Goal: Transaction & Acquisition: Purchase product/service

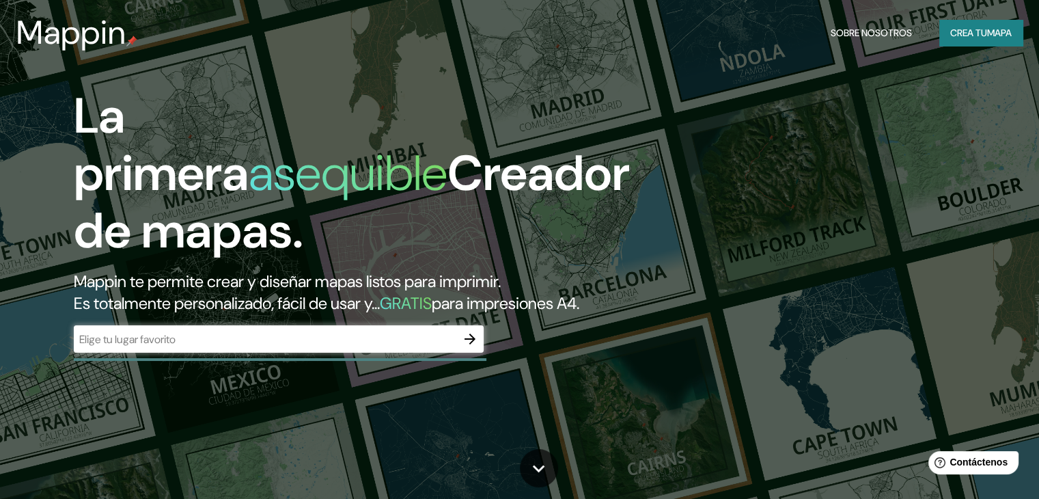
click at [405, 352] on div "​" at bounding box center [279, 338] width 410 height 27
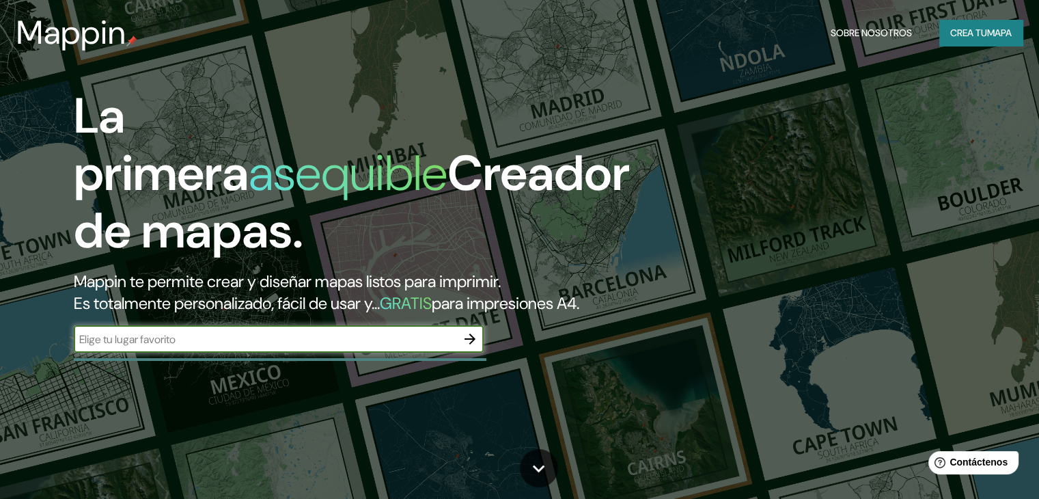
click at [407, 347] on input "text" at bounding box center [265, 339] width 383 height 16
paste input "19°26'25"N 99°09'49"W"
type input "19°26'25"N 99°09'49"W"
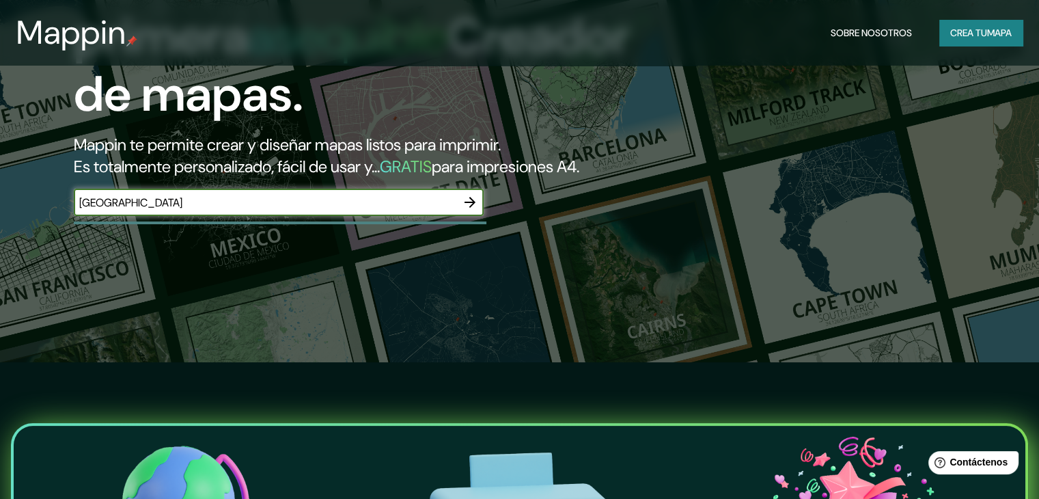
click at [467, 210] on icon "button" at bounding box center [470, 202] width 16 height 16
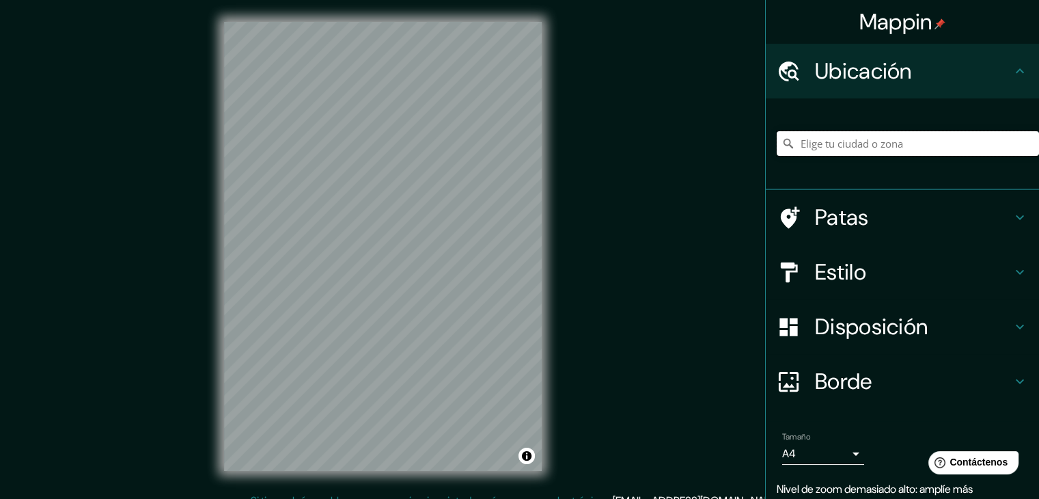
click at [866, 149] on input "Elige tu ciudad o zona" at bounding box center [908, 143] width 262 height 25
paste input "19°26'25"N 99°09'49"W"
type input "19°26'25"N 99°09'49"W"
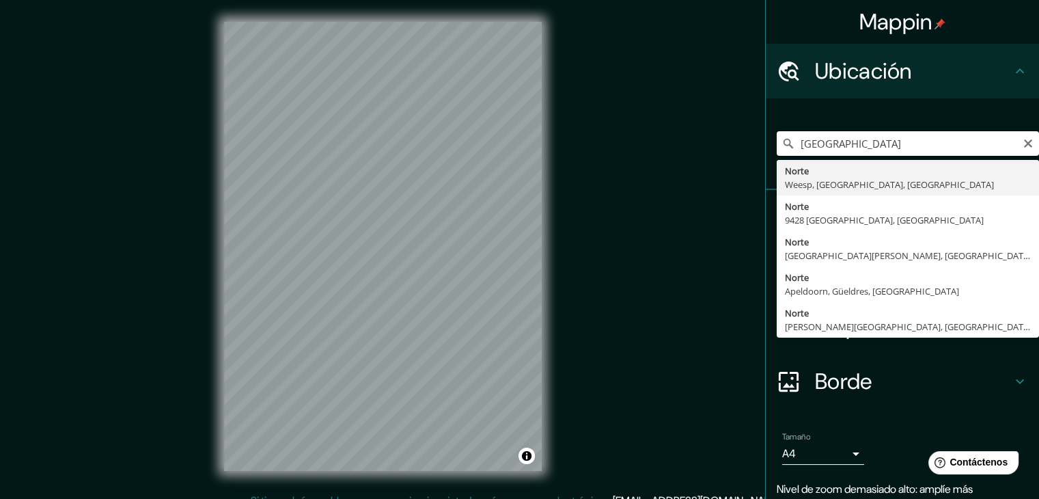
drag, startPoint x: 916, startPoint y: 145, endPoint x: 780, endPoint y: 137, distance: 136.2
click at [780, 137] on div "19°26'25"N 99°09'49"W Norte Weesp, Holanda Septentrional, Países Bajos Norte 94…" at bounding box center [908, 143] width 262 height 25
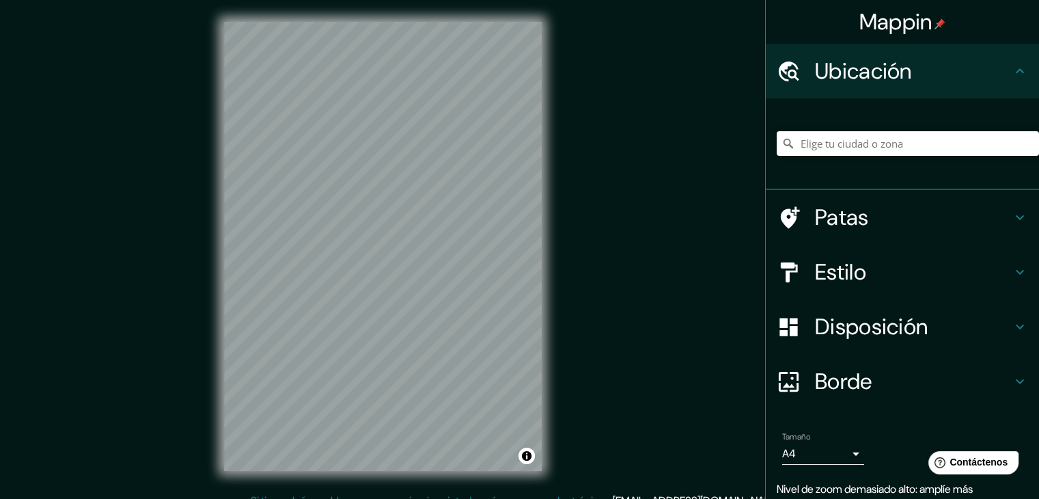
click at [859, 215] on h4 "Patas" at bounding box center [913, 217] width 197 height 27
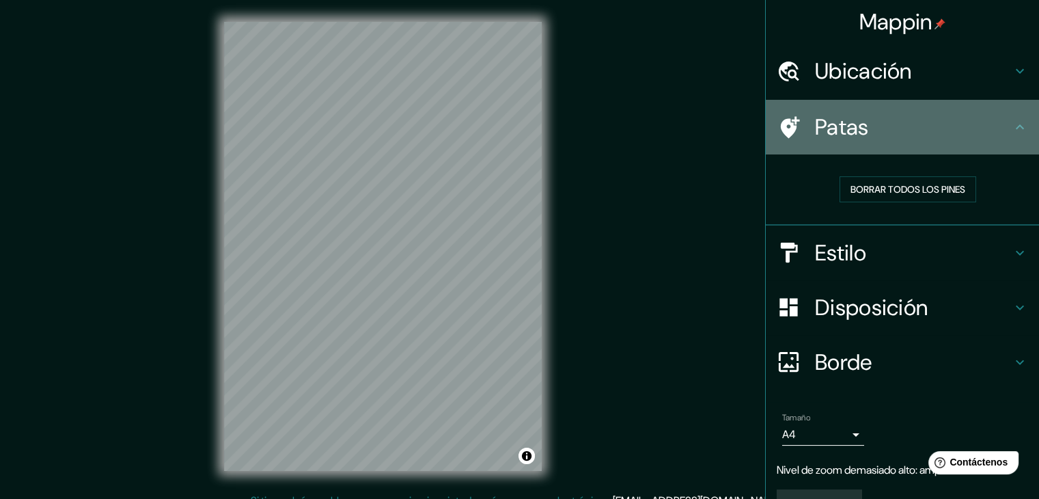
click at [1016, 131] on icon at bounding box center [1020, 127] width 16 height 16
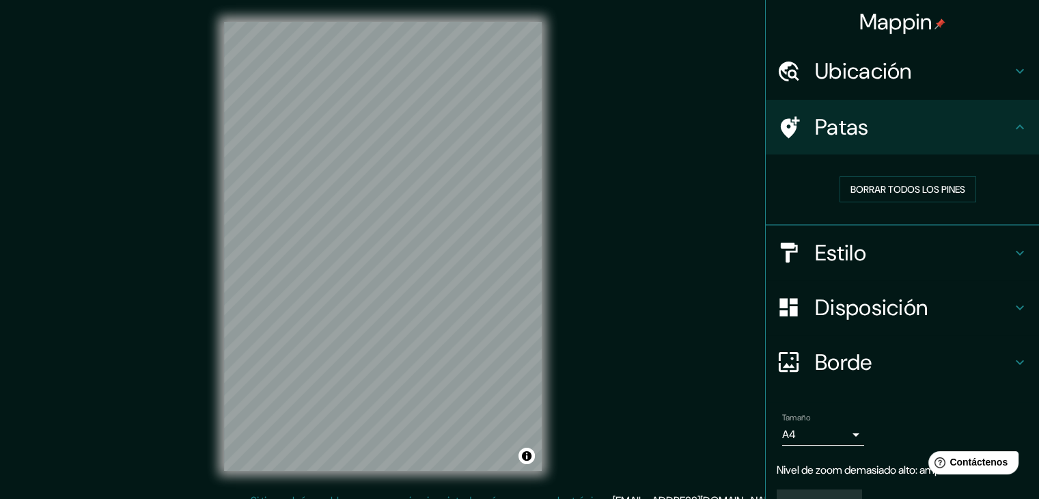
click at [1012, 126] on icon at bounding box center [1020, 127] width 16 height 16
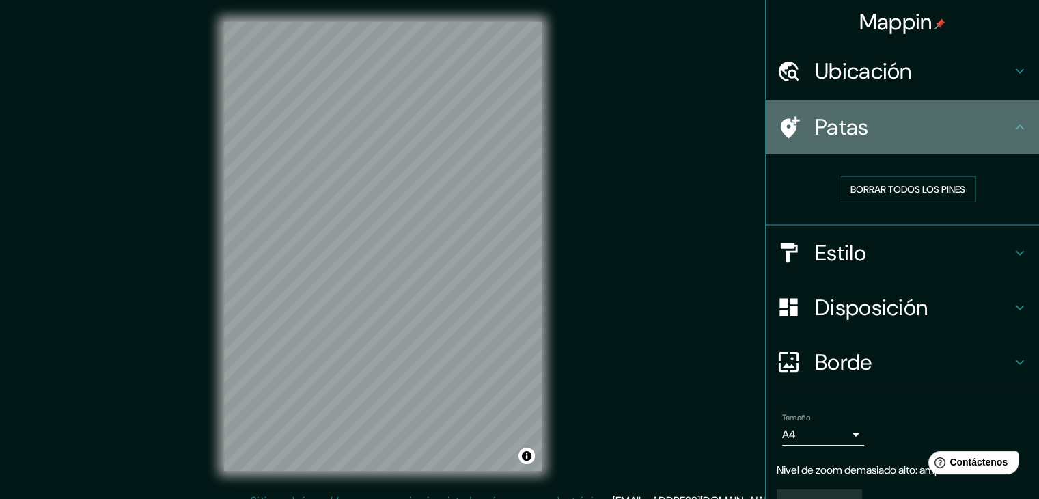
click at [1012, 133] on icon at bounding box center [1020, 127] width 16 height 16
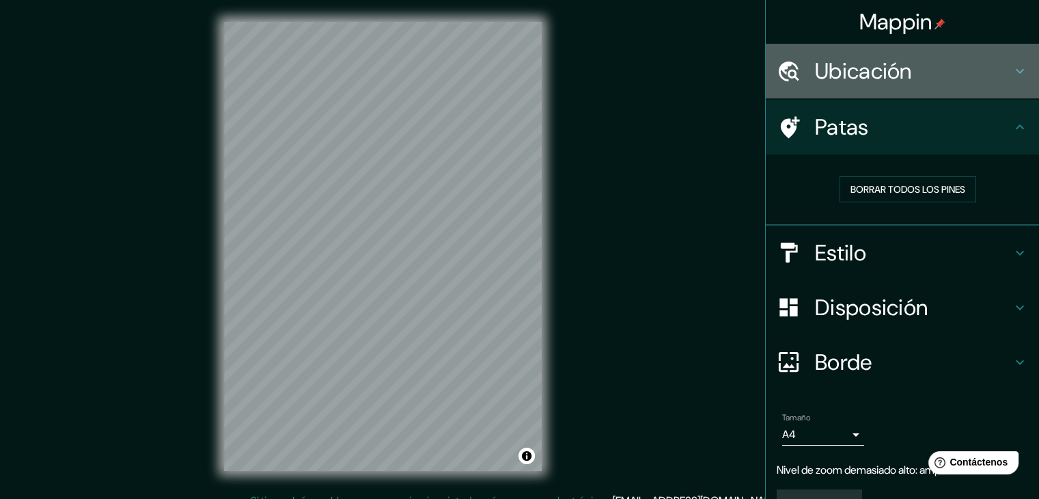
click at [975, 83] on h4 "Ubicación" at bounding box center [913, 70] width 197 height 27
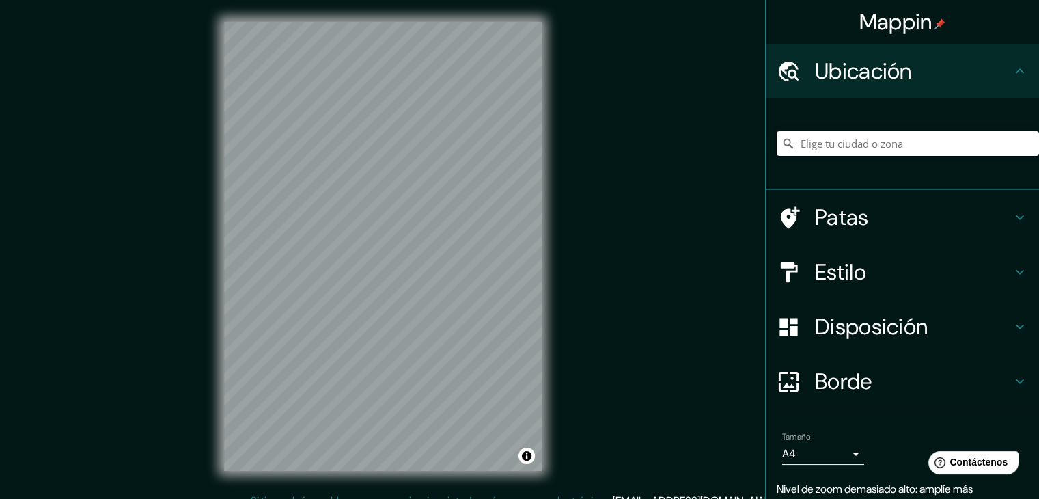
click at [840, 148] on input "Elige tu ciudad o zona" at bounding box center [908, 143] width 262 height 25
paste input "C. [STREET_ADDRESS][PERSON_NAME]"
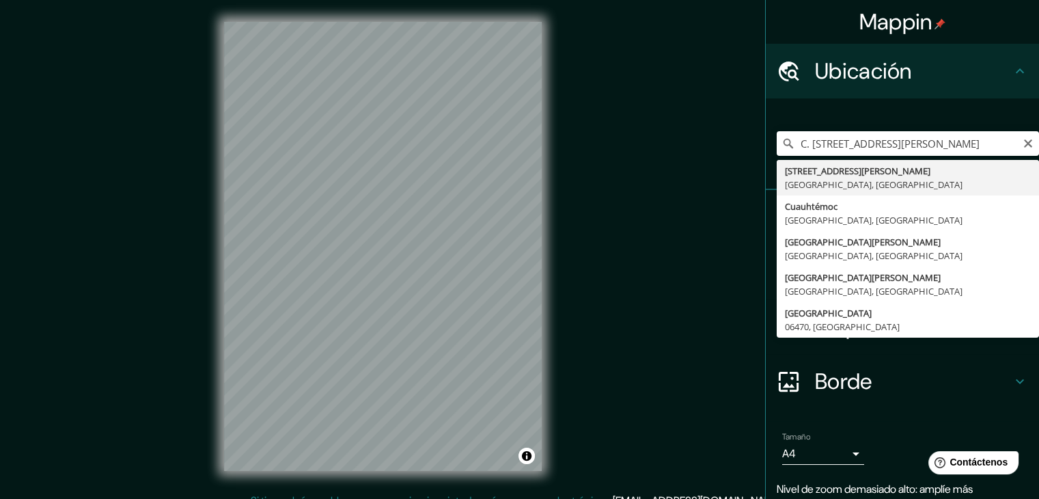
type input "[STREET_ADDRESS][PERSON_NAME]"
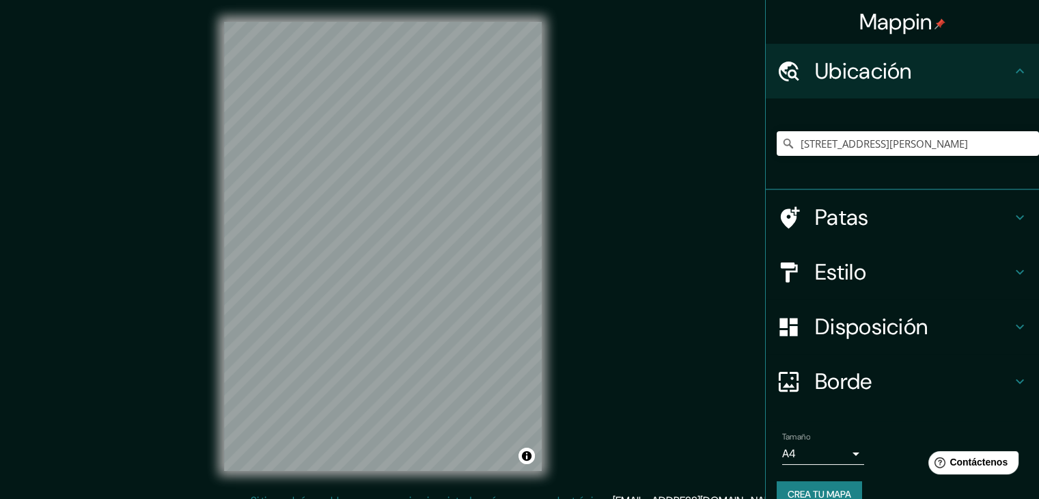
click at [889, 226] on h4 "Patas" at bounding box center [913, 217] width 197 height 27
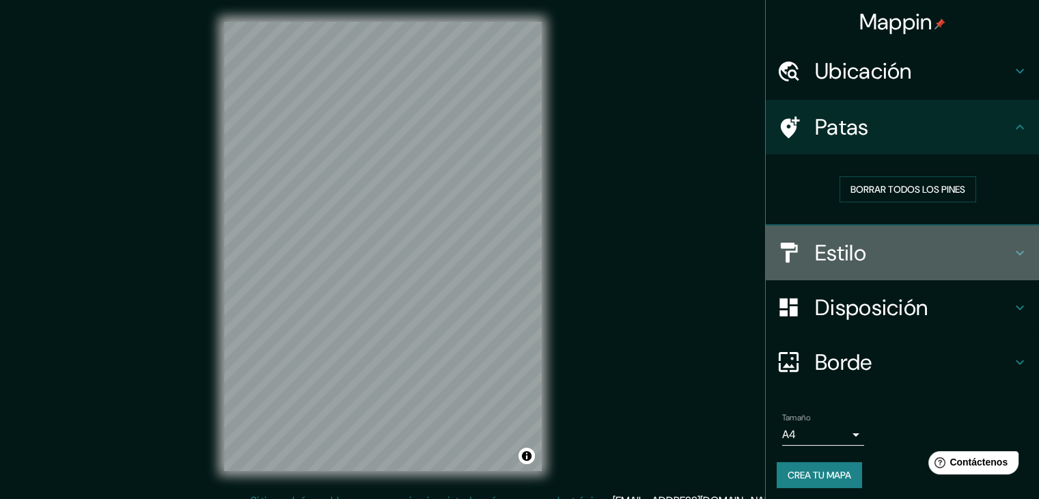
click at [989, 252] on h4 "Estilo" at bounding box center [913, 252] width 197 height 27
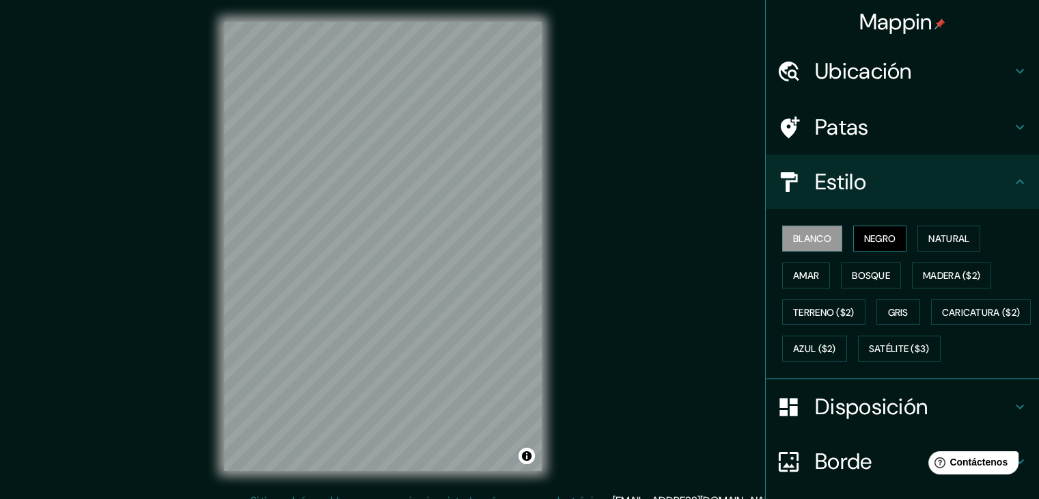
click at [865, 230] on font "Negro" at bounding box center [880, 239] width 32 height 18
click at [928, 236] on font "Natural" at bounding box center [948, 238] width 41 height 12
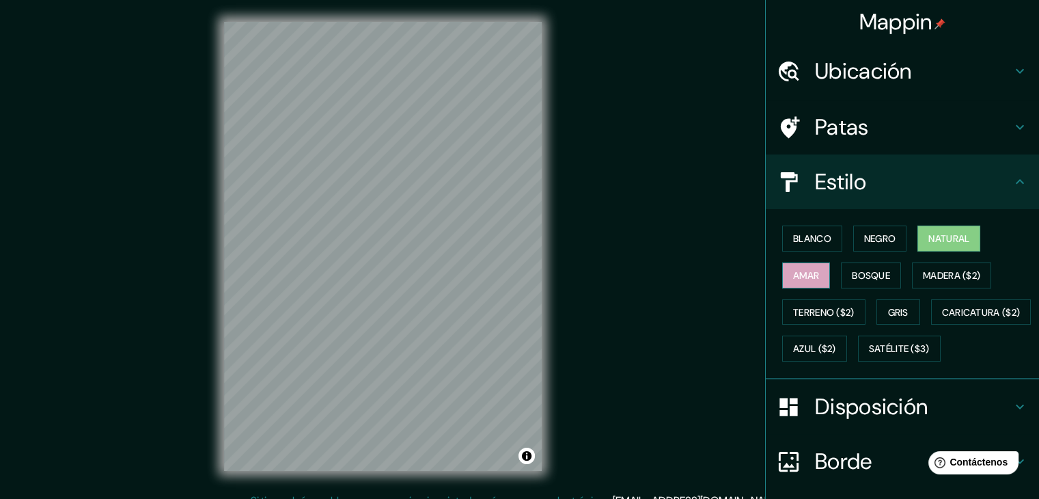
click at [810, 282] on button "Amar" at bounding box center [806, 275] width 48 height 26
click at [863, 273] on font "Bosque" at bounding box center [871, 275] width 38 height 12
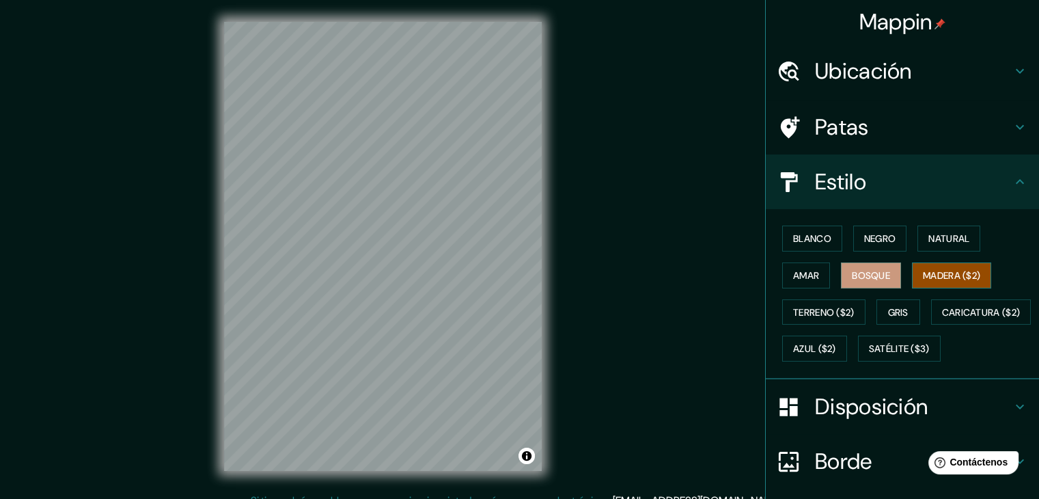
click at [936, 280] on font "Madera ($2)" at bounding box center [951, 275] width 57 height 18
click at [898, 315] on font "Gris" at bounding box center [898, 312] width 20 height 12
click at [861, 269] on font "Bosque" at bounding box center [871, 275] width 38 height 12
click at [806, 236] on font "Blanco" at bounding box center [812, 238] width 38 height 12
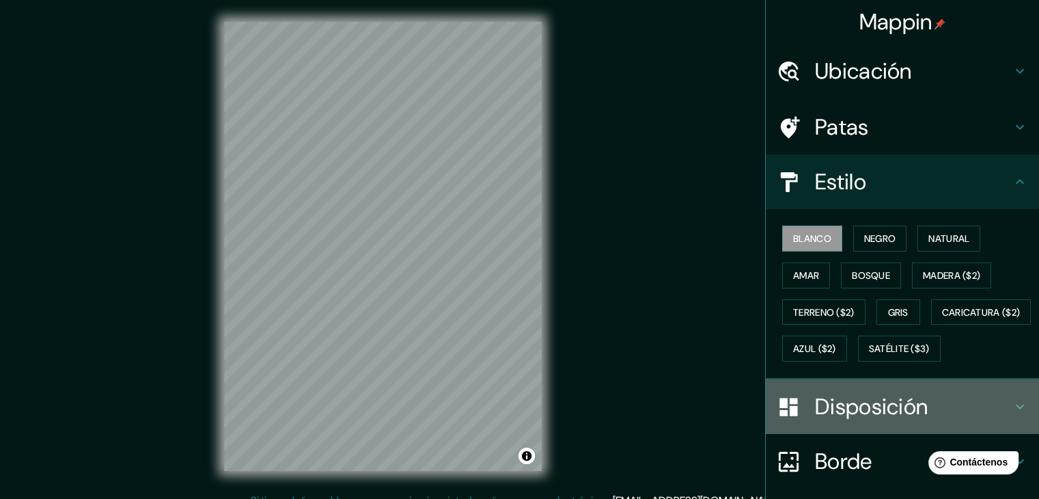
click at [847, 421] on font "Disposición" at bounding box center [871, 406] width 113 height 29
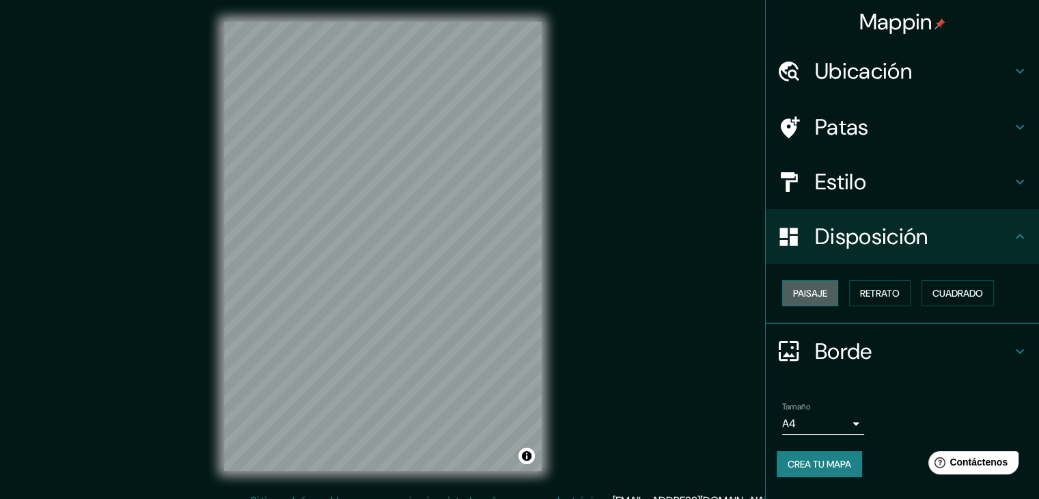
click at [801, 297] on font "Paisaje" at bounding box center [810, 293] width 34 height 12
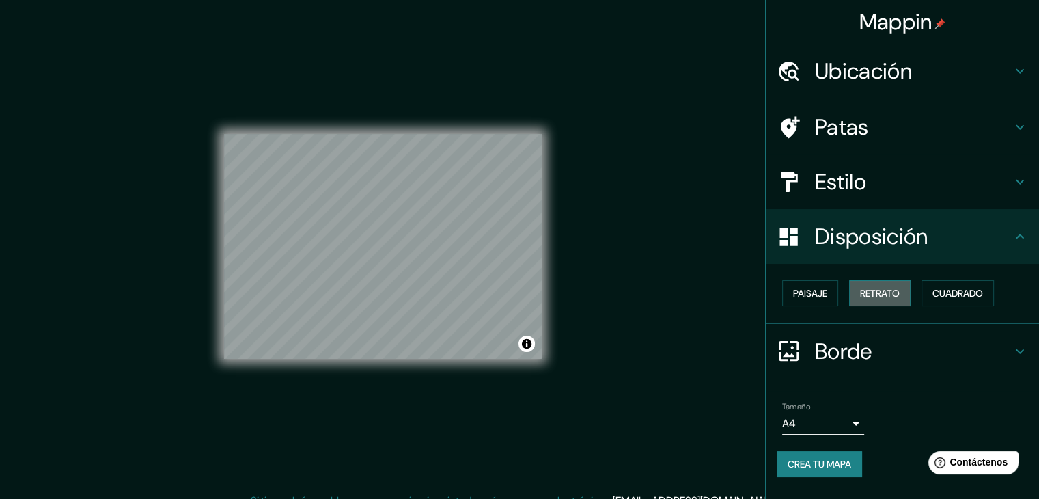
click at [874, 285] on font "Retrato" at bounding box center [880, 293] width 40 height 18
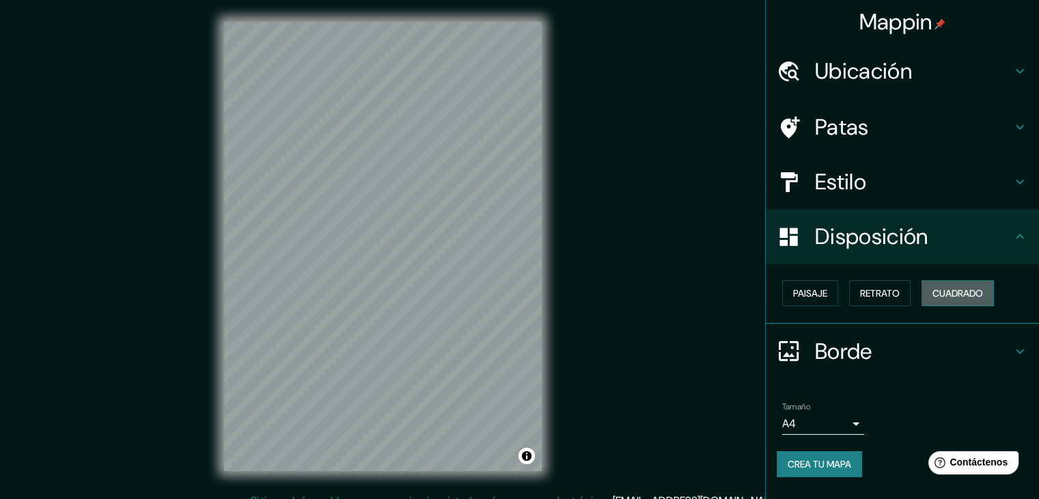
click at [956, 298] on font "Cuadrado" at bounding box center [957, 293] width 51 height 12
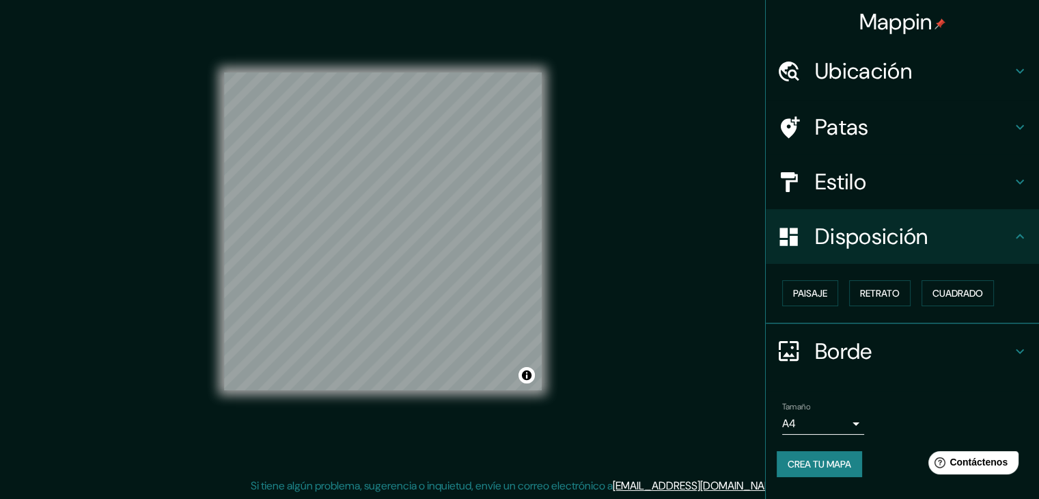
scroll to position [16, 0]
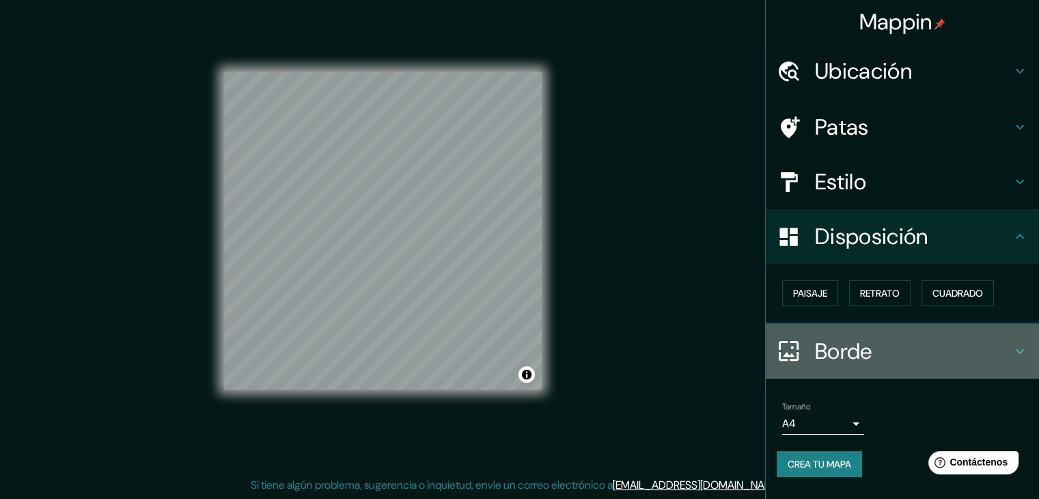
click at [895, 356] on h4 "Borde" at bounding box center [913, 350] width 197 height 27
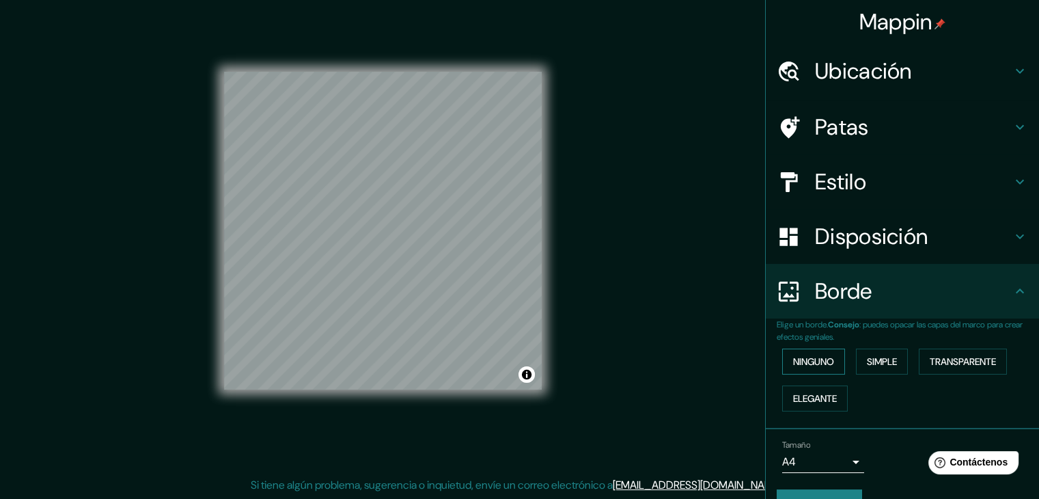
click at [812, 370] on button "Ninguno" at bounding box center [813, 361] width 63 height 26
click at [876, 361] on font "Simple" at bounding box center [882, 361] width 30 height 12
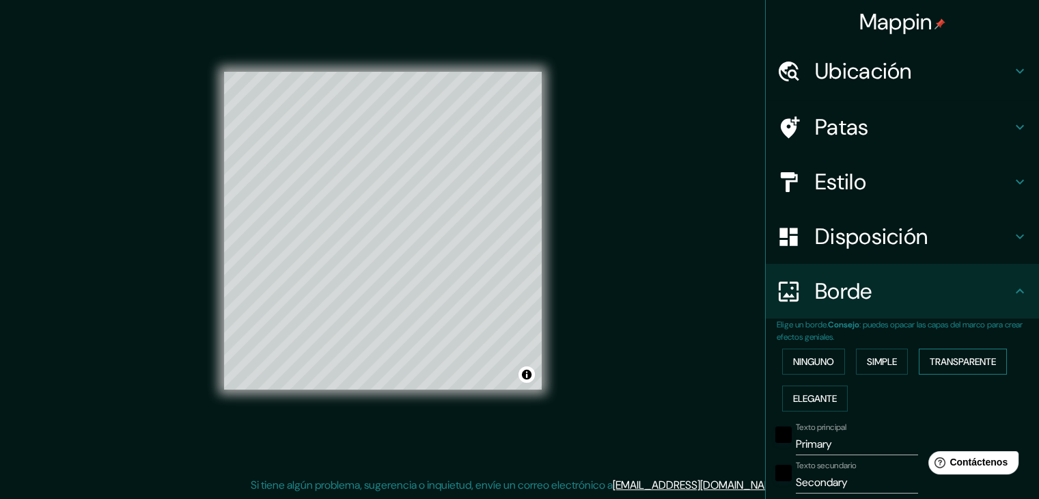
click at [946, 360] on font "Transparente" at bounding box center [963, 361] width 66 height 12
click at [820, 404] on font "Elegante" at bounding box center [815, 398] width 44 height 18
click at [809, 355] on font "Ninguno" at bounding box center [813, 361] width 41 height 12
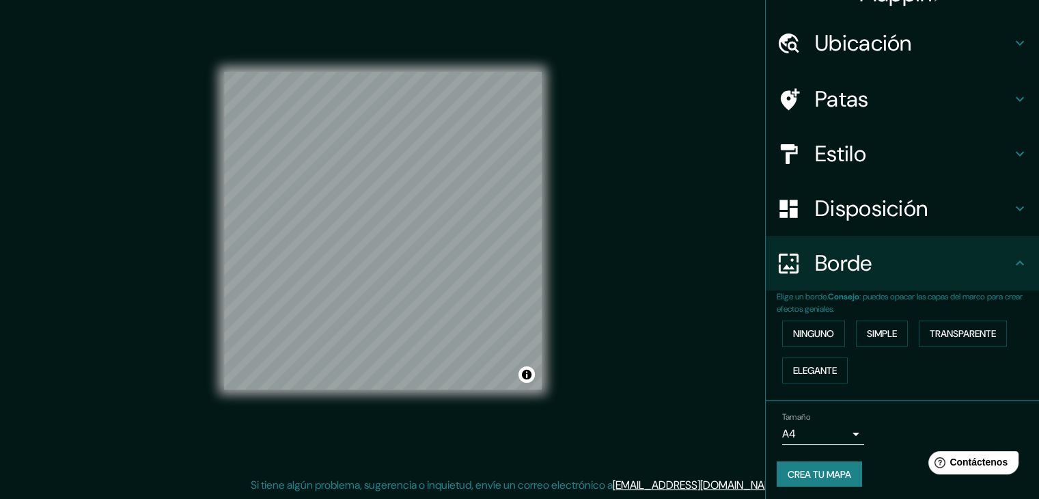
scroll to position [31, 0]
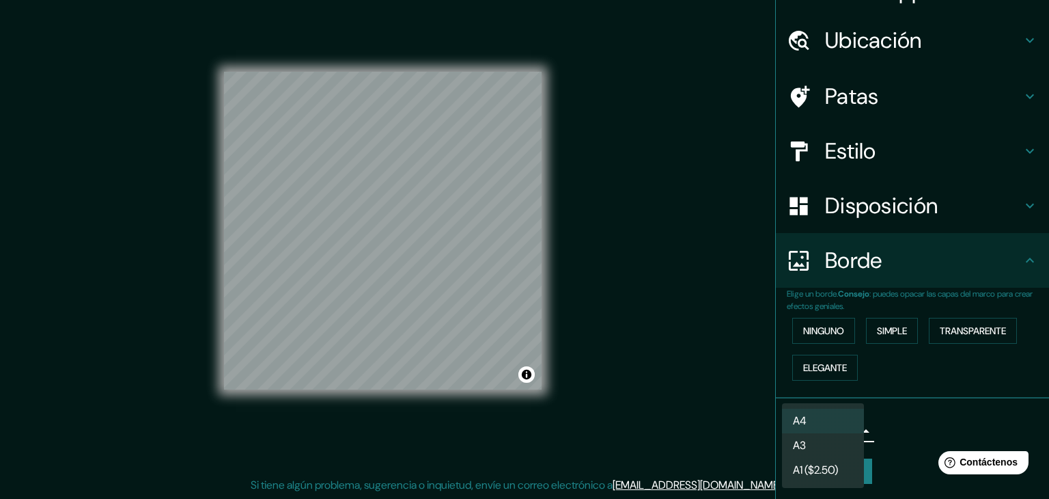
click at [832, 422] on body "Mappin Ubicación Calle Alfonso Herrera 87, 06470 Ciudad de México, México Patas…" at bounding box center [524, 233] width 1049 height 499
click at [822, 447] on li "A3" at bounding box center [823, 446] width 82 height 25
click at [845, 438] on body "Mappin Ubicación Calle Alfonso Herrera 87, 06470 Ciudad de México, México Patas…" at bounding box center [524, 233] width 1049 height 499
click at [834, 424] on li "A4" at bounding box center [823, 420] width 82 height 25
type input "single"
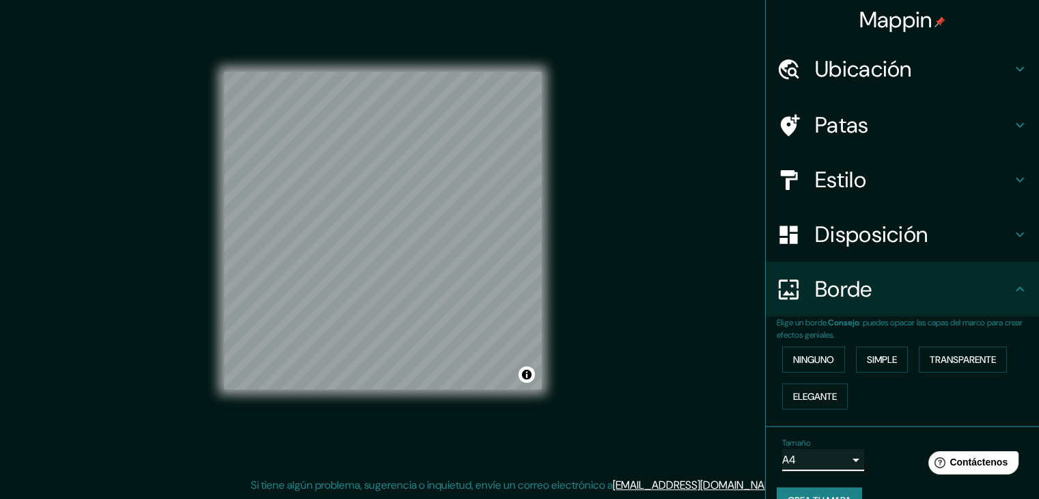
scroll to position [0, 0]
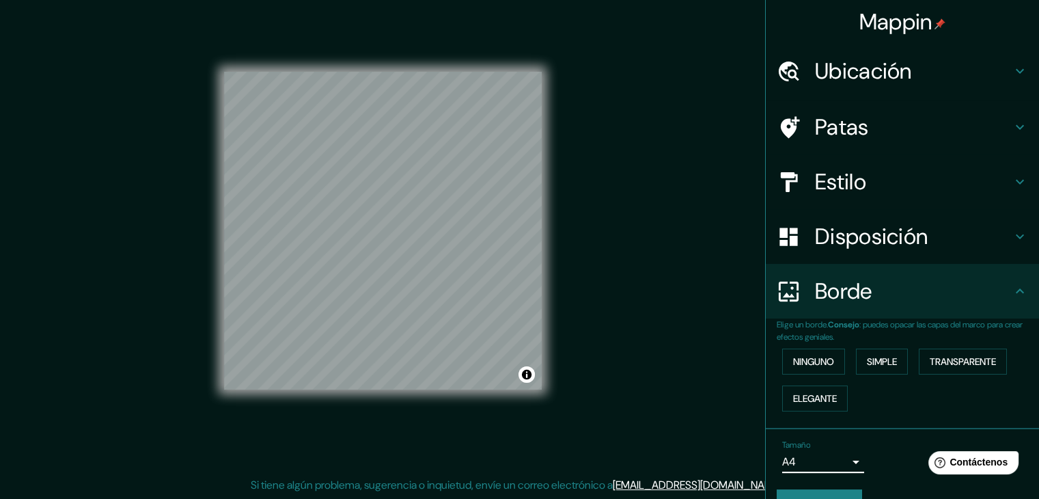
click at [825, 125] on font "Patas" at bounding box center [842, 127] width 54 height 29
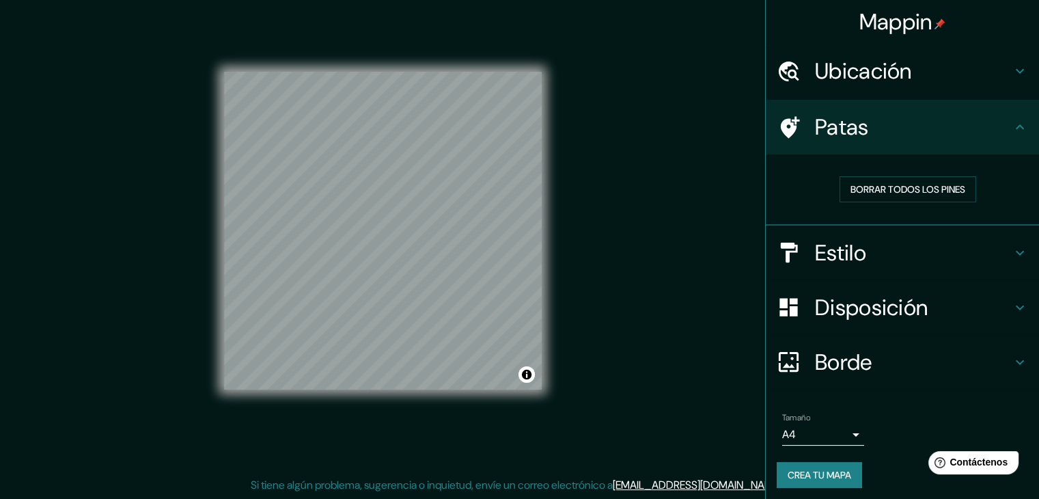
click at [827, 129] on font "Patas" at bounding box center [842, 127] width 54 height 29
click at [901, 190] on font "Borrar todos los pines" at bounding box center [907, 189] width 115 height 12
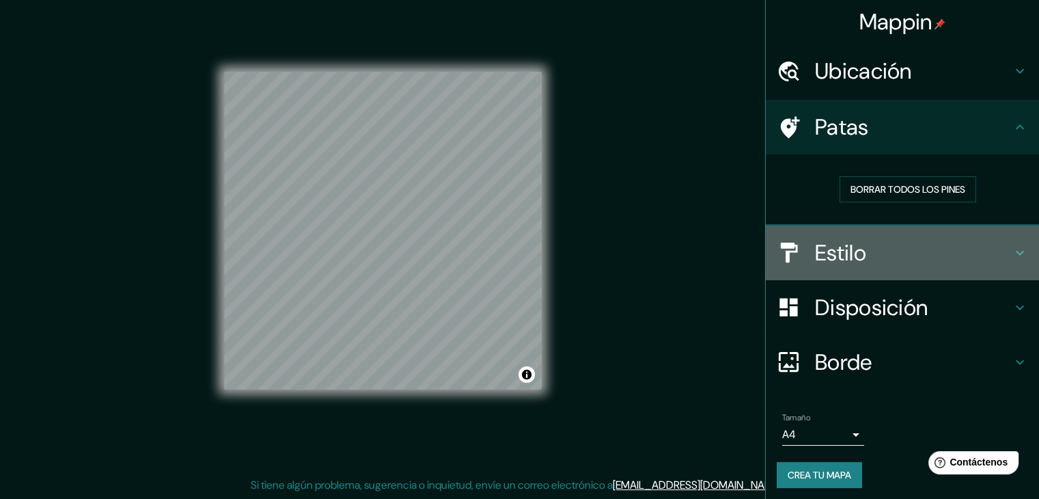
click at [950, 258] on h4 "Estilo" at bounding box center [913, 252] width 197 height 27
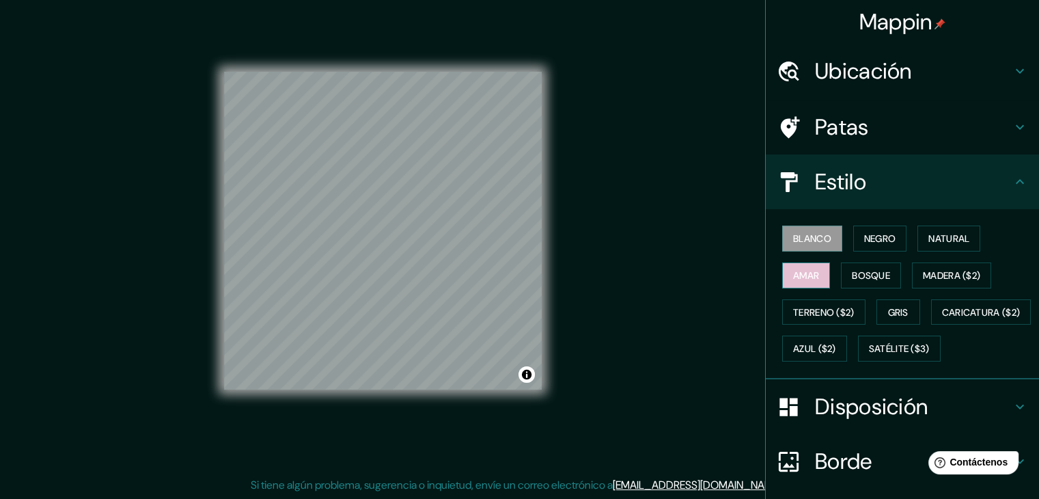
click at [796, 281] on font "Amar" at bounding box center [806, 275] width 26 height 18
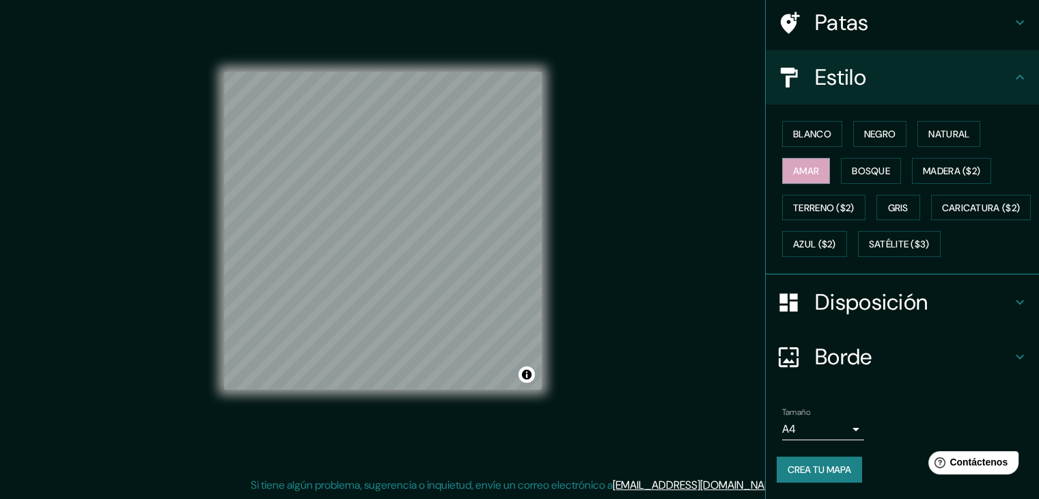
scroll to position [138, 0]
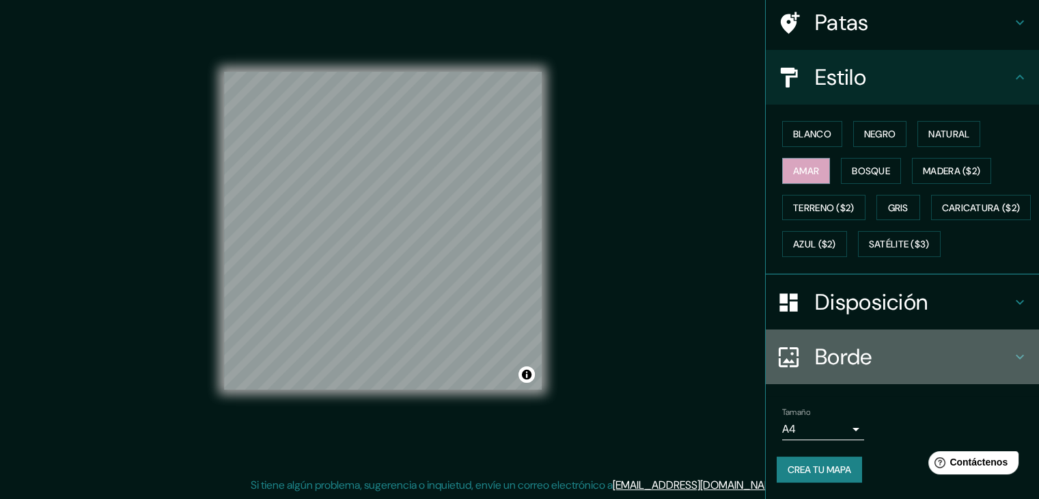
click at [894, 346] on h4 "Borde" at bounding box center [913, 356] width 197 height 27
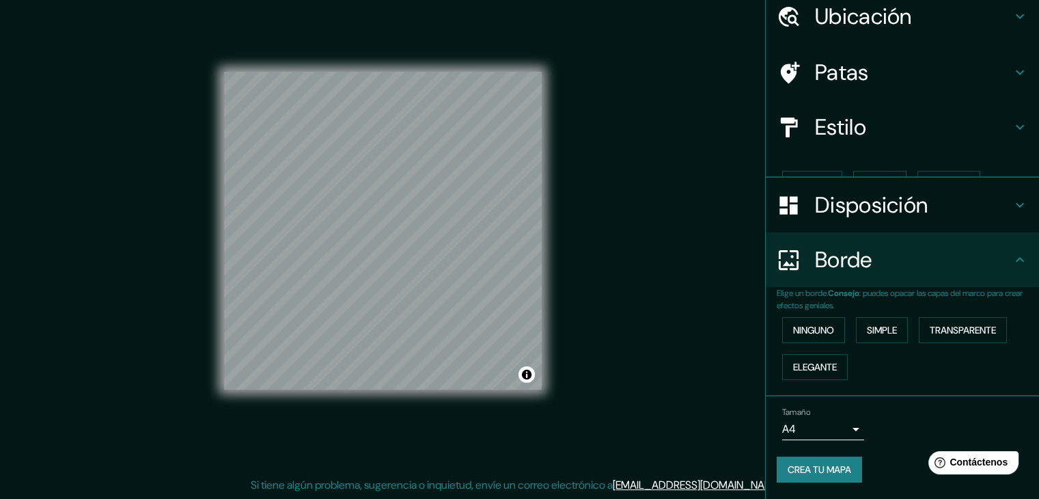
scroll to position [31, 0]
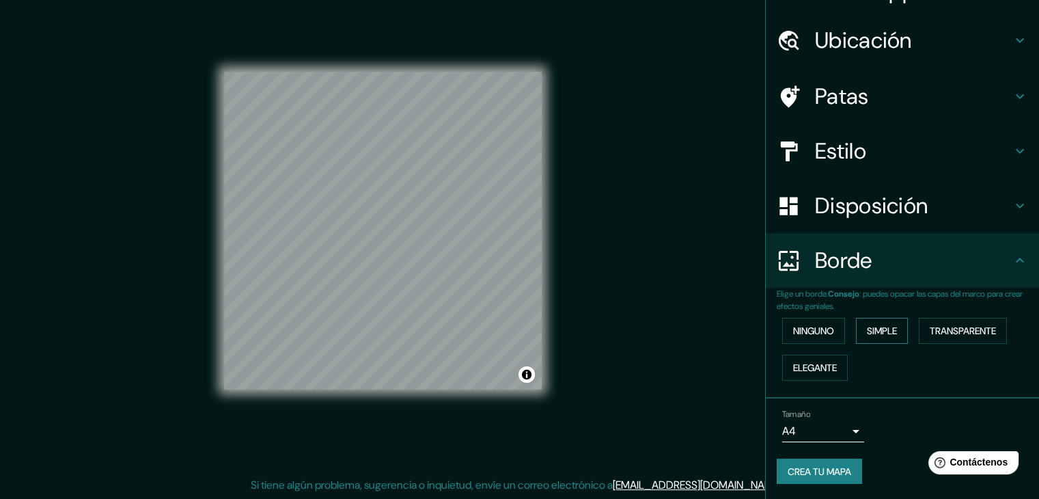
click at [867, 334] on font "Simple" at bounding box center [882, 330] width 30 height 12
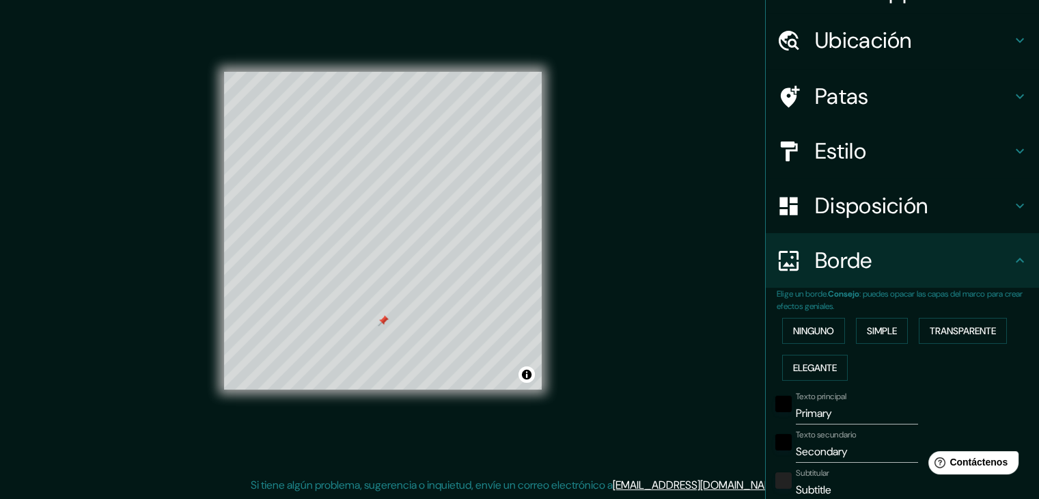
click at [847, 88] on font "Patas" at bounding box center [842, 96] width 54 height 29
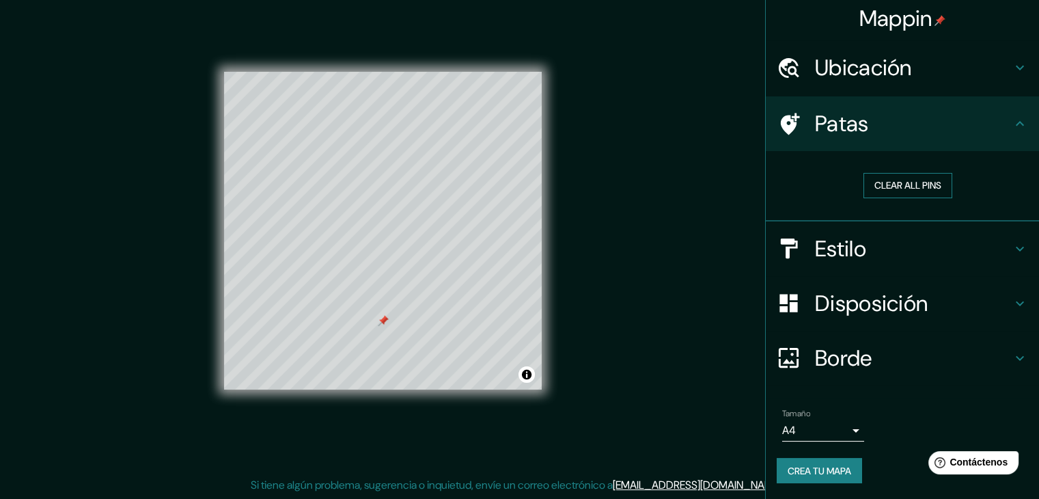
scroll to position [3, 0]
click at [874, 184] on button "Clear all pins" at bounding box center [907, 185] width 89 height 25
click at [862, 361] on font "Borde" at bounding box center [843, 358] width 57 height 29
type input "37"
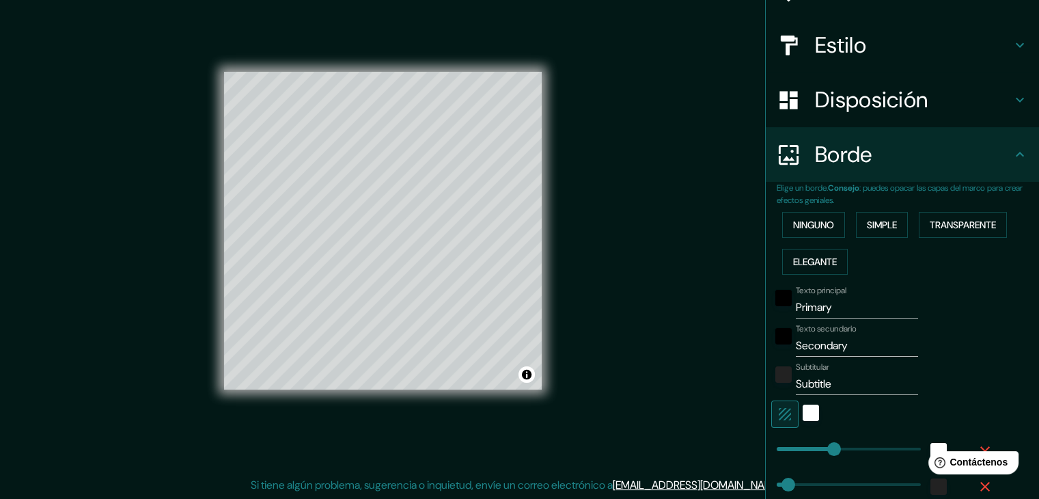
scroll to position [139, 0]
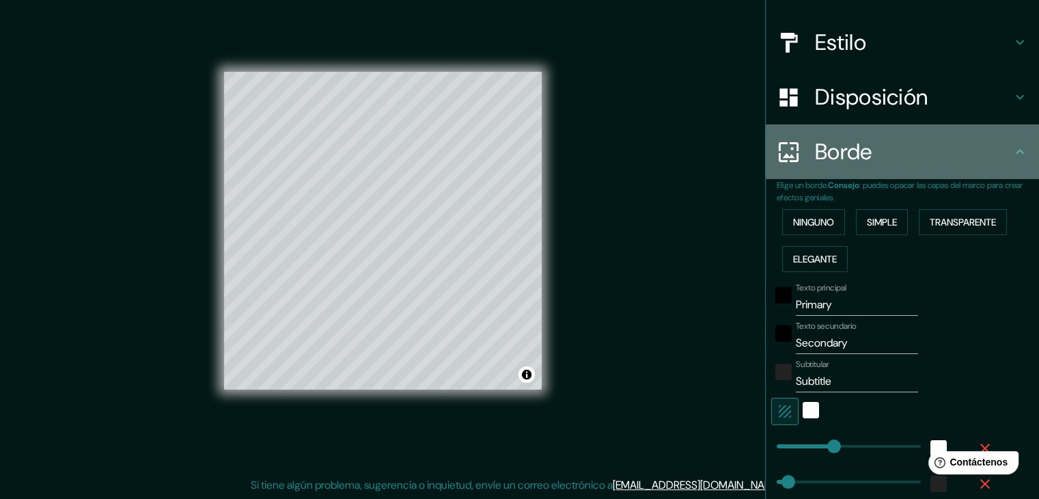
click at [885, 154] on h4 "Borde" at bounding box center [913, 151] width 197 height 27
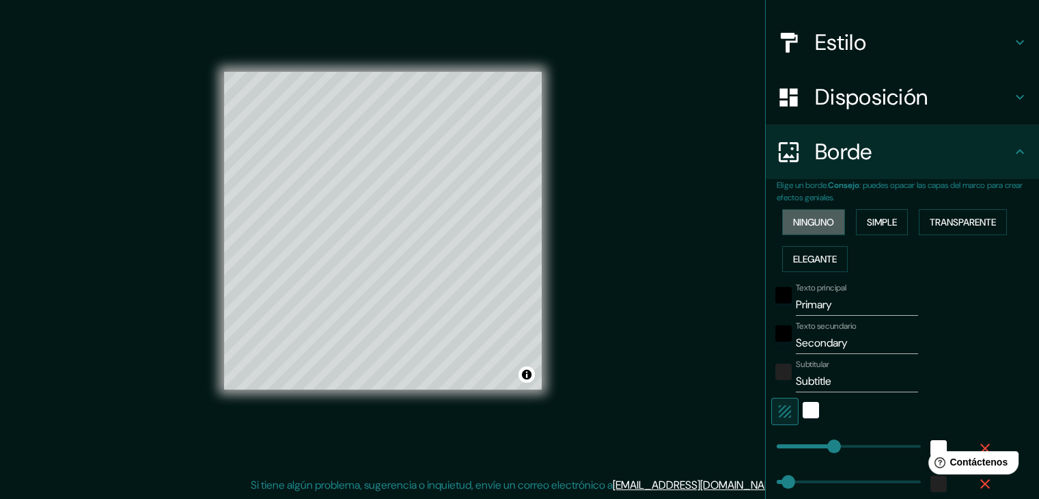
click at [799, 233] on button "Ninguno" at bounding box center [813, 222] width 63 height 26
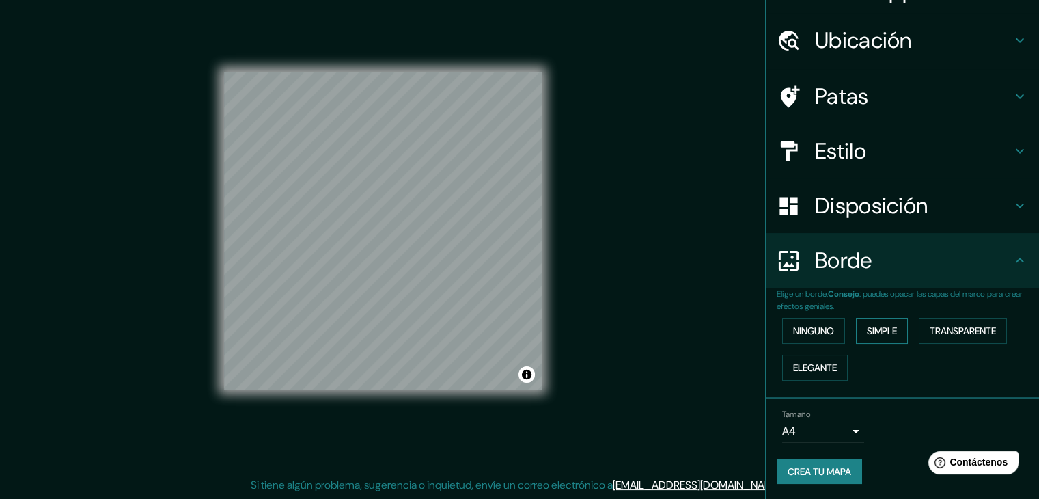
click at [882, 326] on font "Simple" at bounding box center [882, 330] width 30 height 12
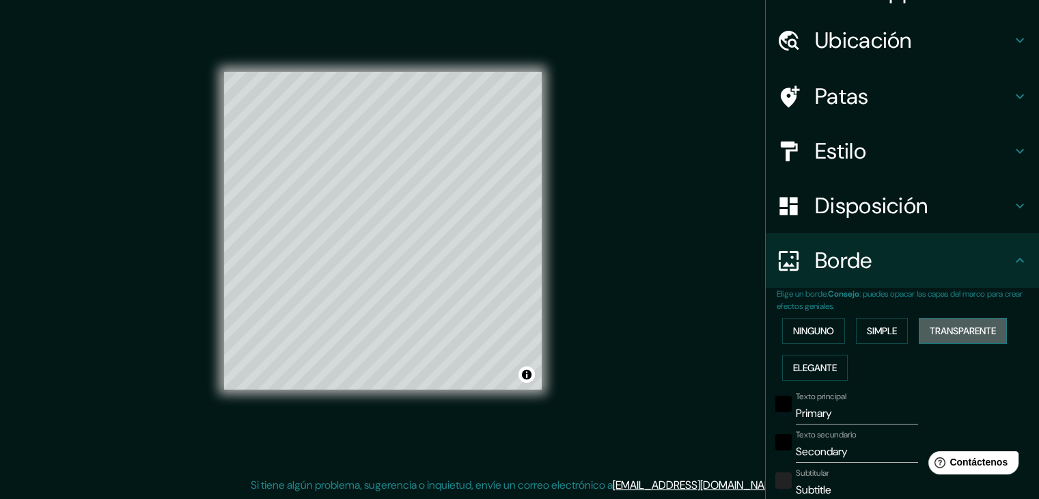
click at [932, 322] on font "Transparente" at bounding box center [963, 331] width 66 height 18
click at [814, 365] on font "Elegante" at bounding box center [815, 367] width 44 height 12
click at [945, 333] on font "Transparente" at bounding box center [963, 330] width 66 height 12
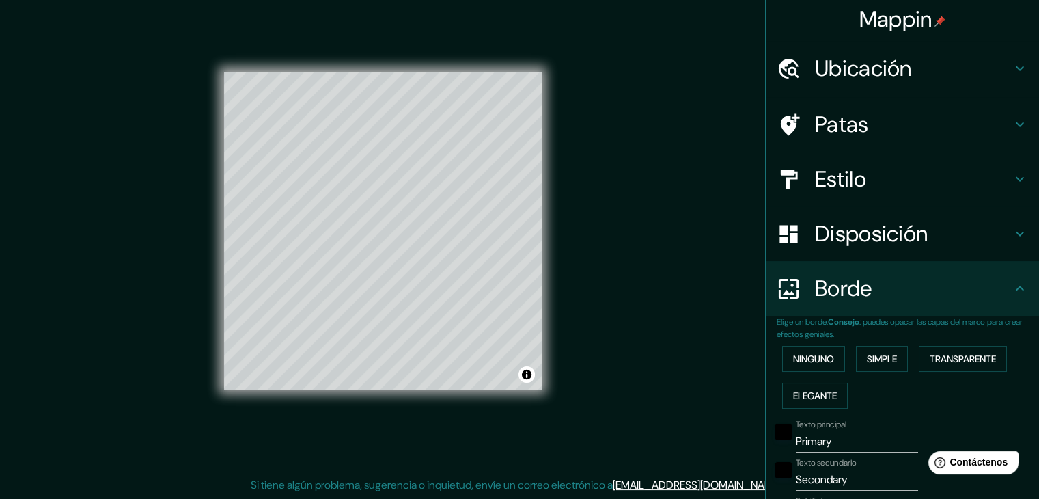
scroll to position [0, 0]
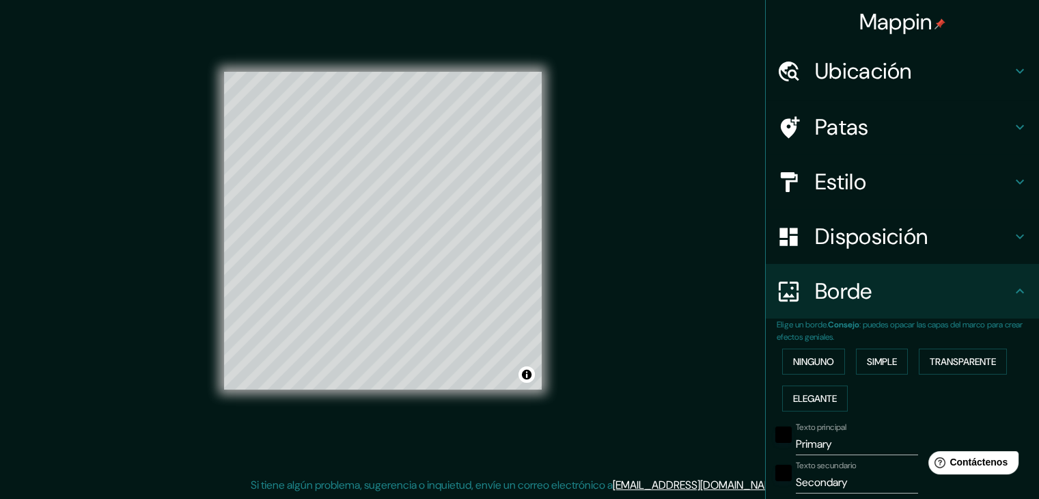
click at [893, 79] on font "Ubicación" at bounding box center [863, 71] width 97 height 29
type input "223"
type input "37"
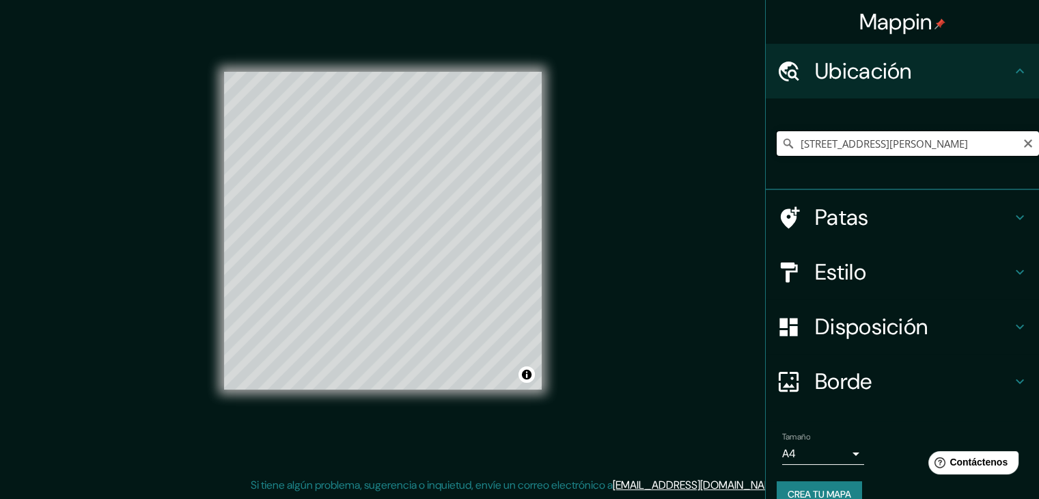
click at [990, 146] on input "[STREET_ADDRESS][PERSON_NAME]" at bounding box center [908, 143] width 262 height 25
click at [987, 143] on input "[STREET_ADDRESS][PERSON_NAME]" at bounding box center [908, 143] width 262 height 25
click at [523, 376] on button "Activar o desactivar atribución" at bounding box center [526, 374] width 16 height 16
click at [526, 378] on button "Activar o desactivar atribución" at bounding box center [526, 374] width 16 height 16
click at [899, 237] on div "Patas" at bounding box center [902, 217] width 273 height 55
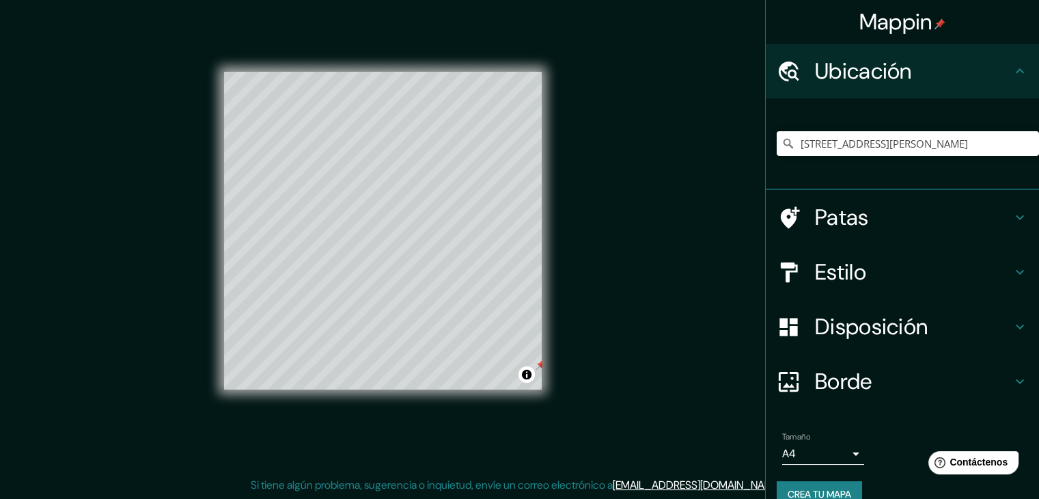
type input "223"
type input "37"
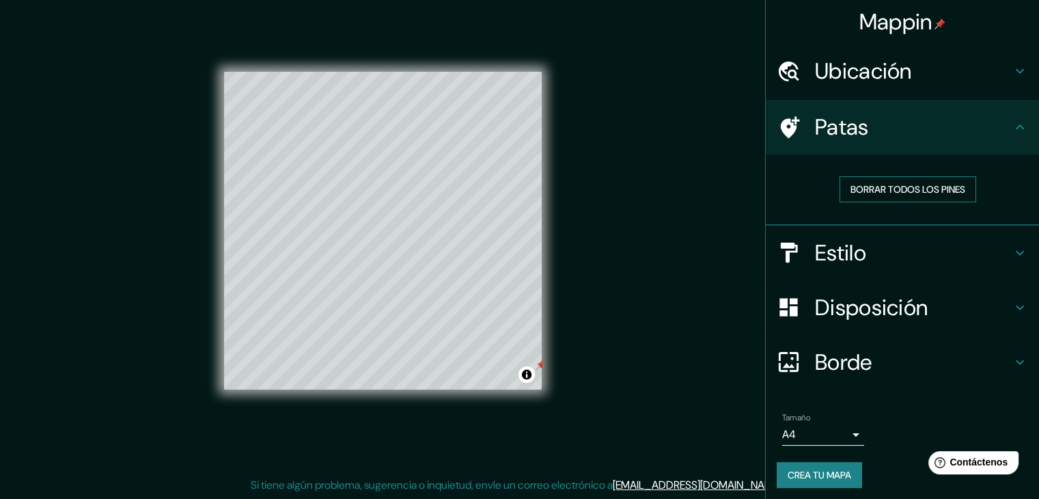
click at [902, 189] on font "Borrar todos los pines" at bounding box center [907, 189] width 115 height 12
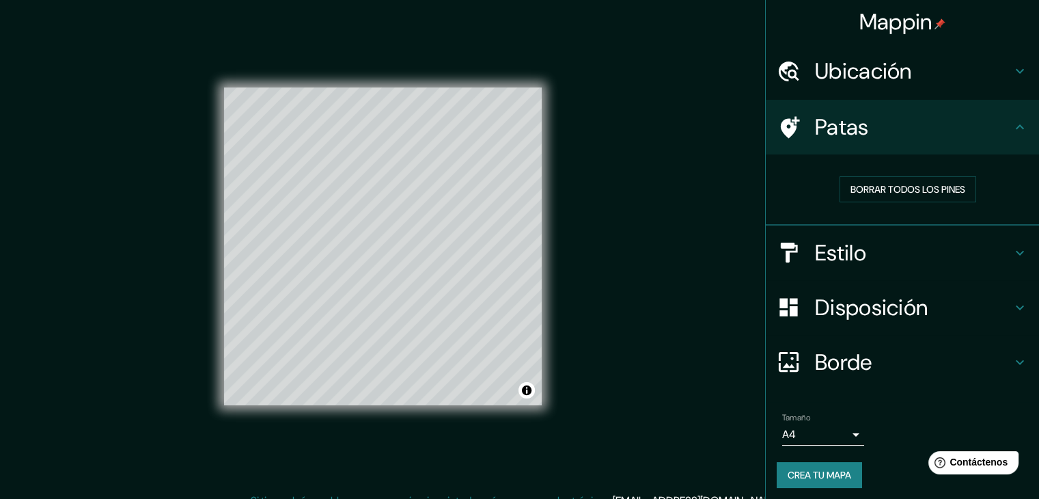
click at [910, 77] on h4 "Ubicación" at bounding box center [913, 70] width 197 height 27
type input "223"
type input "37"
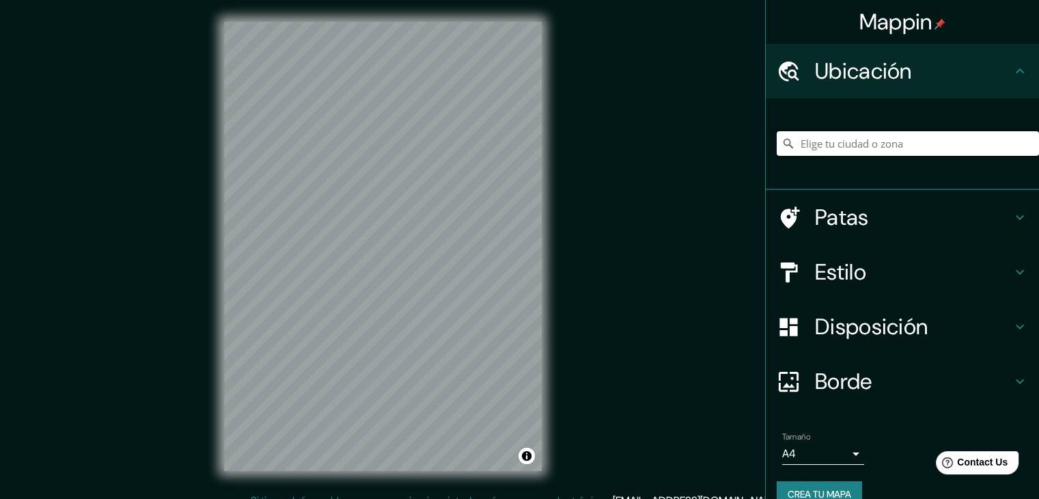
click at [839, 151] on input "Elige tu ciudad o zona" at bounding box center [908, 143] width 262 height 25
paste input "C. [STREET_ADDRESS][PERSON_NAME]"
type input "[STREET_ADDRESS][PERSON_NAME]"
click at [831, 335] on font "Disposición" at bounding box center [871, 326] width 113 height 29
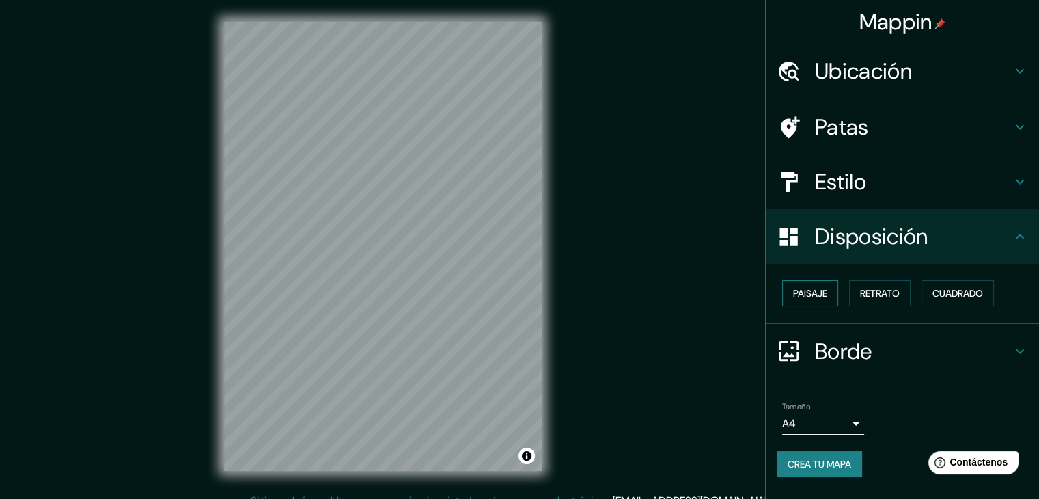
click at [809, 294] on font "Paisaje" at bounding box center [810, 293] width 34 height 12
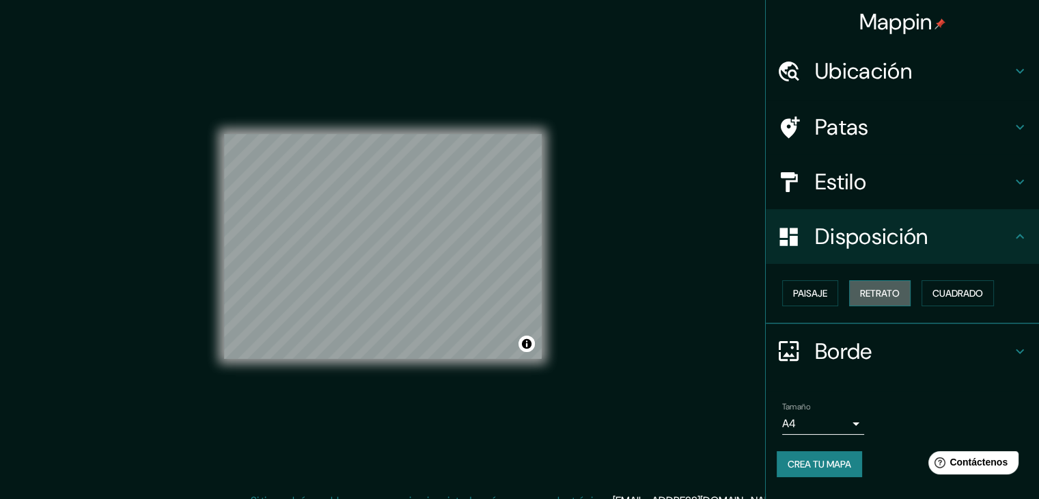
click at [873, 301] on button "Retrato" at bounding box center [879, 293] width 61 height 26
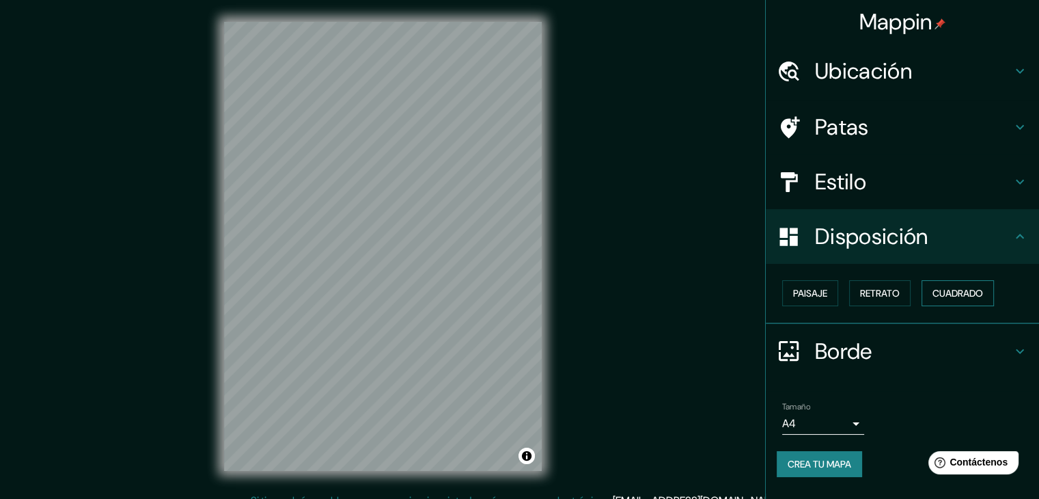
click at [945, 298] on font "Cuadrado" at bounding box center [957, 293] width 51 height 18
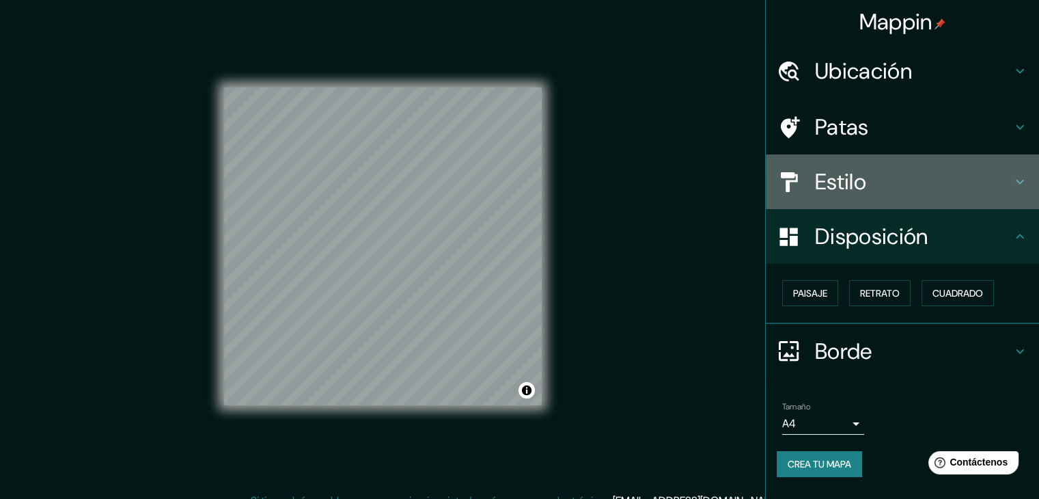
click at [889, 190] on h4 "Estilo" at bounding box center [913, 181] width 197 height 27
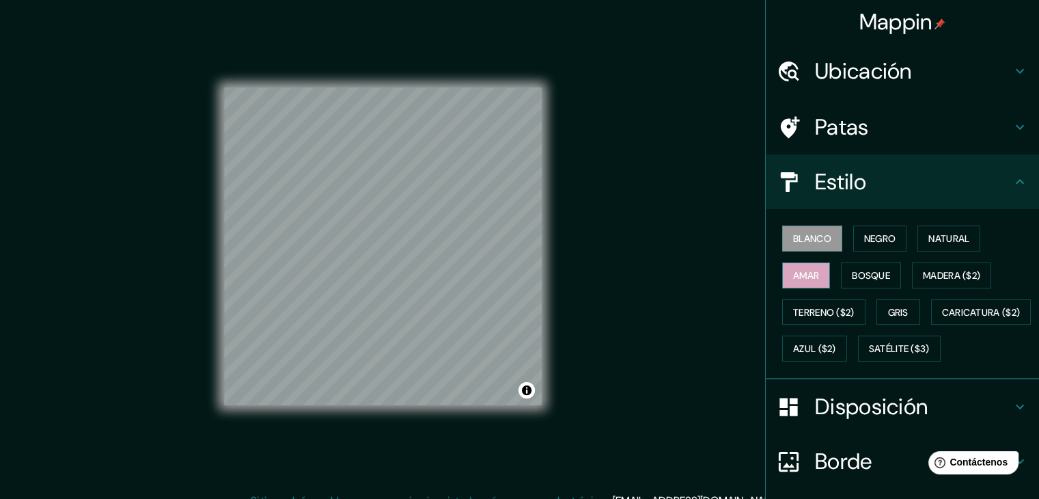
click at [806, 275] on font "Amar" at bounding box center [806, 275] width 26 height 12
click at [872, 421] on font "Disposición" at bounding box center [871, 406] width 113 height 29
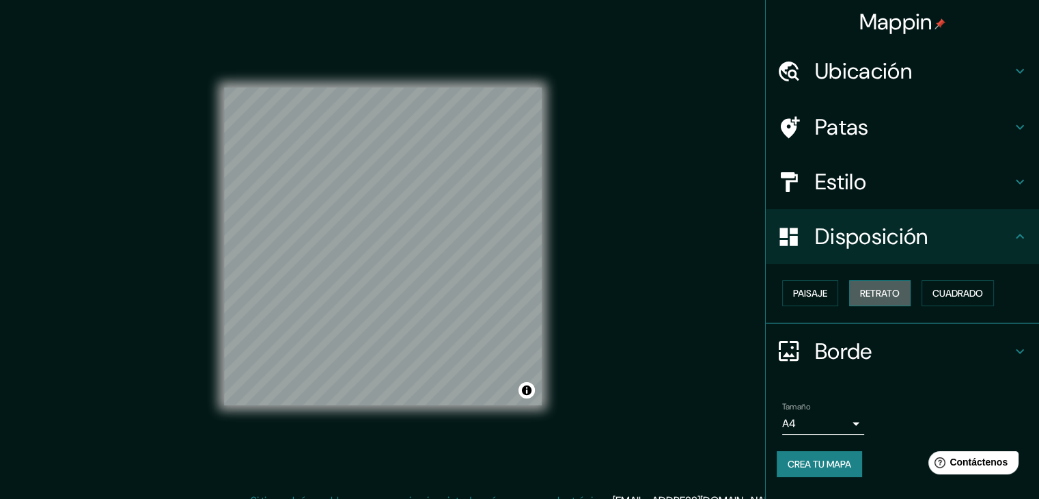
click at [889, 282] on button "Retrato" at bounding box center [879, 293] width 61 height 26
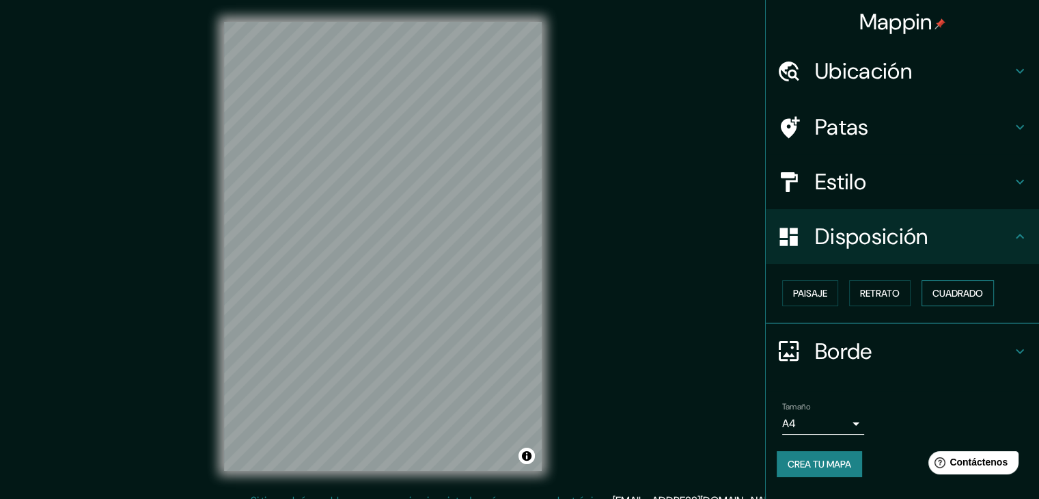
click at [941, 293] on font "Cuadrado" at bounding box center [957, 293] width 51 height 12
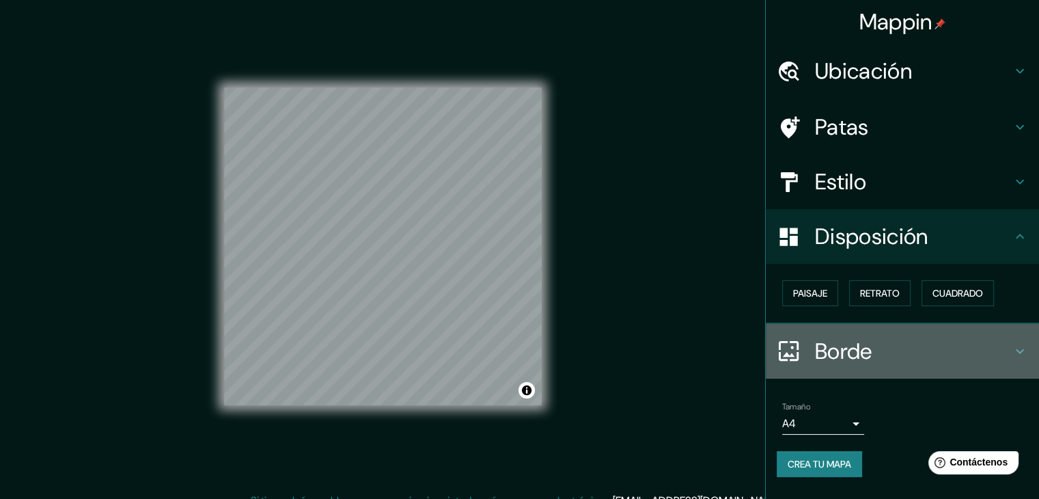
click at [891, 348] on h4 "Borde" at bounding box center [913, 350] width 197 height 27
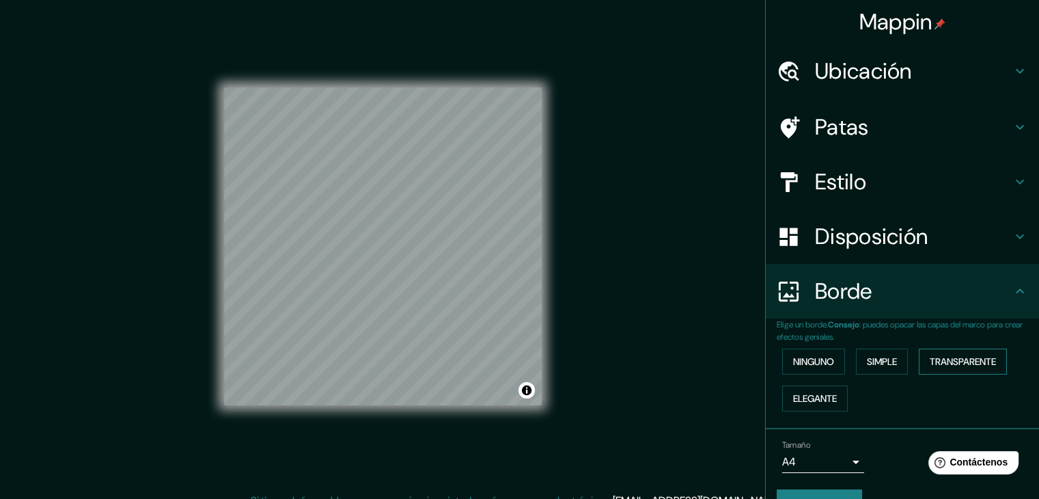
click at [985, 356] on font "Transparente" at bounding box center [963, 361] width 66 height 12
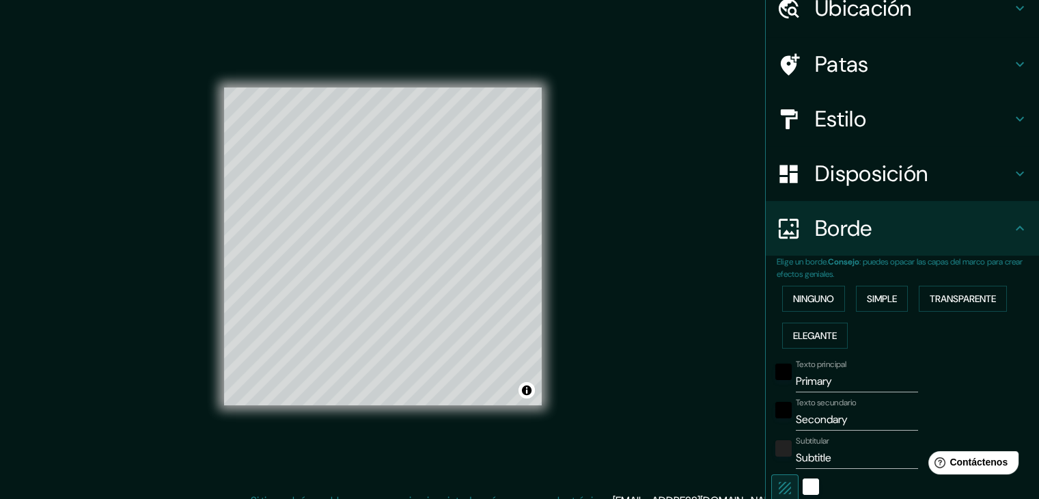
scroll to position [68, 0]
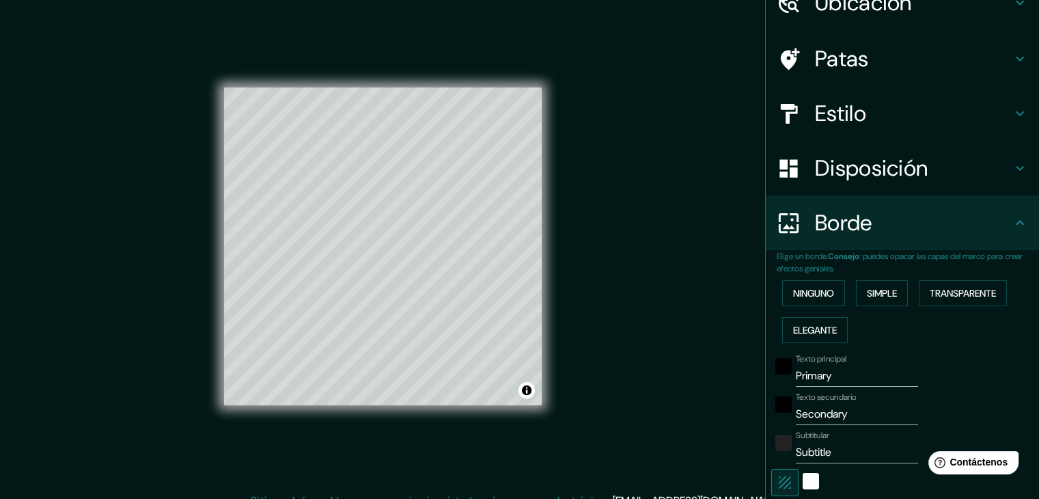
click at [854, 377] on input "Primary" at bounding box center [857, 376] width 122 height 22
type input "Primar"
type input "223"
type input "37"
type input "Prim"
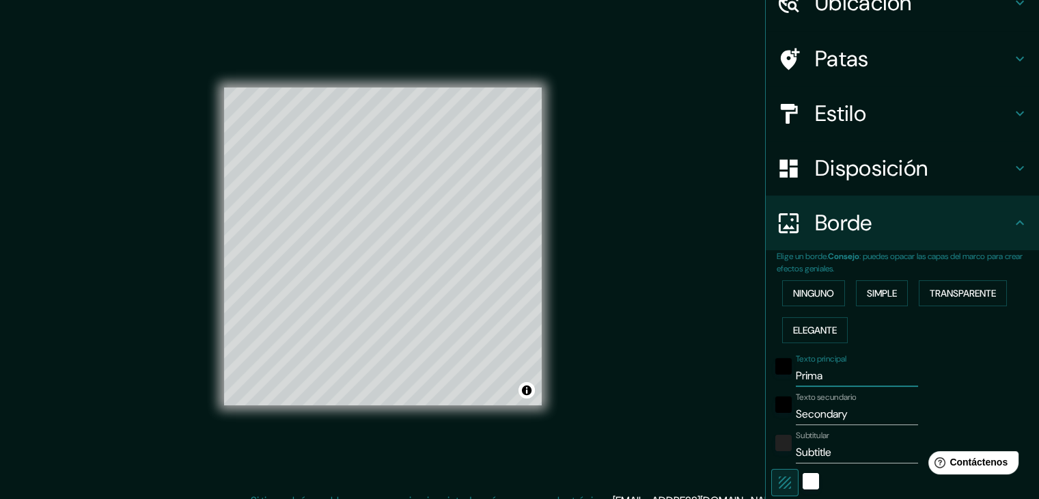
type input "223"
type input "37"
type input "P"
type input "223"
type input "37"
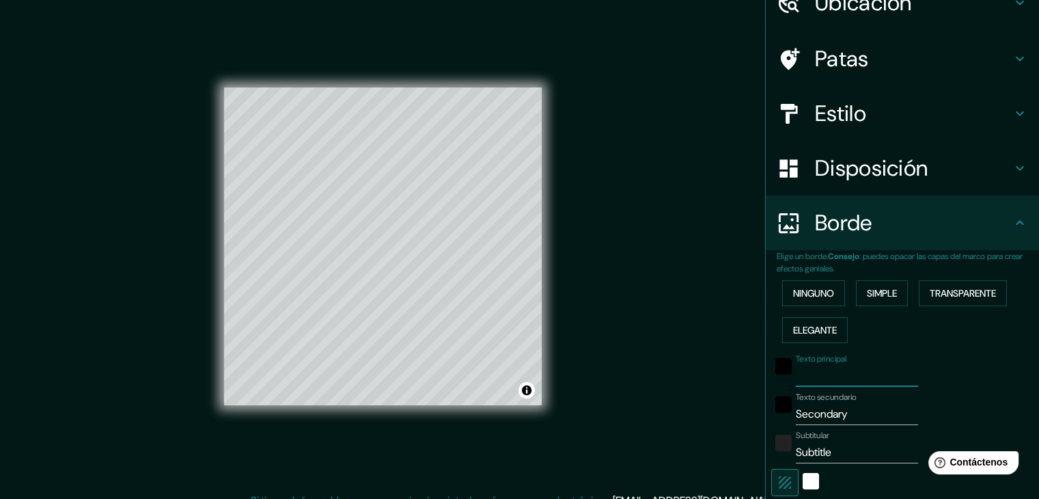
type input "C"
type input "223"
type input "37"
type input "C."
type input "223"
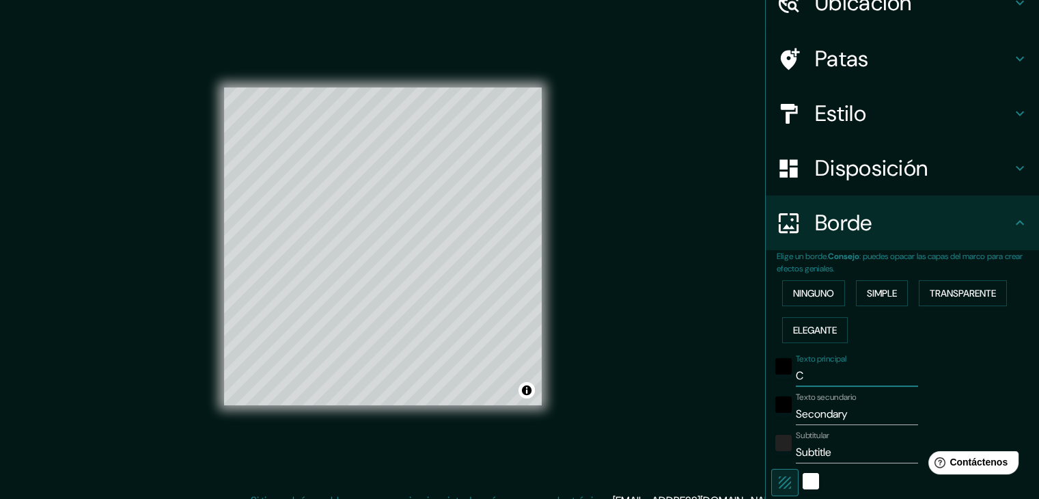
type input "37"
type input "C.A"
type input "223"
type input "37"
type input "C.AL"
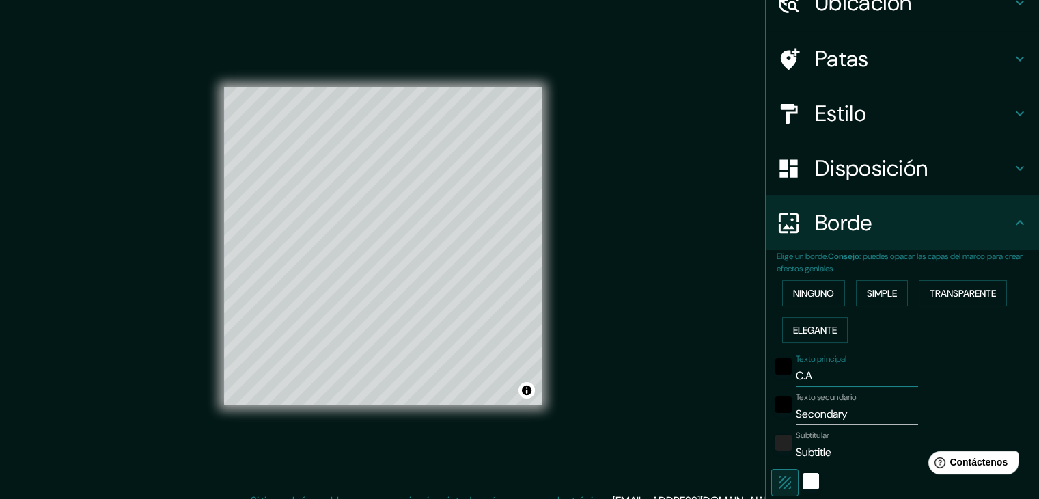
type input "223"
type input "37"
type input "C.ALF"
type input "223"
type input "37"
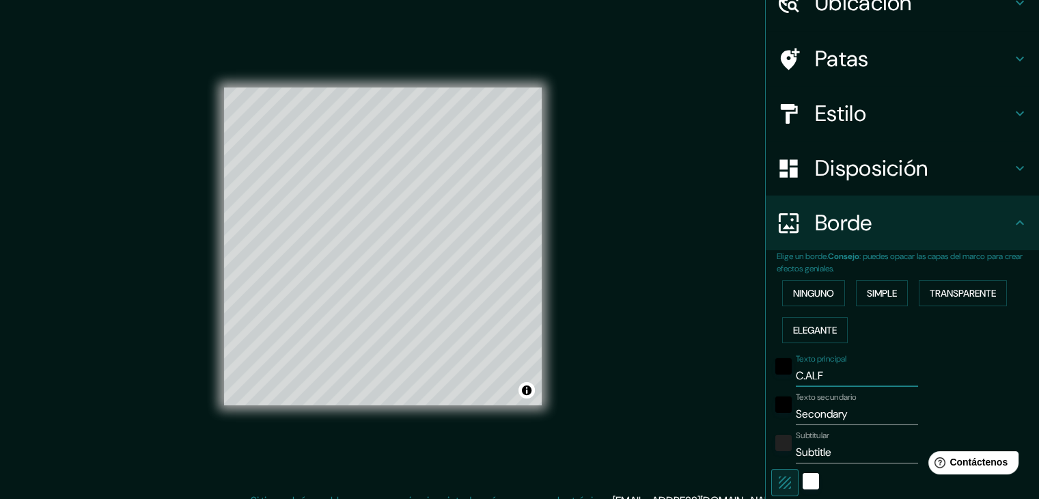
type input "C.ALFO"
type input "223"
type input "37"
type input "C.ALFON"
type input "223"
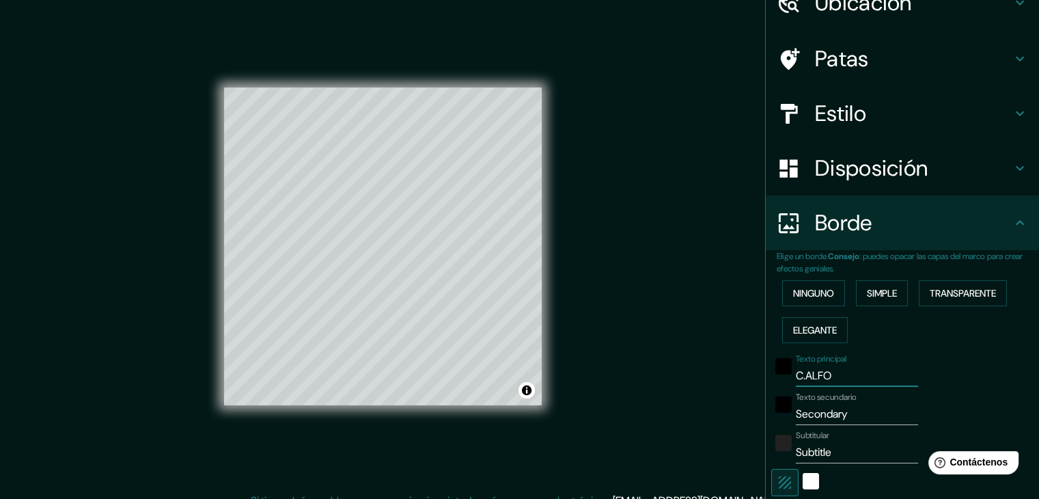
type input "37"
type input "C.ALFONS"
type input "223"
type input "37"
type input "C.ALFONSO"
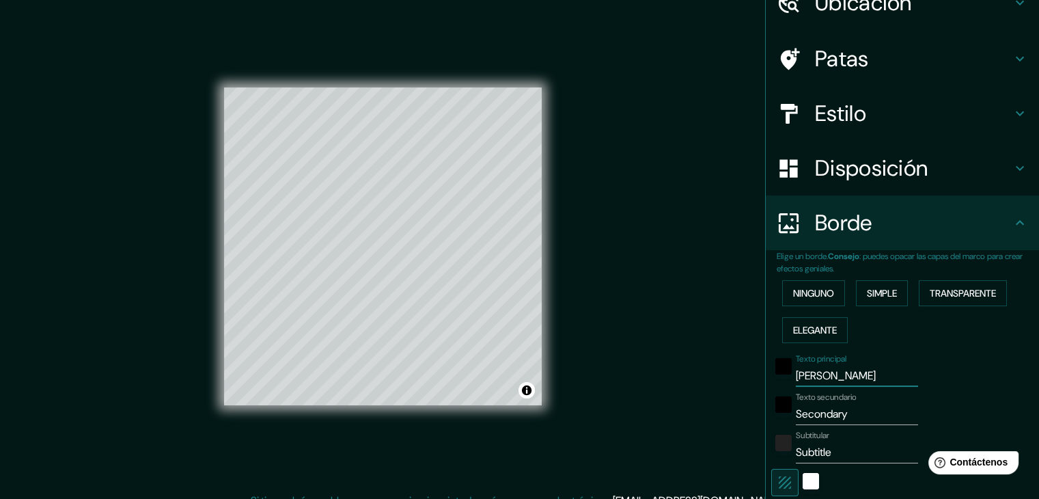
type input "223"
type input "37"
type input "C.ALFONSO"
click at [849, 417] on input "Secondary" at bounding box center [857, 414] width 122 height 22
type input "Secondar"
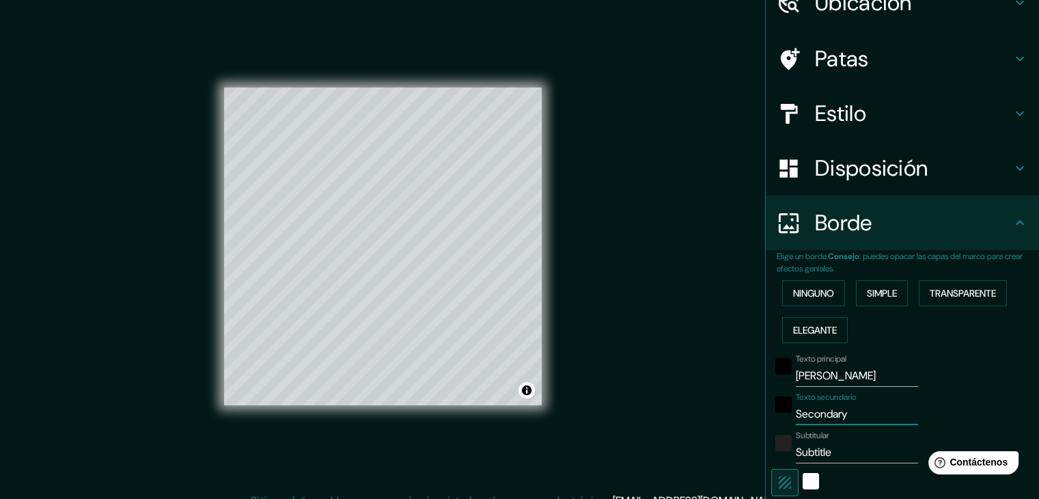
type input "223"
type input "37"
type input "Se"
type input "223"
type input "37"
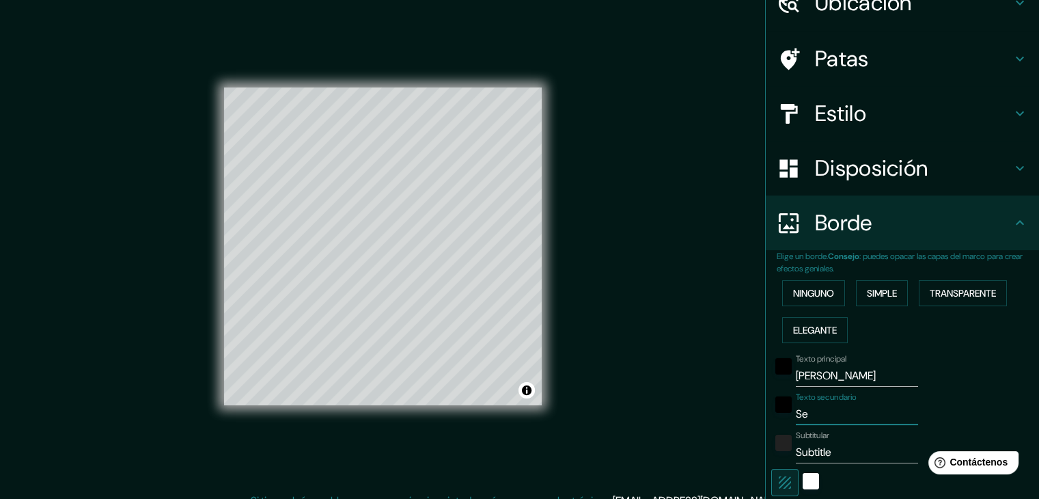
type input "S"
type input "223"
type input "37"
type input "H"
type input "223"
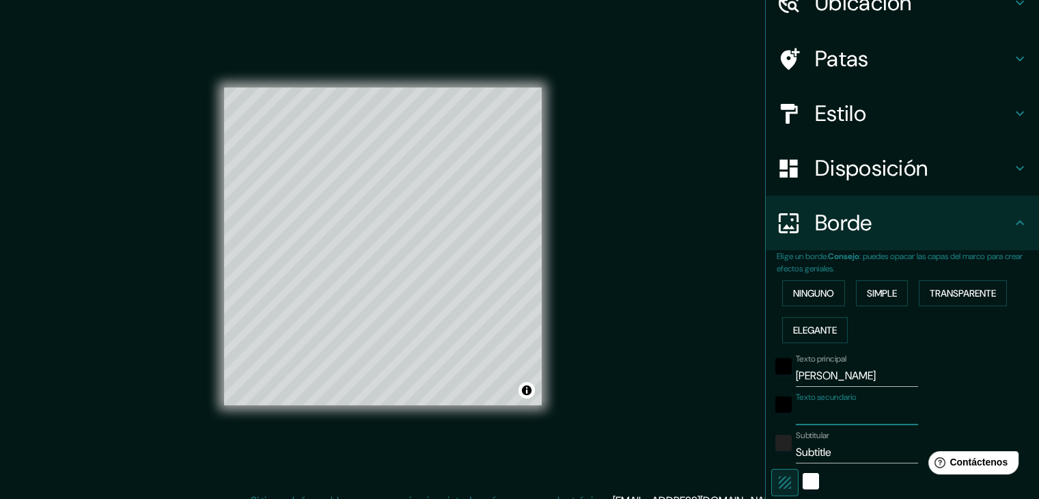
type input "37"
type input "HE"
type input "223"
type input "37"
type input "HER"
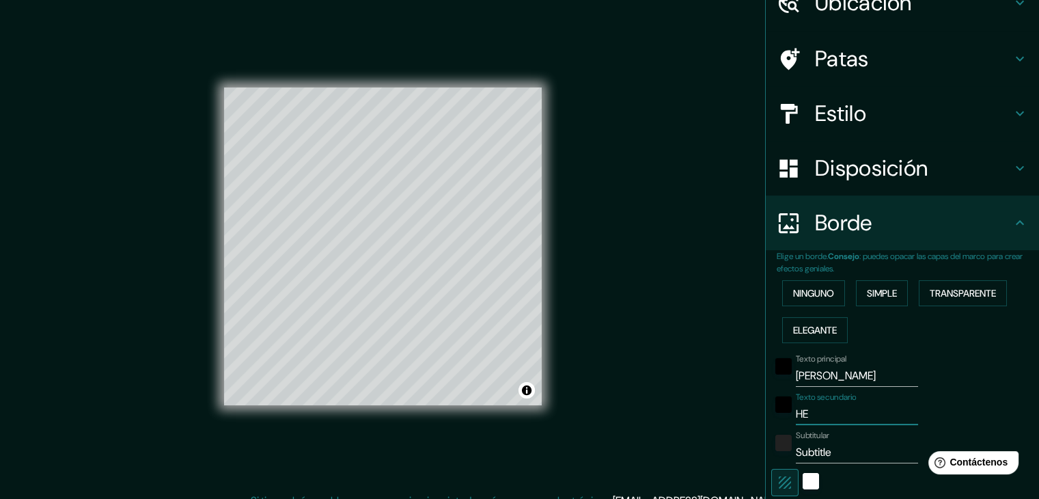
type input "223"
type input "37"
type input "HERR"
type input "223"
type input "37"
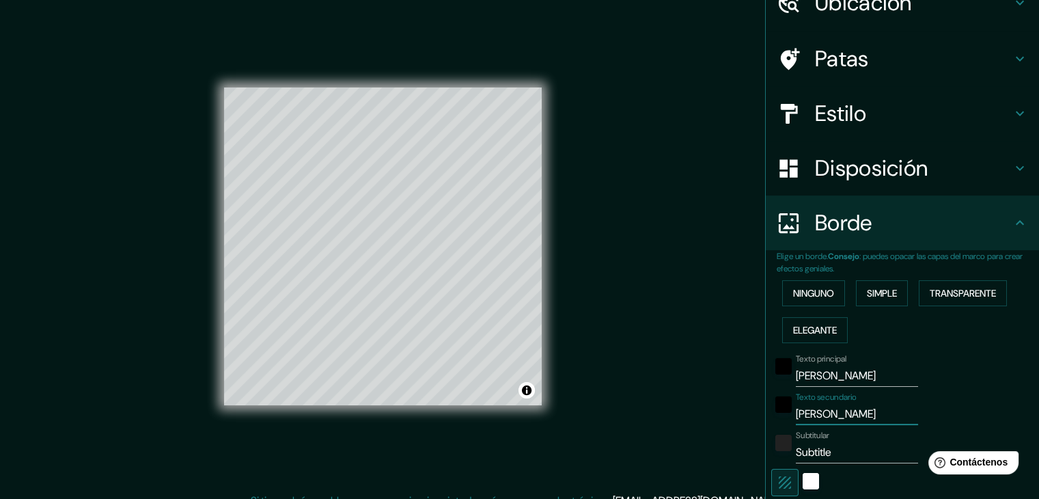
type input "HERRE"
type input "223"
type input "37"
type input "HERRER"
type input "223"
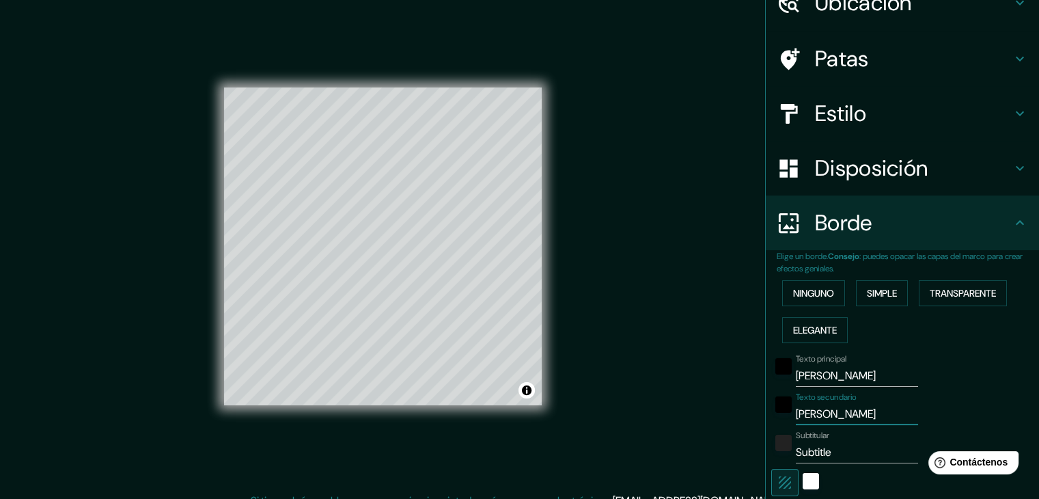
type input "37"
type input "HERRERA"
type input "223"
type input "37"
type input "HERRERA"
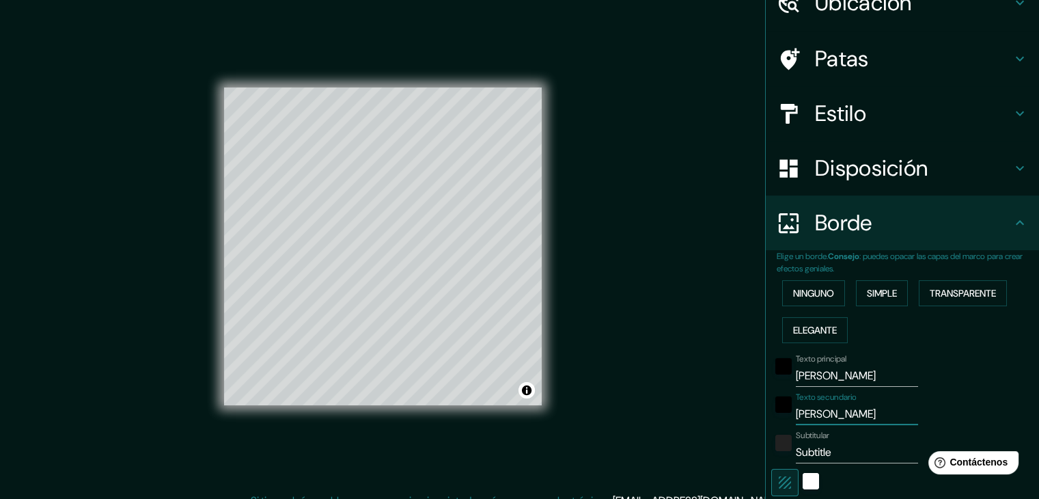
type input "223"
type input "37"
type input "HERRERA 8"
type input "223"
type input "37"
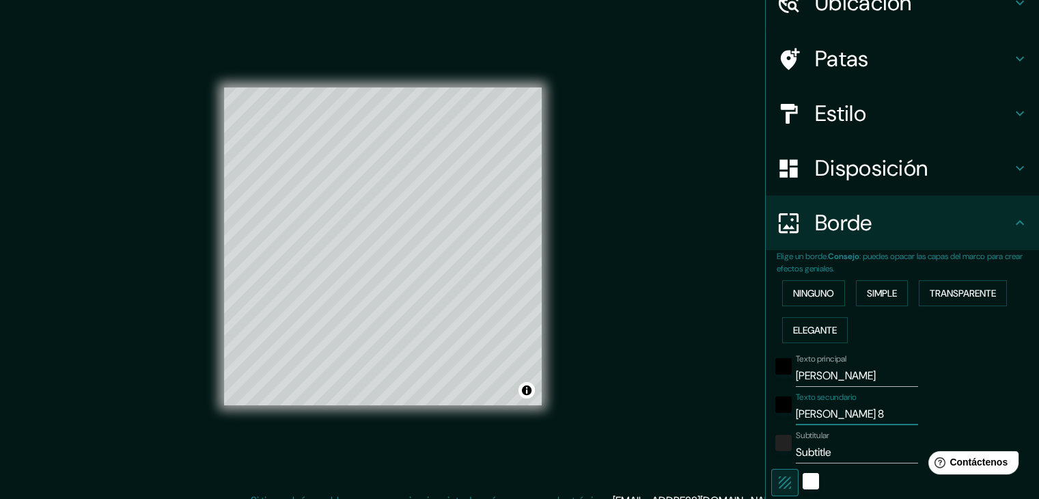
type input "HERRERA 87"
type input "223"
type input "37"
type input "HERRERA 87"
click at [821, 441] on input "Subtitle" at bounding box center [857, 452] width 122 height 22
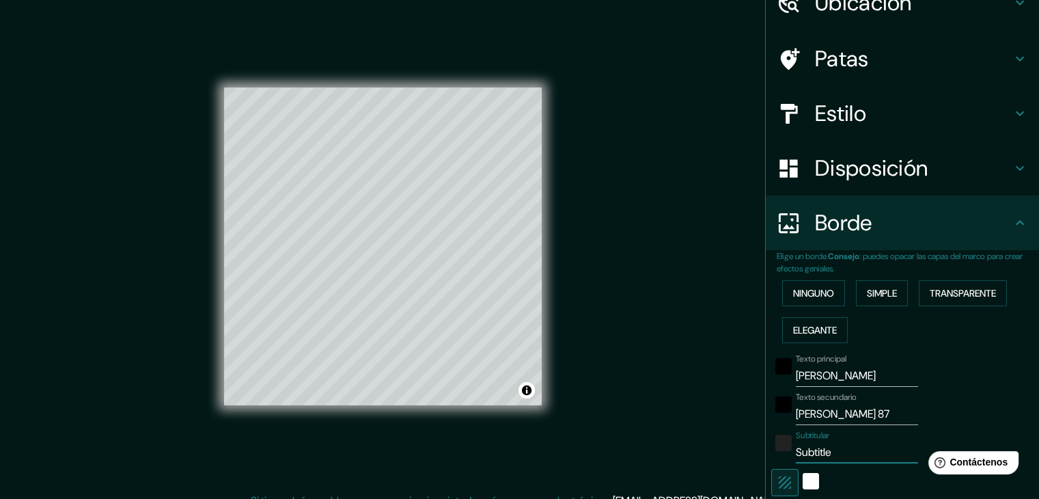
drag, startPoint x: 836, startPoint y: 454, endPoint x: 783, endPoint y: 445, distance: 54.1
click at [783, 445] on div "Subtitular Subtitle" at bounding box center [883, 446] width 224 height 33
type input "223"
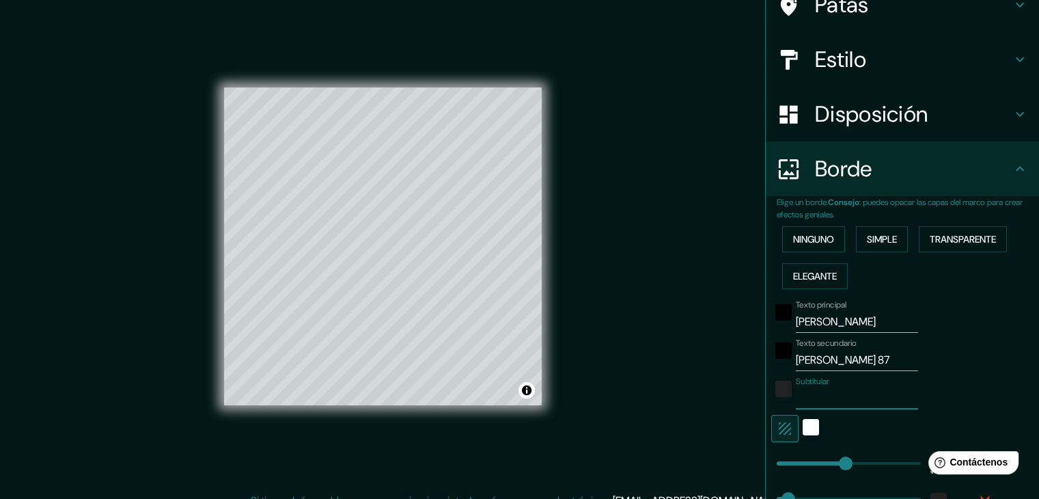
type input "37"
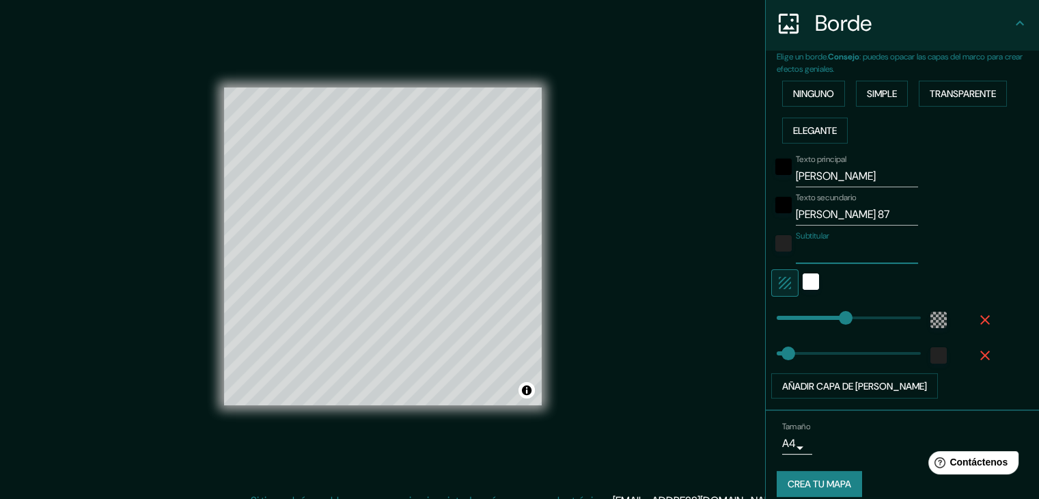
scroll to position [273, 0]
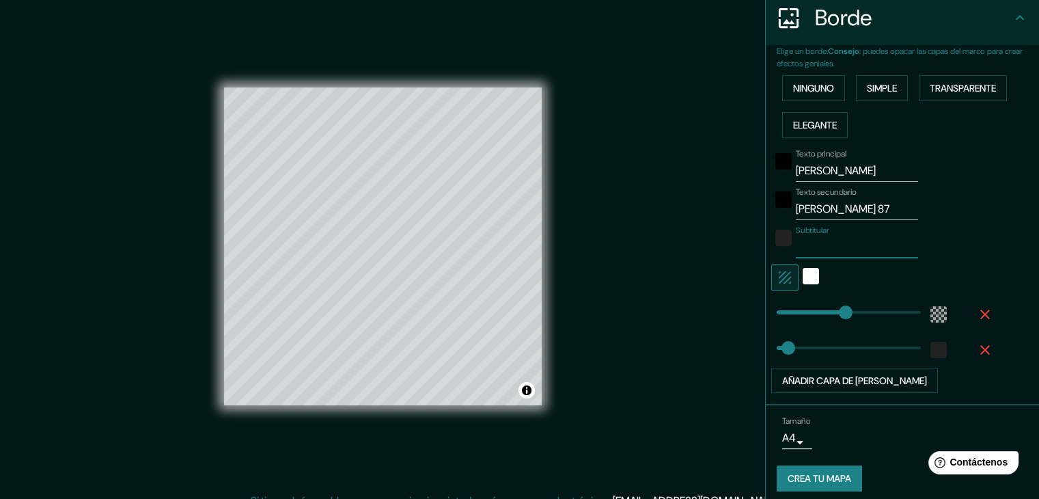
type input "223"
click at [803, 276] on div "blanco" at bounding box center [811, 276] width 16 height 16
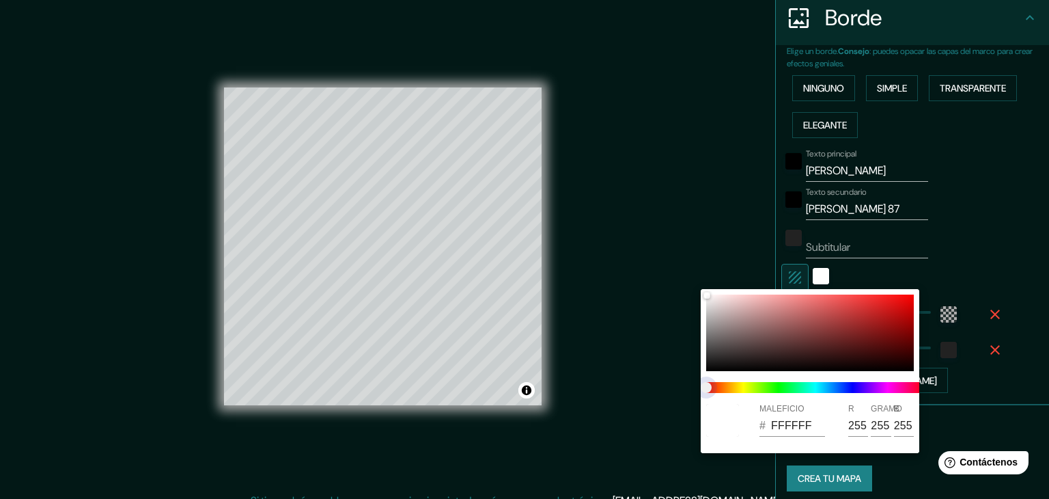
type input "223"
type input "37"
type input "223"
type input "37"
type input "223"
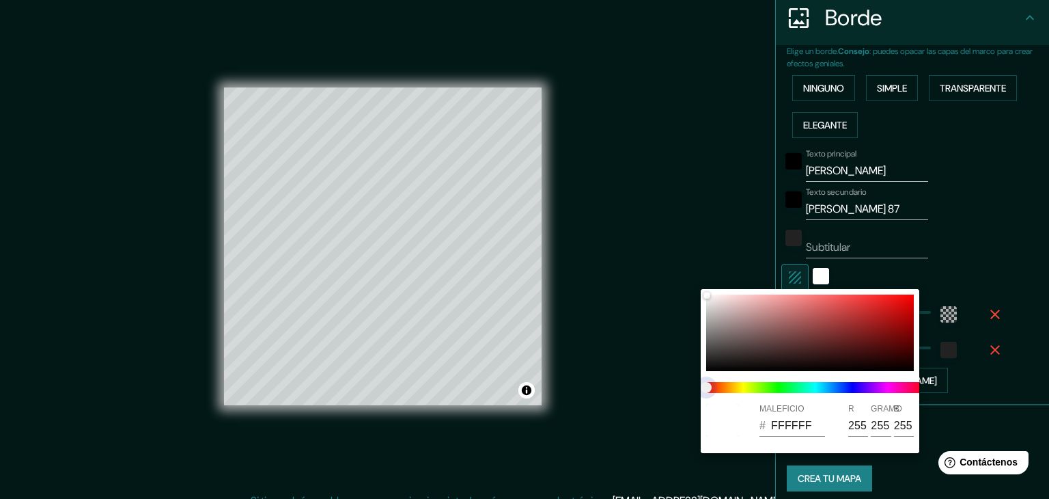
type input "37"
type input "223"
type input "37"
type input "223"
type input "37"
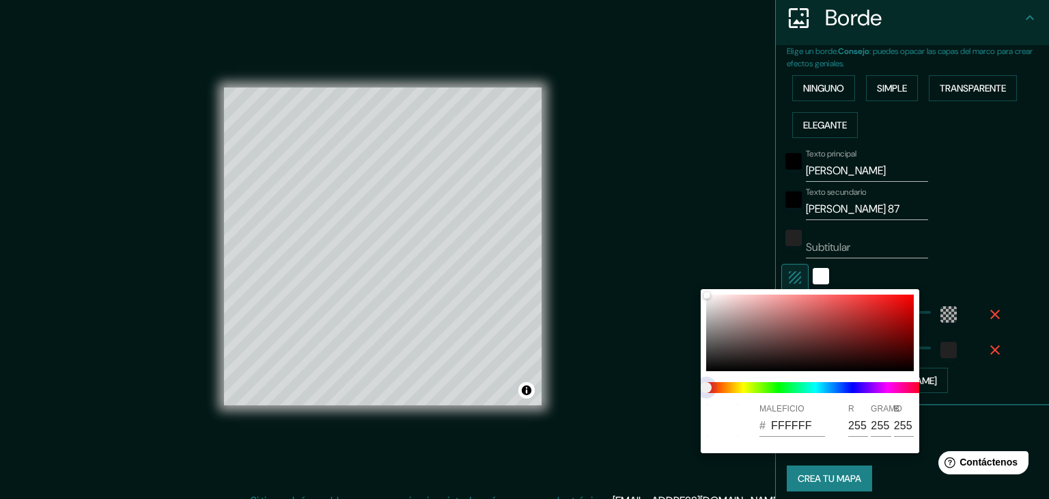
type input "223"
type input "37"
type input "223"
type input "37"
type input "223"
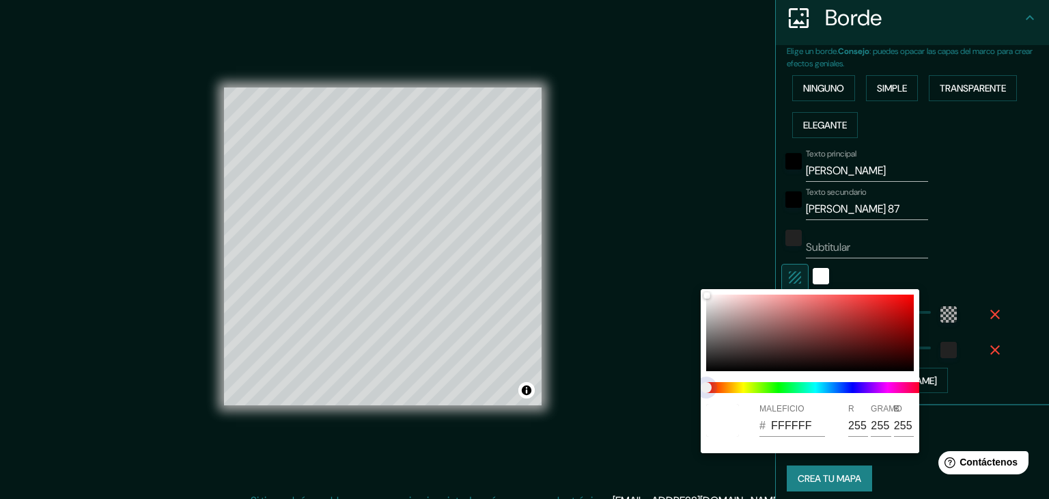
type input "37"
type input "223"
type input "37"
type input "223"
type input "37"
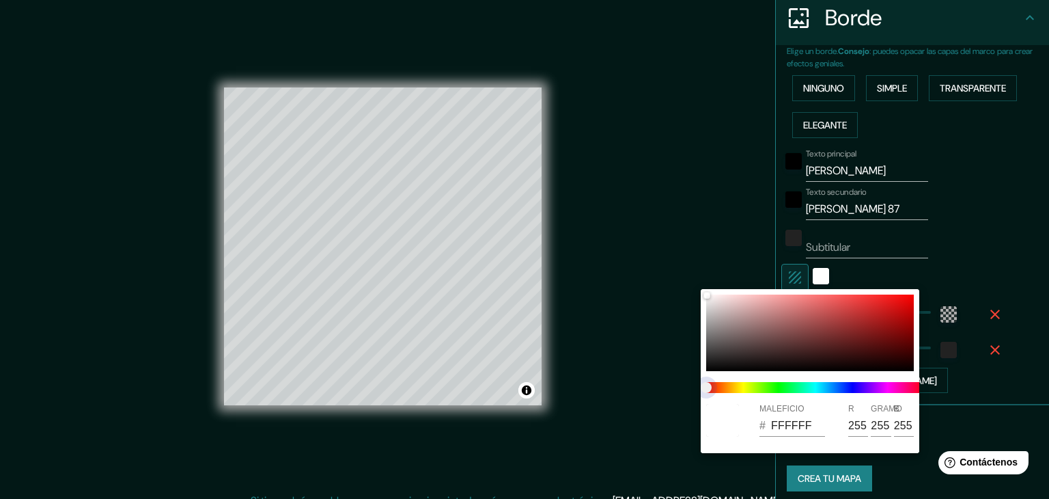
type input "223"
type input "37"
type input "223"
type input "37"
type input "223"
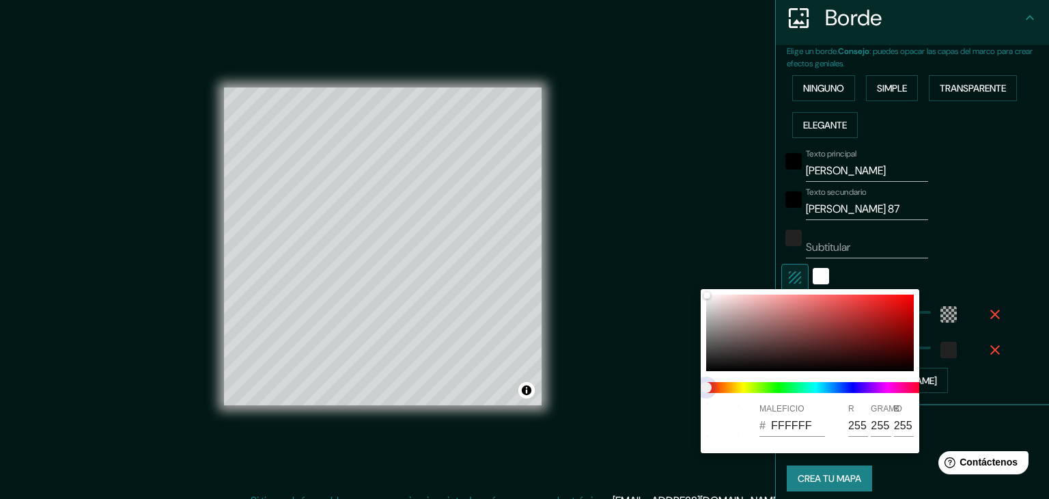
type input "37"
drag, startPoint x: 706, startPoint y: 382, endPoint x: 775, endPoint y: 398, distance: 70.9
click at [775, 398] on div "MALEFICIO # FFFFFF R 255 GRAMO 255 B 255" at bounding box center [810, 371] width 219 height 164
type input "223"
type input "37"
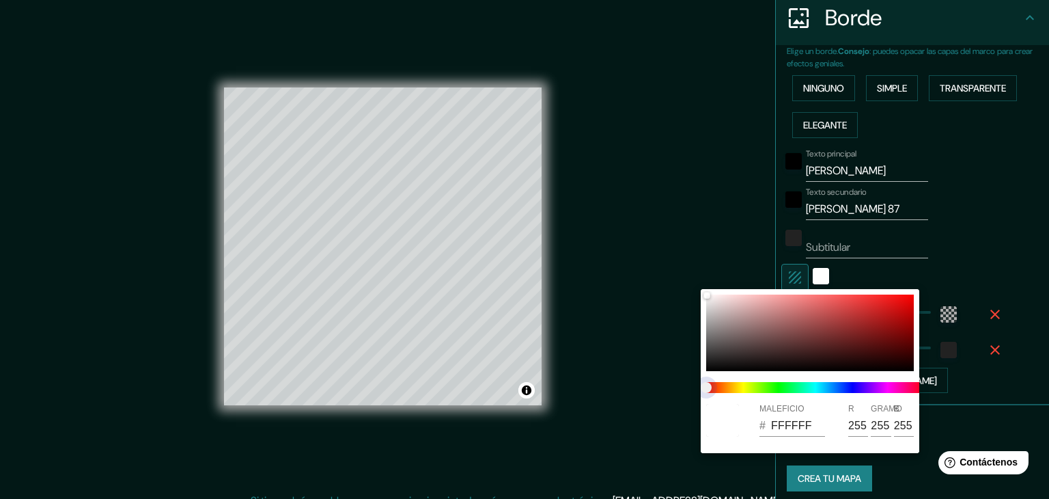
type input "223"
type input "37"
drag, startPoint x: 706, startPoint y: 389, endPoint x: 739, endPoint y: 383, distance: 33.9
click at [739, 383] on span at bounding box center [815, 387] width 219 height 11
click at [740, 339] on div at bounding box center [810, 332] width 208 height 77
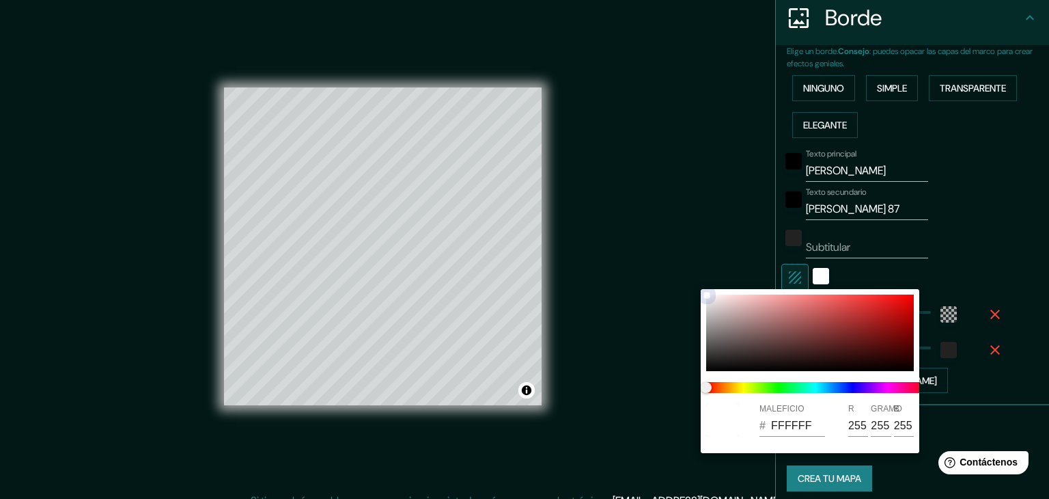
type input "223"
type input "37"
type input "675757"
type input "103"
type input "87"
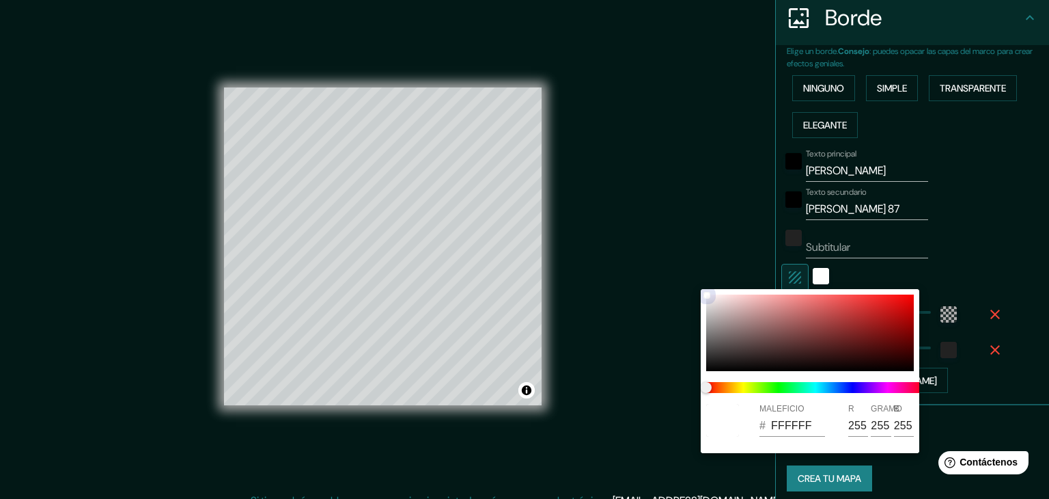
type input "87"
click at [772, 307] on div at bounding box center [810, 332] width 208 height 77
type input "223"
type input "37"
type input "D39090"
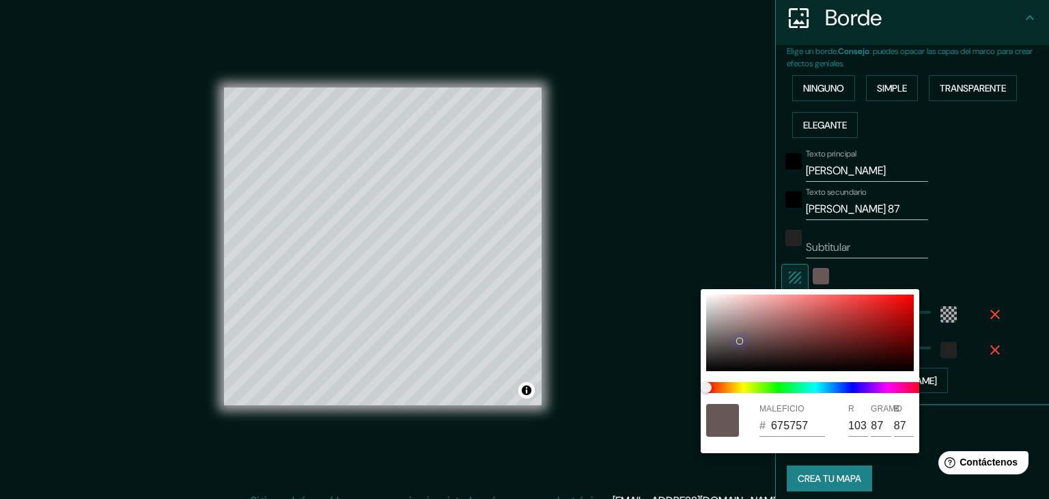
type input "211"
type input "144"
click at [722, 295] on div at bounding box center [810, 332] width 208 height 77
type input "223"
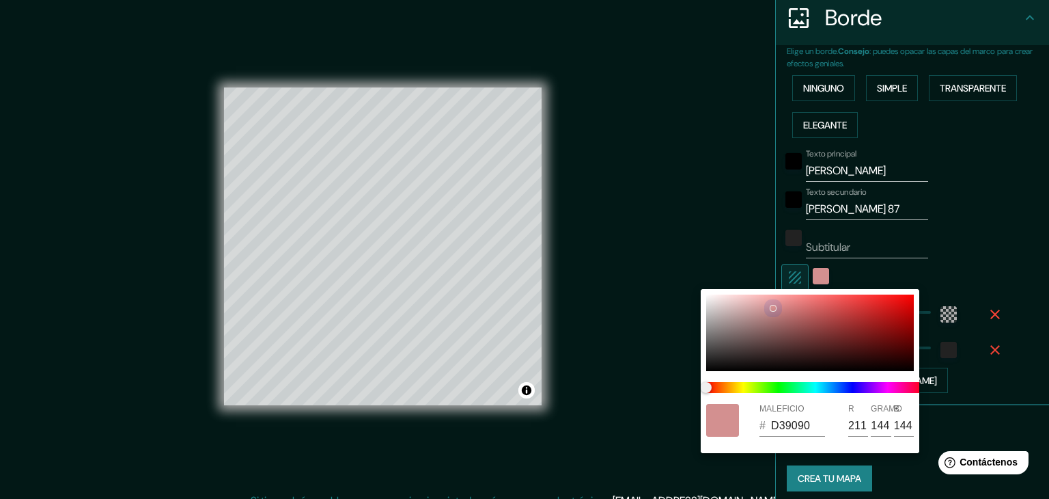
type input "37"
type input "FDEAEA"
type input "253"
type input "234"
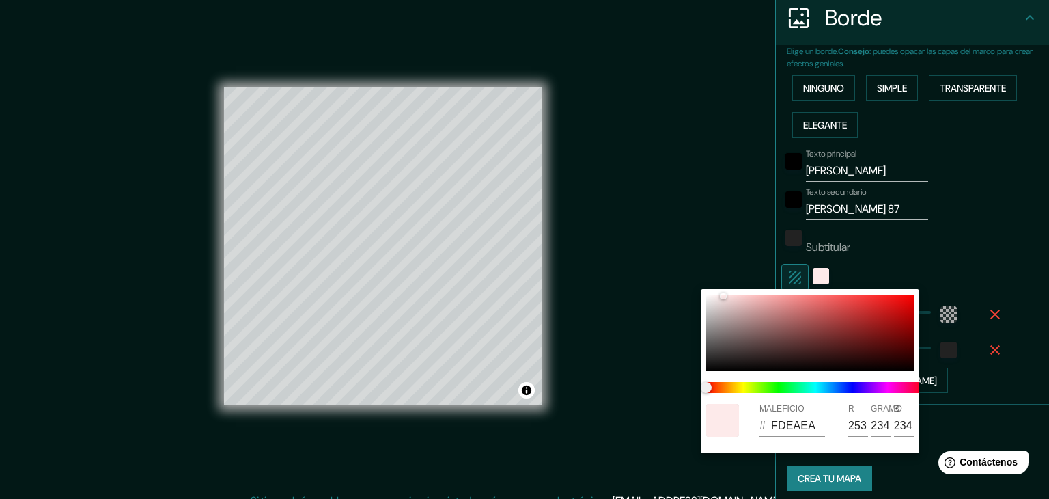
click at [978, 253] on div at bounding box center [524, 249] width 1049 height 499
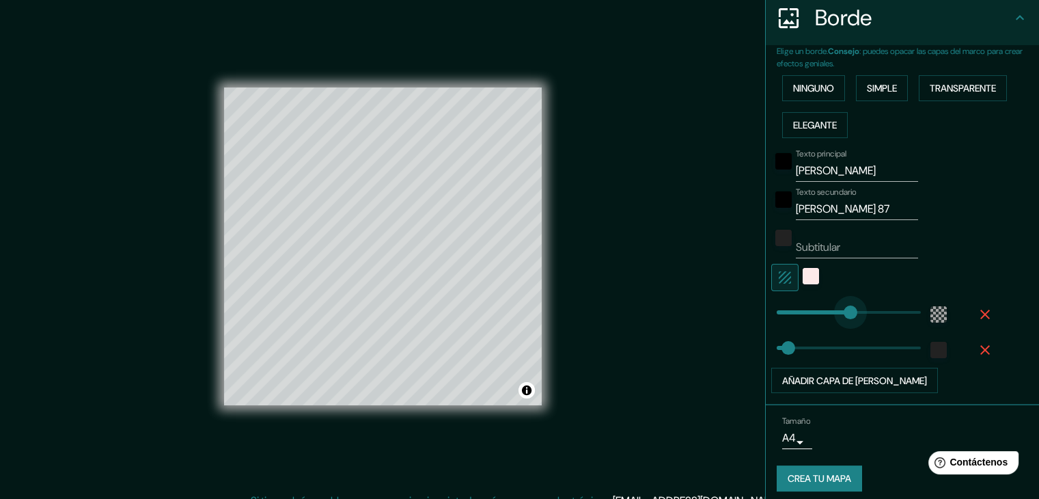
type input "0"
drag, startPoint x: 831, startPoint y: 311, endPoint x: 748, endPoint y: 311, distance: 83.3
type input "0"
drag, startPoint x: 782, startPoint y: 343, endPoint x: 699, endPoint y: 337, distance: 83.6
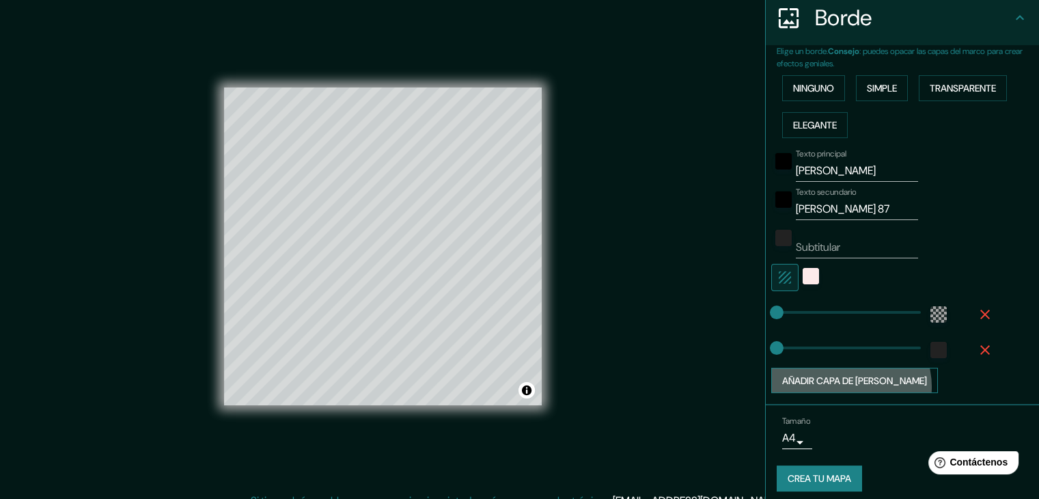
click at [839, 385] on font "Añadir capa de marco" at bounding box center [854, 381] width 145 height 18
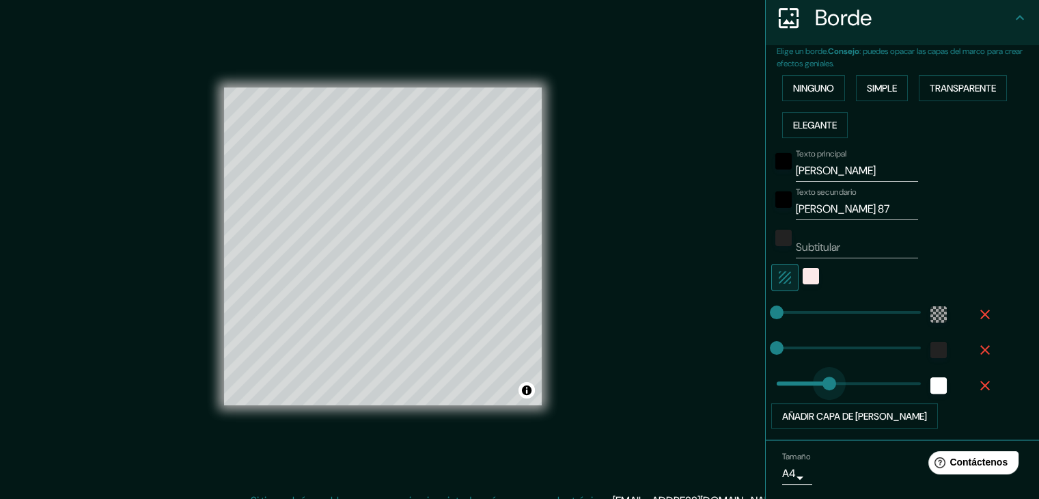
type input "0"
drag, startPoint x: 819, startPoint y: 378, endPoint x: 663, endPoint y: 367, distance: 156.8
click at [812, 420] on font "Añadir capa de marco" at bounding box center [854, 416] width 145 height 18
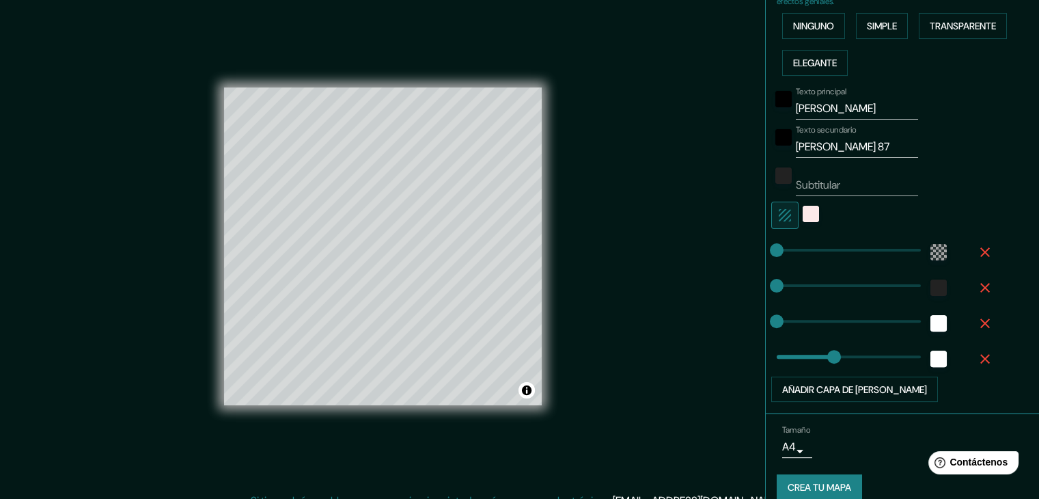
scroll to position [351, 0]
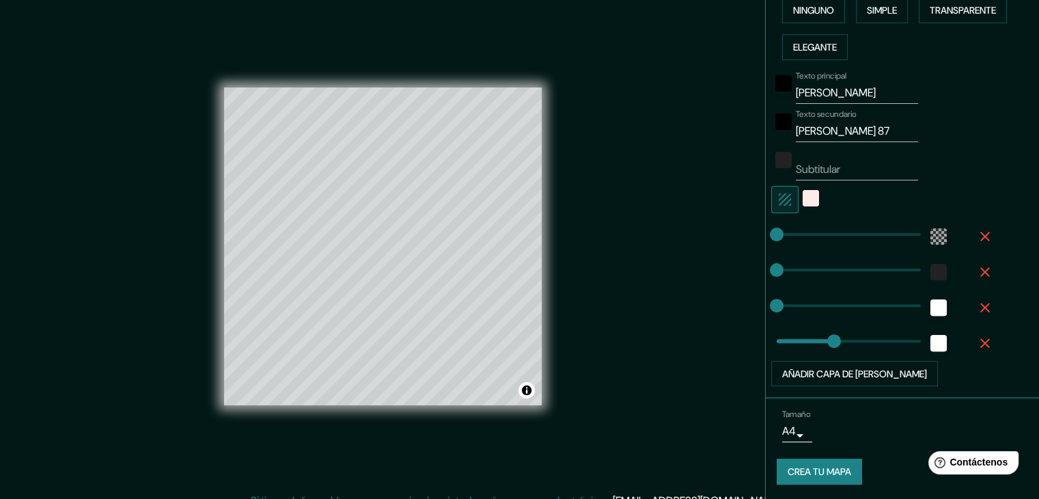
click at [980, 342] on icon "button" at bounding box center [985, 343] width 10 height 10
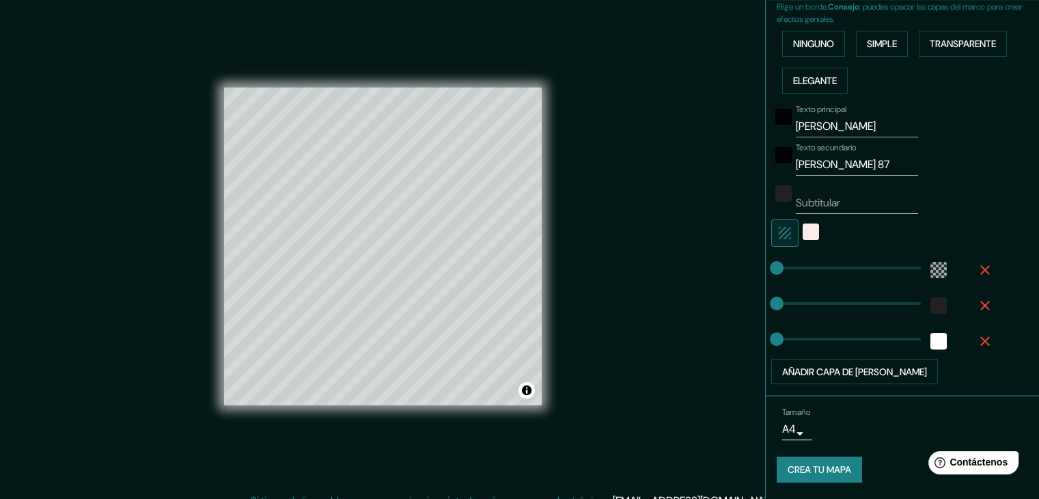
scroll to position [316, 0]
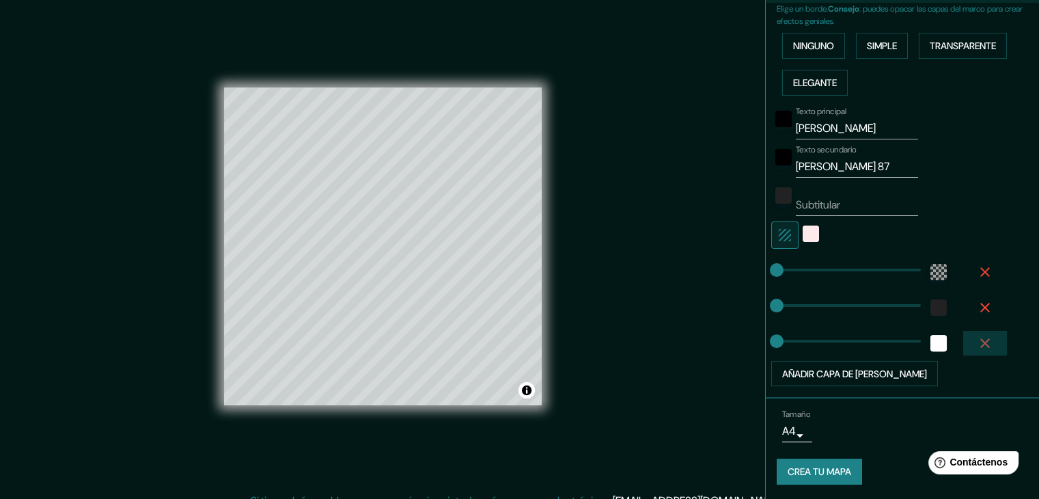
click at [977, 339] on icon "button" at bounding box center [985, 343] width 16 height 16
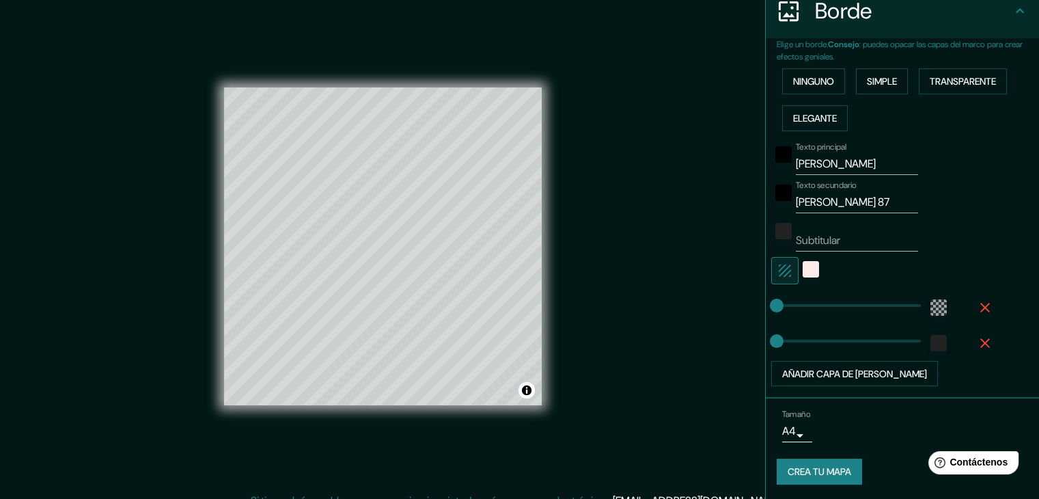
click at [980, 340] on icon "button" at bounding box center [985, 343] width 10 height 10
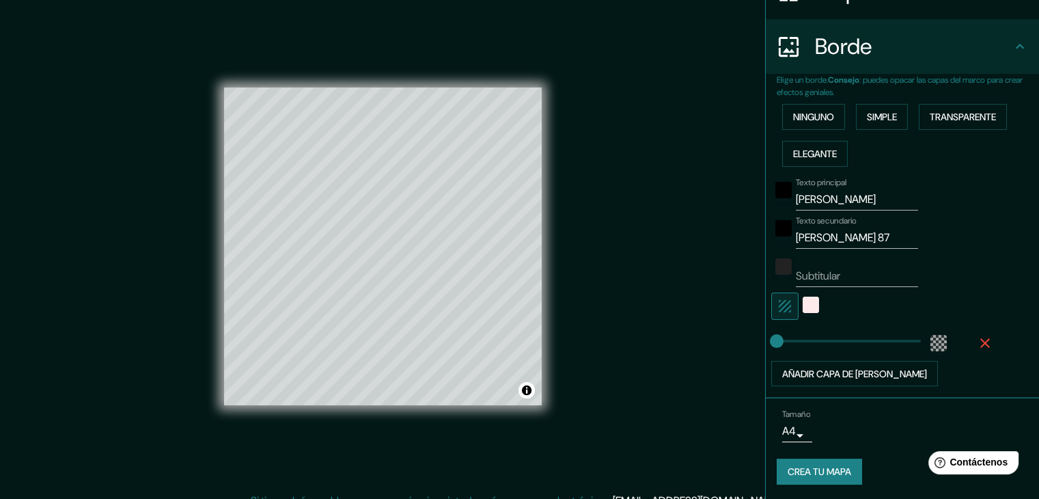
click at [980, 338] on icon "button" at bounding box center [985, 343] width 10 height 10
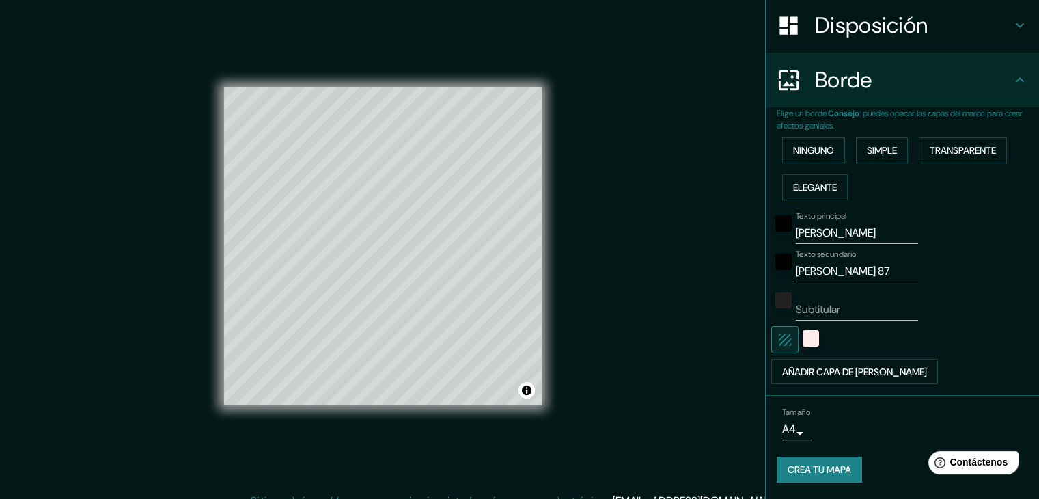
scroll to position [209, 0]
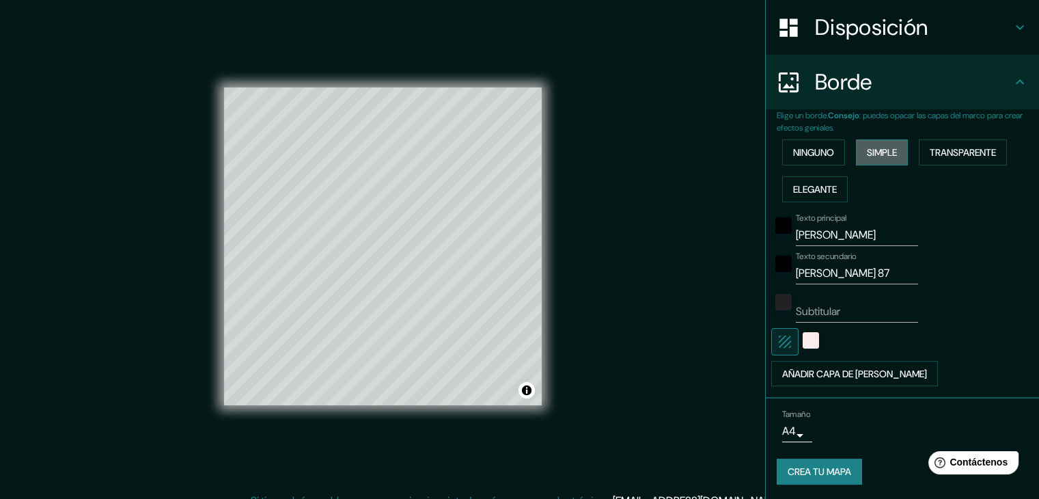
click at [874, 149] on font "Simple" at bounding box center [882, 152] width 30 height 12
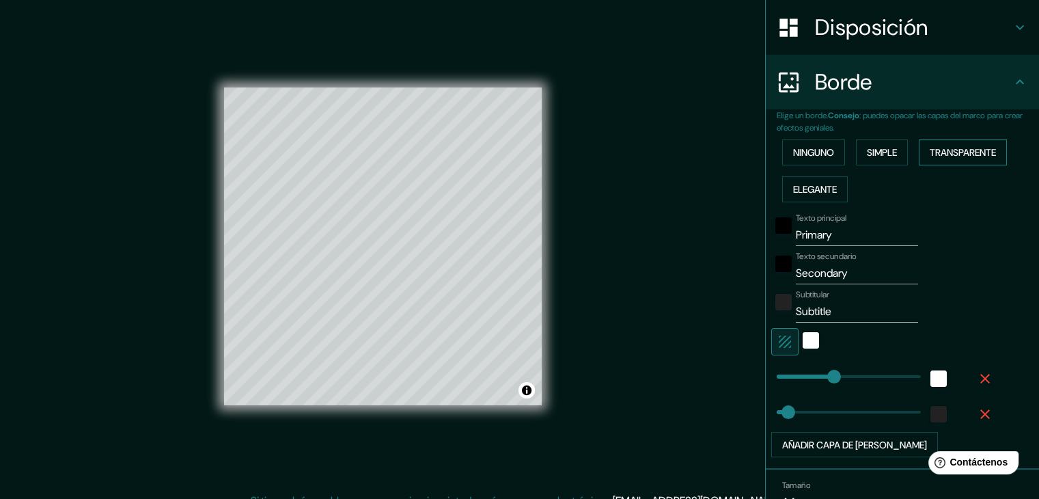
click at [940, 151] on font "Transparente" at bounding box center [963, 152] width 66 height 12
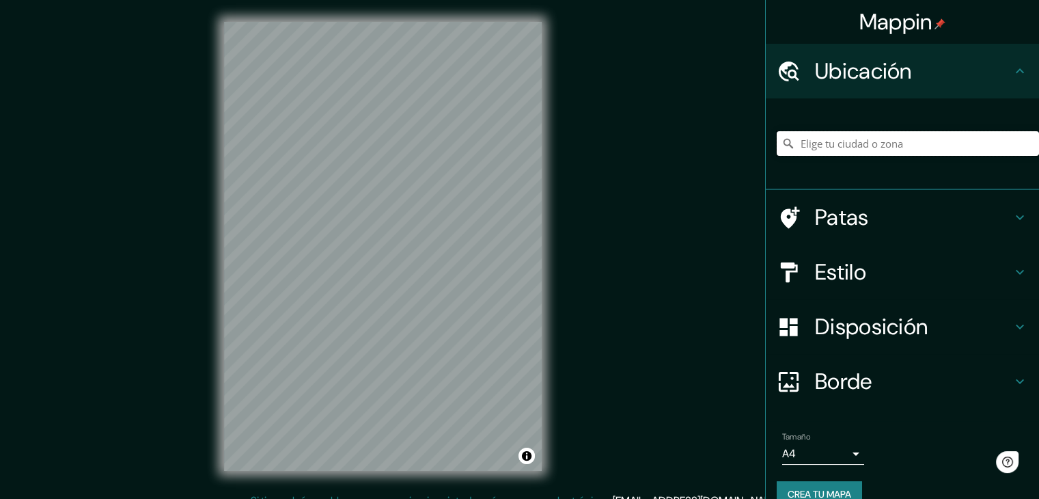
click at [837, 154] on input "Elige tu ciudad o zona" at bounding box center [908, 143] width 262 height 25
click at [839, 135] on input "Elige tu ciudad o zona" at bounding box center [908, 143] width 262 height 25
paste input "C. [STREET_ADDRESS][PERSON_NAME]"
type input "[STREET_ADDRESS][PERSON_NAME]"
click at [863, 274] on h4 "Estilo" at bounding box center [913, 271] width 197 height 27
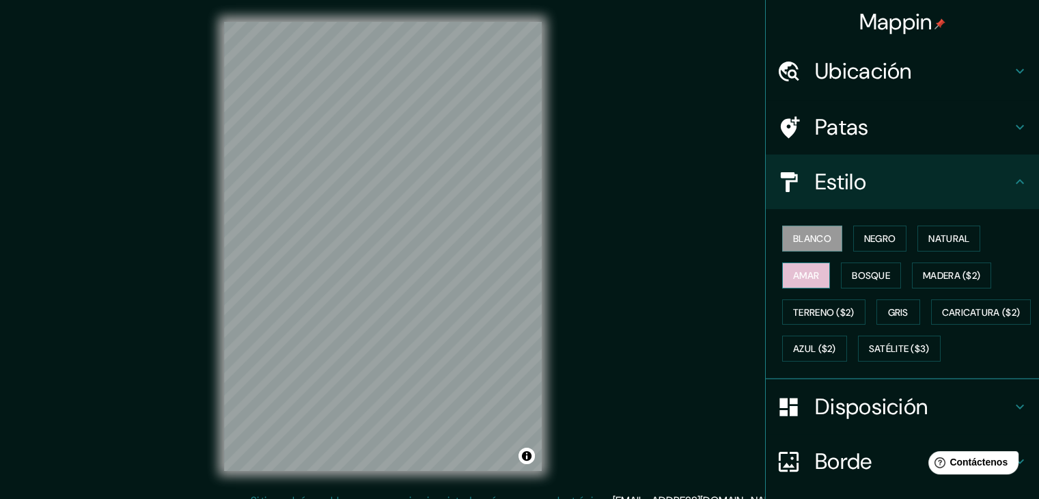
click at [793, 278] on font "Amar" at bounding box center [806, 275] width 26 height 12
click at [875, 421] on font "Disposición" at bounding box center [871, 406] width 113 height 29
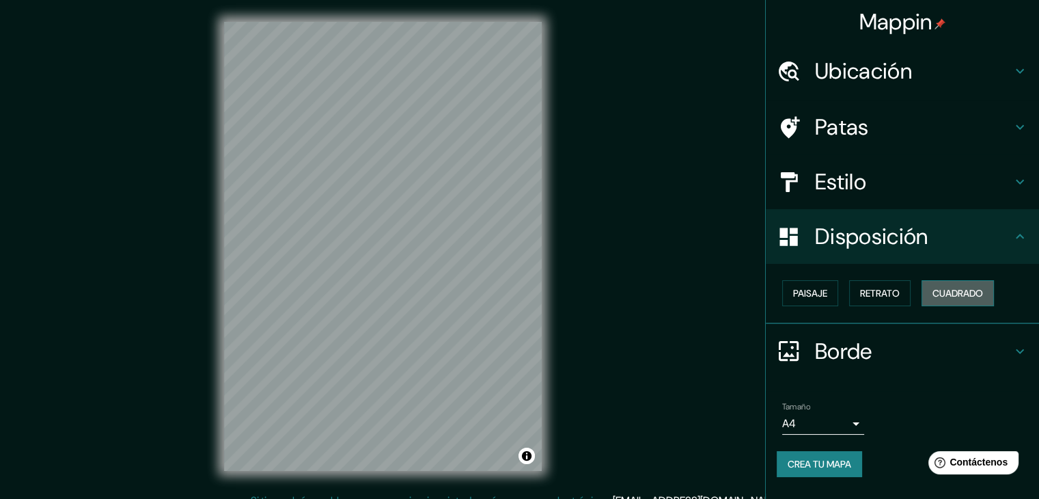
click at [937, 287] on font "Cuadrado" at bounding box center [957, 293] width 51 height 12
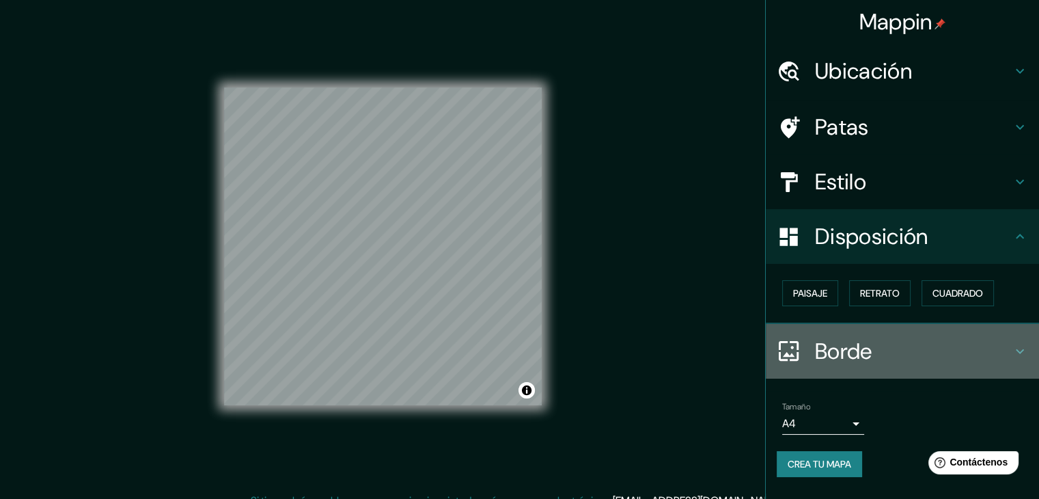
click at [839, 342] on font "Borde" at bounding box center [843, 351] width 57 height 29
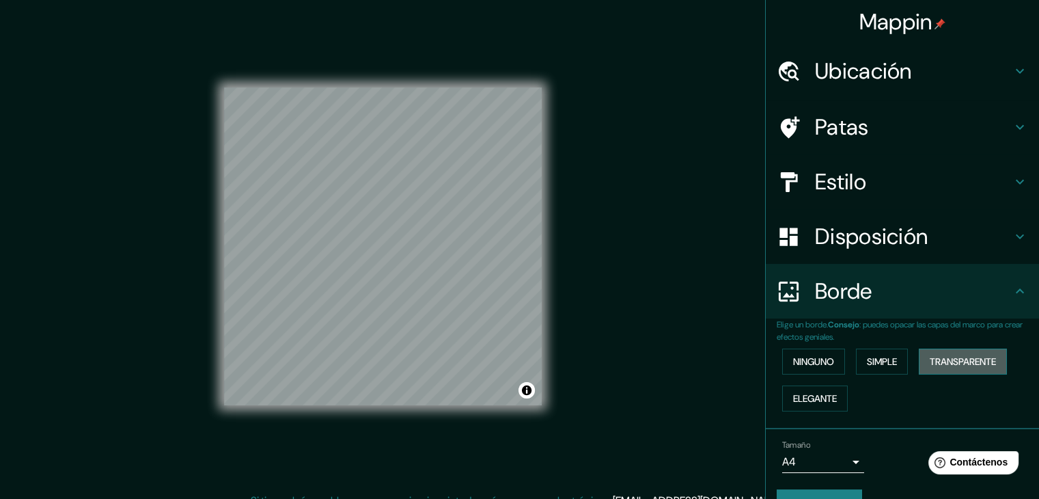
click at [948, 363] on font "Transparente" at bounding box center [963, 361] width 66 height 12
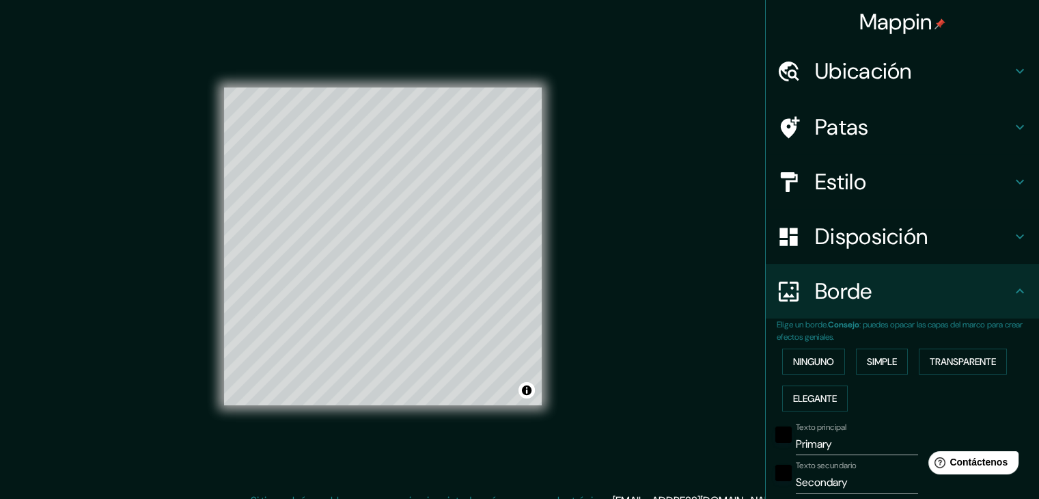
click at [833, 437] on input "Primary" at bounding box center [857, 444] width 122 height 22
drag, startPoint x: 833, startPoint y: 438, endPoint x: 753, endPoint y: 435, distance: 80.0
click at [753, 435] on div "Mappin Ubicación Calle Alfonso Herrera 87, 06470 Ciudad de México, México Calle…" at bounding box center [519, 257] width 1039 height 514
type input "223"
type input "37"
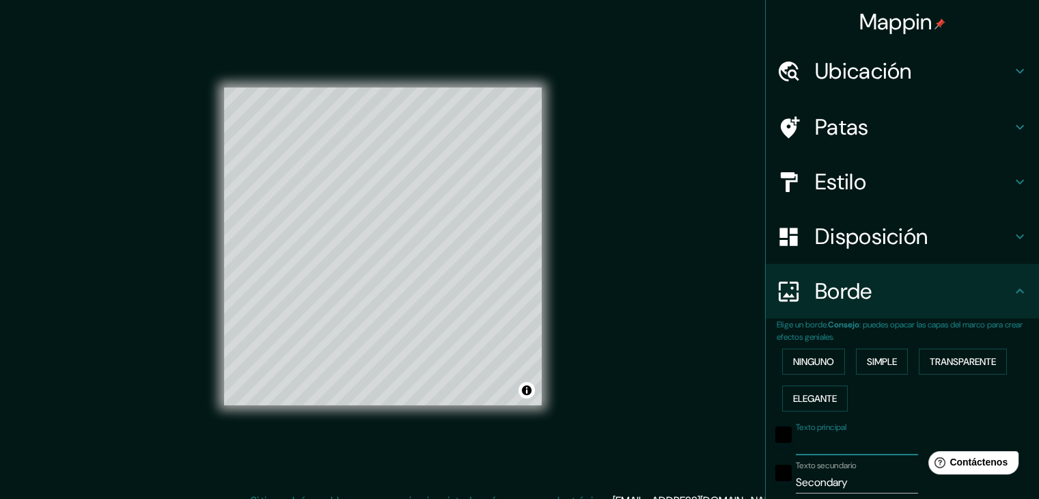
type input "C"
type input "223"
type input "37"
type input "C."
type input "223"
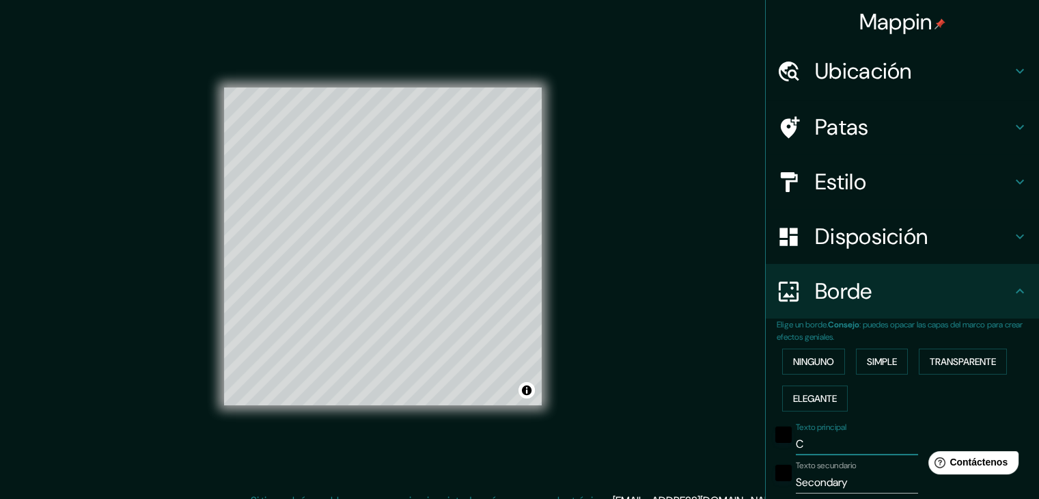
type input "37"
type input "C.A"
type input "223"
type input "37"
type input "C.AL"
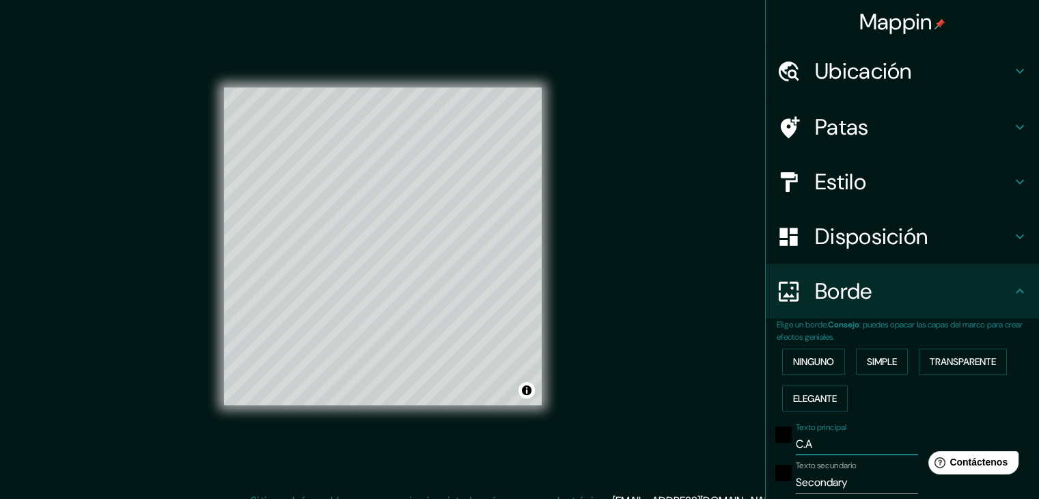
type input "223"
type input "37"
type input "C.ALF"
type input "223"
type input "37"
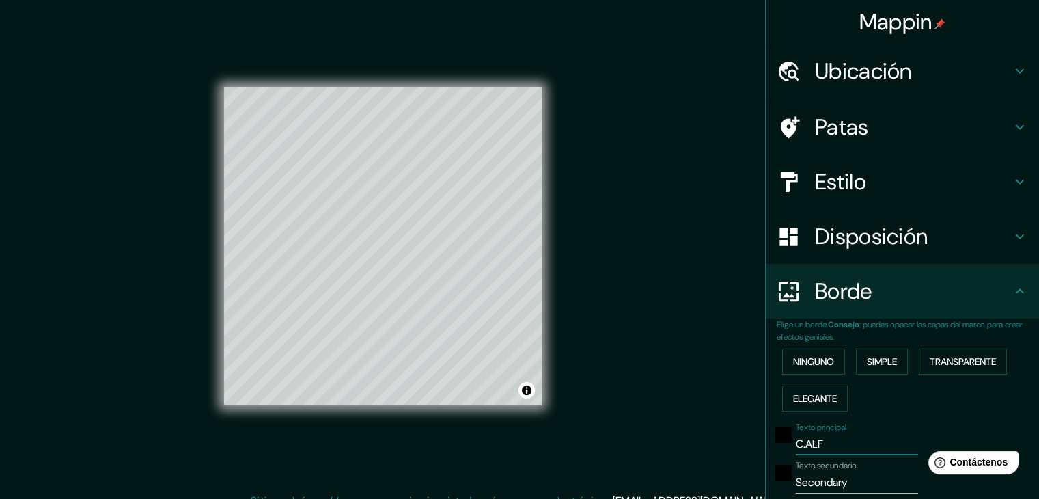
type input "C.ALFO"
type input "223"
type input "37"
type input "C.ALFON"
type input "223"
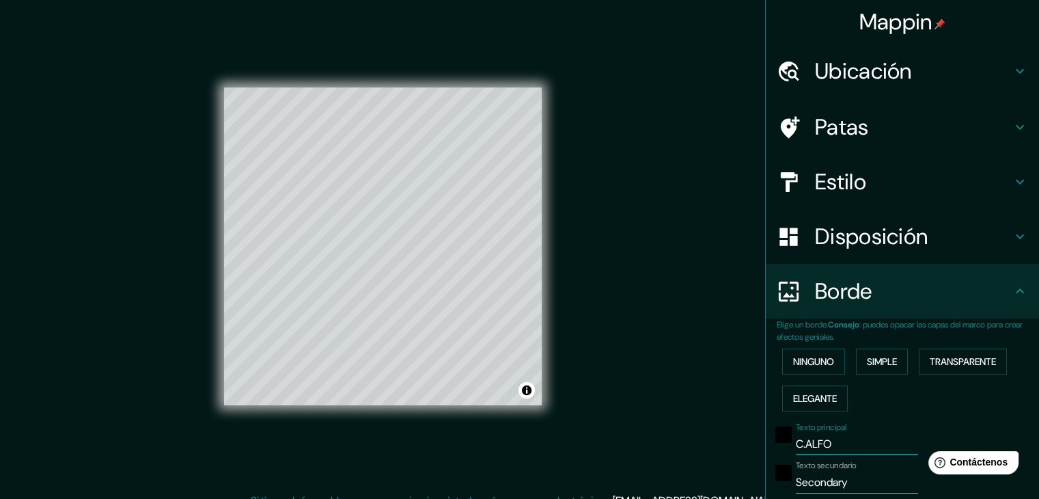
type input "37"
type input "C.ALFONS"
type input "223"
type input "37"
type input "C.ALFONSO"
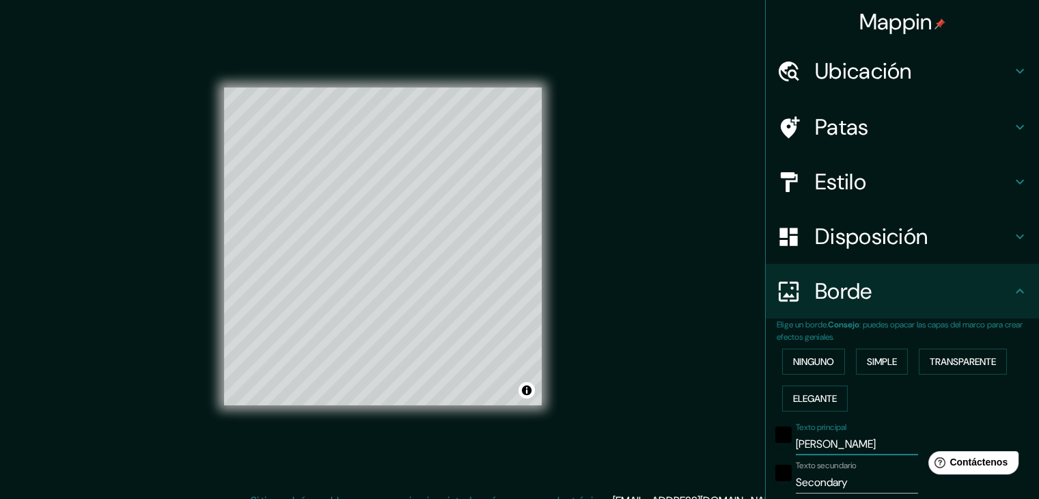
type input "223"
type input "37"
type input "C.ALFONSO"
click at [852, 126] on font "Patas" at bounding box center [842, 127] width 54 height 29
type input "223"
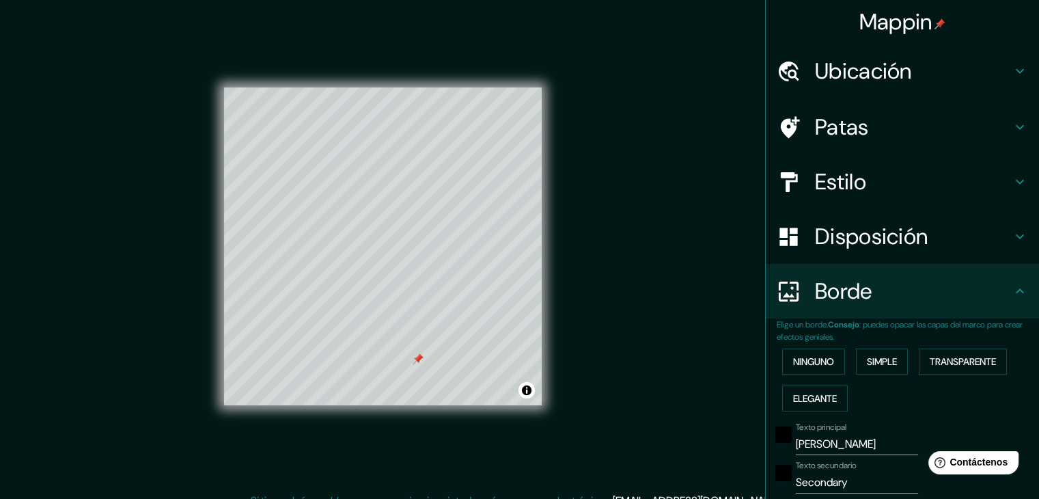
type input "37"
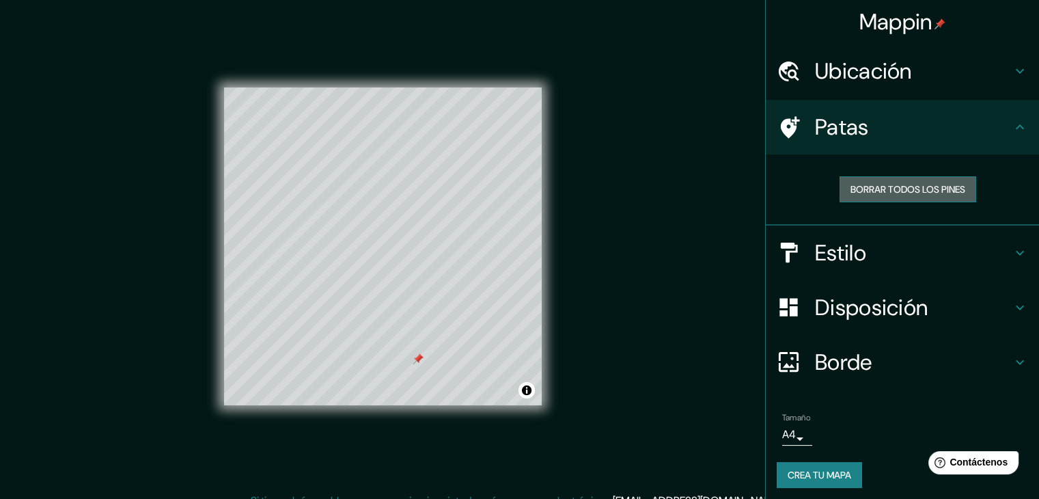
click at [896, 200] on button "Borrar todos los pines" at bounding box center [907, 189] width 137 height 26
click at [872, 357] on h4 "Borde" at bounding box center [913, 361] width 197 height 27
type input "223"
type input "37"
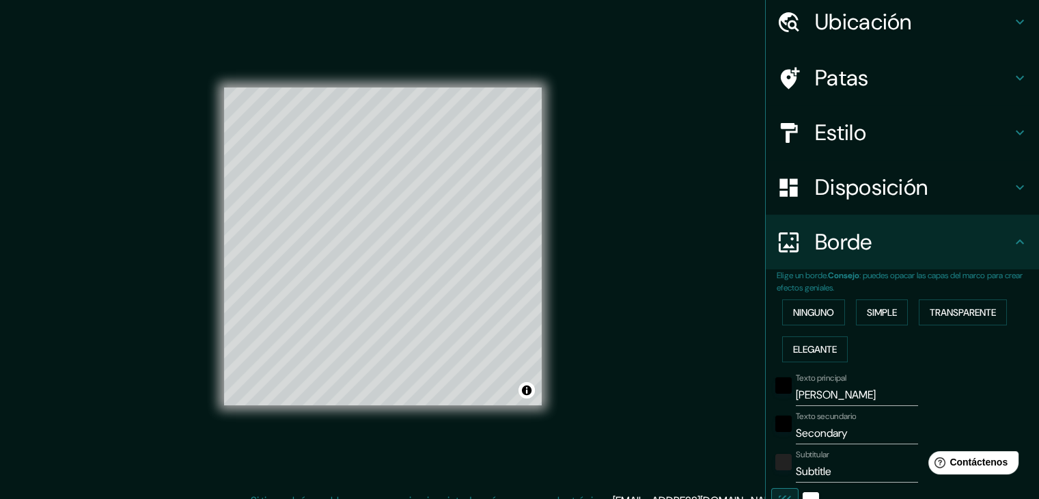
scroll to position [205, 0]
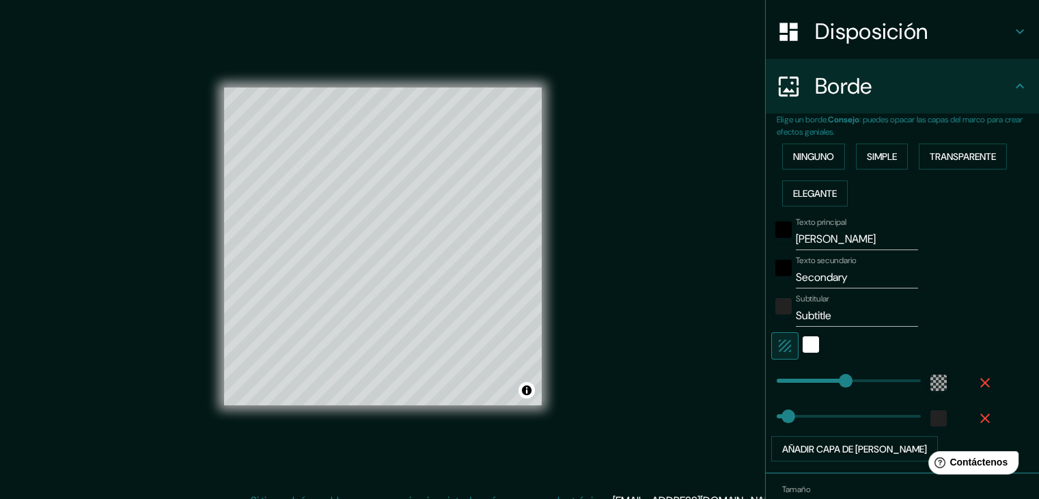
type input "223"
click at [844, 275] on input "Secondary" at bounding box center [857, 277] width 122 height 22
type input "Secondar"
type input "223"
type input "37"
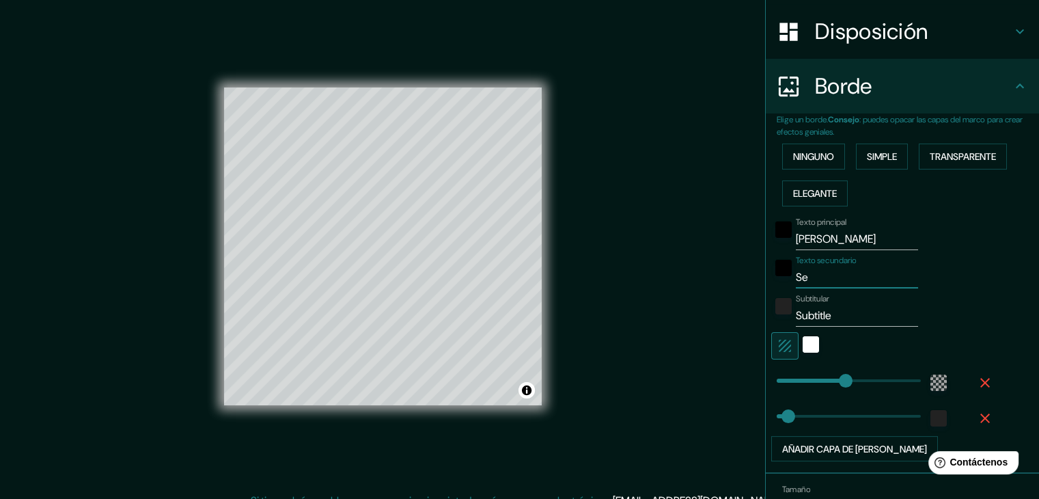
type input "S"
type input "223"
type input "37"
type input "223"
type input "37"
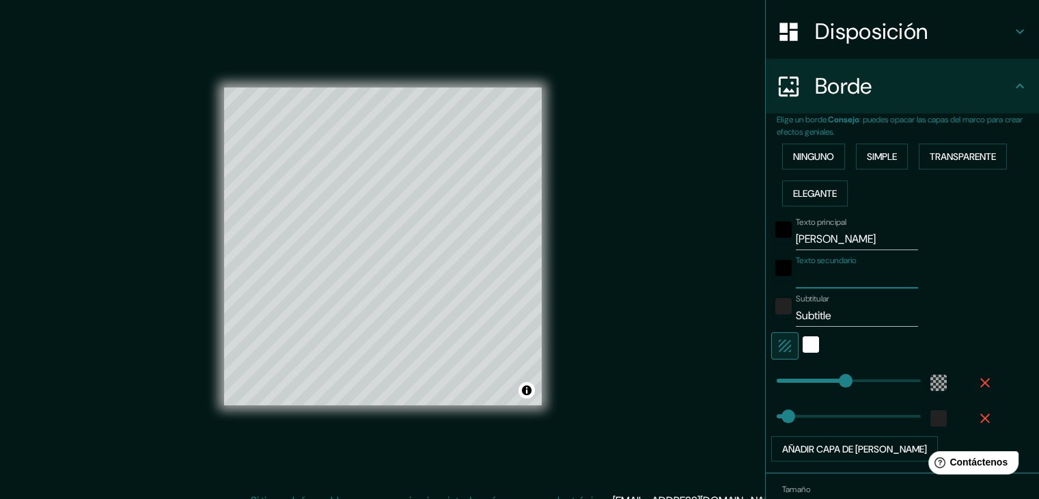
type input "H"
type input "223"
type input "37"
type input "HERRERA 87"
type input "223"
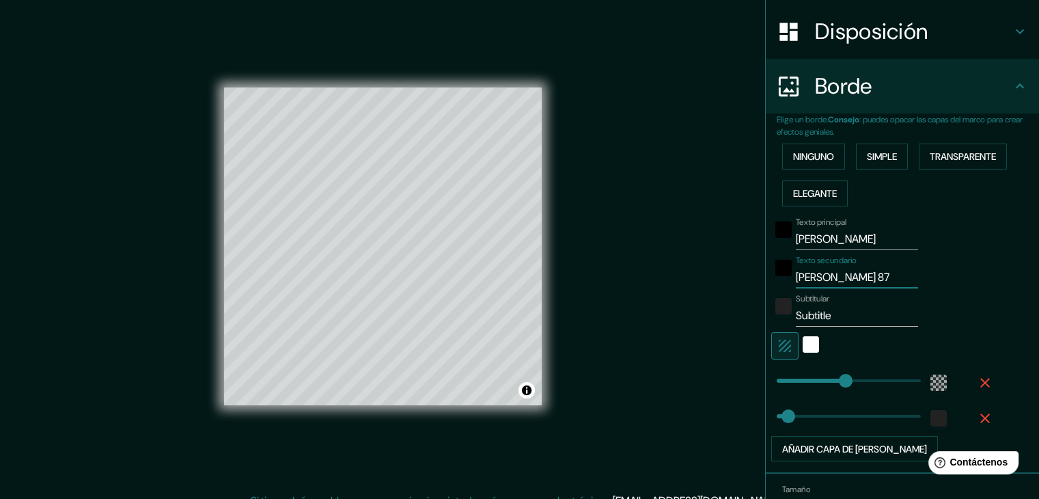
type input "37"
click at [844, 315] on input "Subtitle" at bounding box center [857, 316] width 122 height 22
type input "Subtitl"
type input "223"
type input "37"
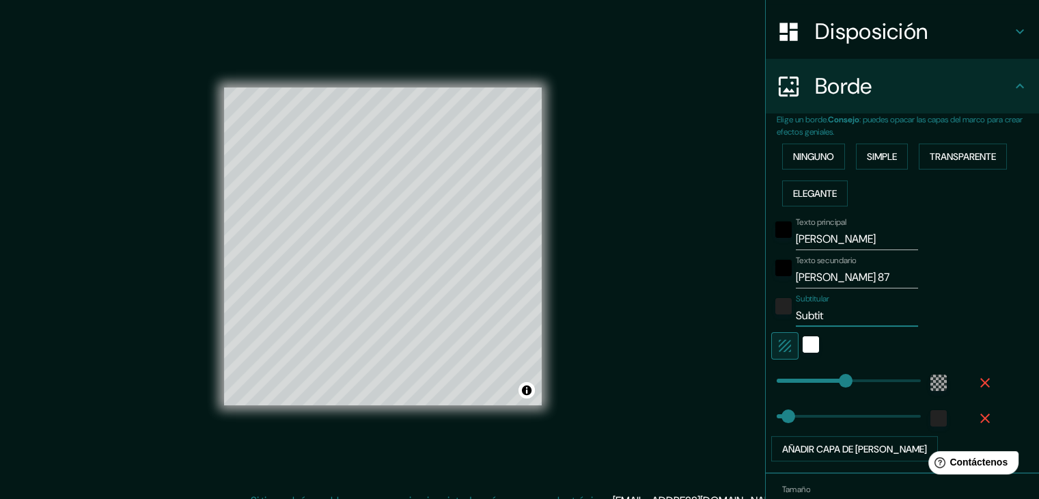
type input "Subti"
type input "223"
type input "37"
type input "S"
type input "223"
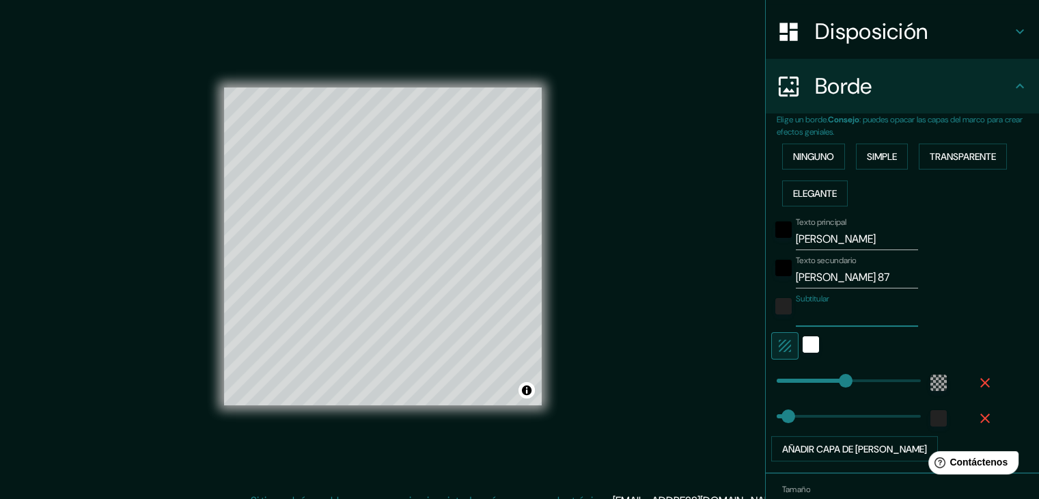
type input "37"
click at [804, 342] on div "blanco" at bounding box center [811, 344] width 16 height 16
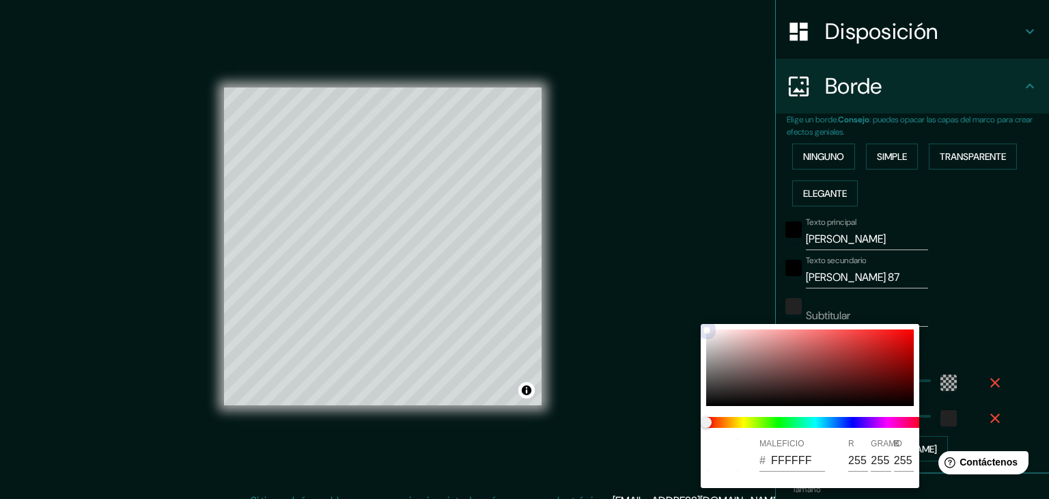
type input "223"
type input "37"
type input "FDEFEF"
type input "253"
type input "239"
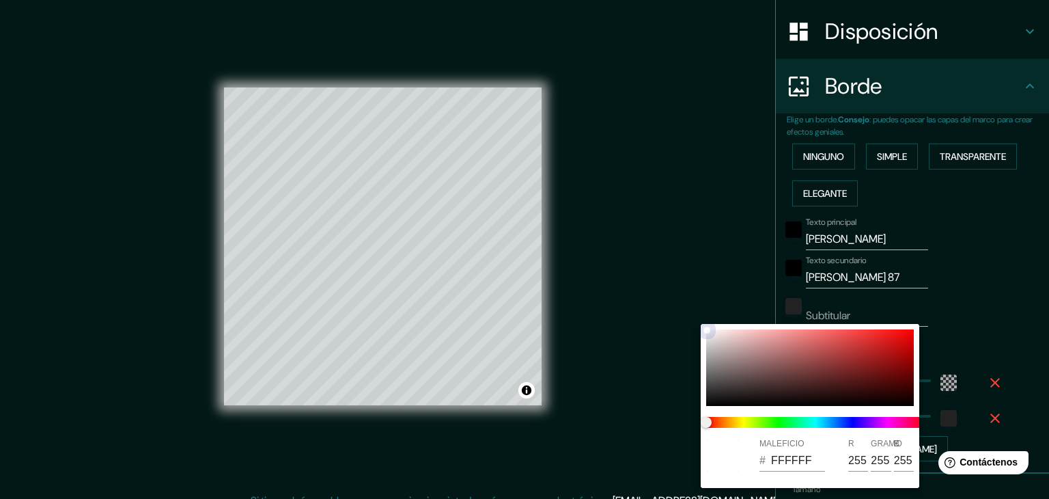
type input "239"
type input "223"
type input "37"
type input "FDEEEE"
type input "238"
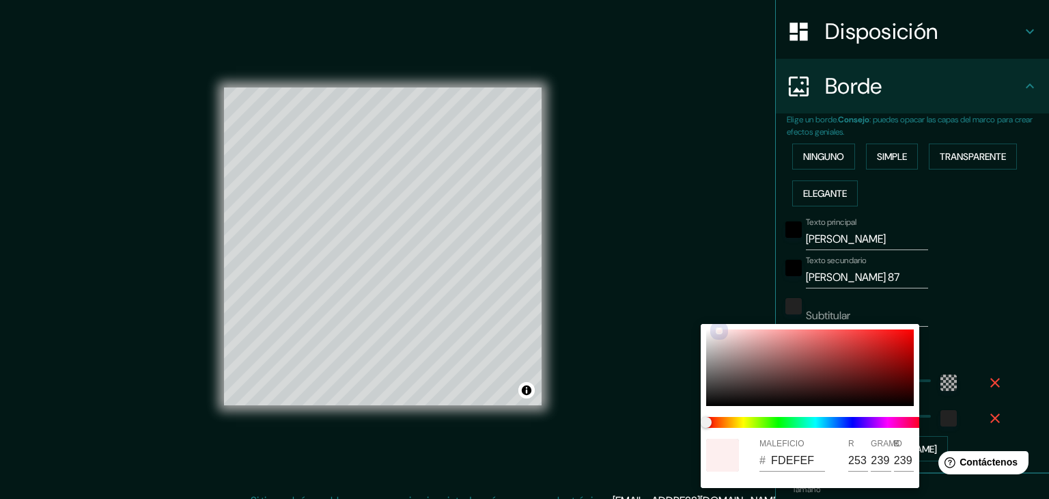
type input "238"
type input "223"
type input "37"
type input "FDEAEA"
type input "234"
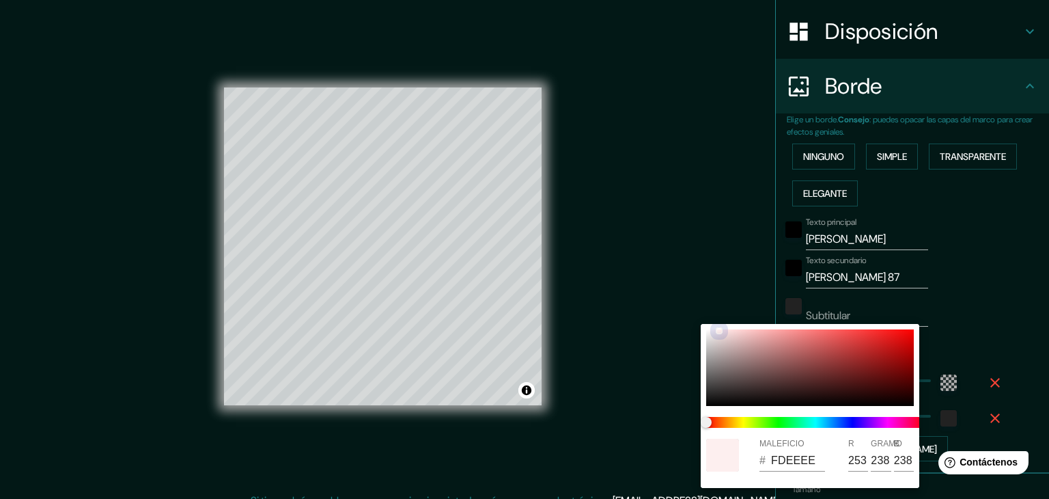
type input "234"
type input "223"
type input "37"
type input "FDE2E2"
type input "226"
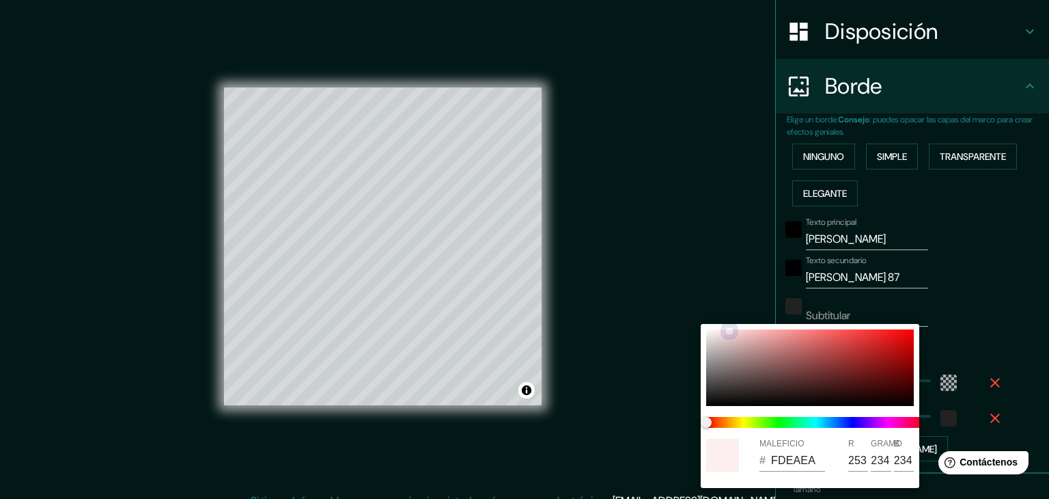
type input "226"
type input "223"
type input "37"
type input "FDDFDF"
type input "223"
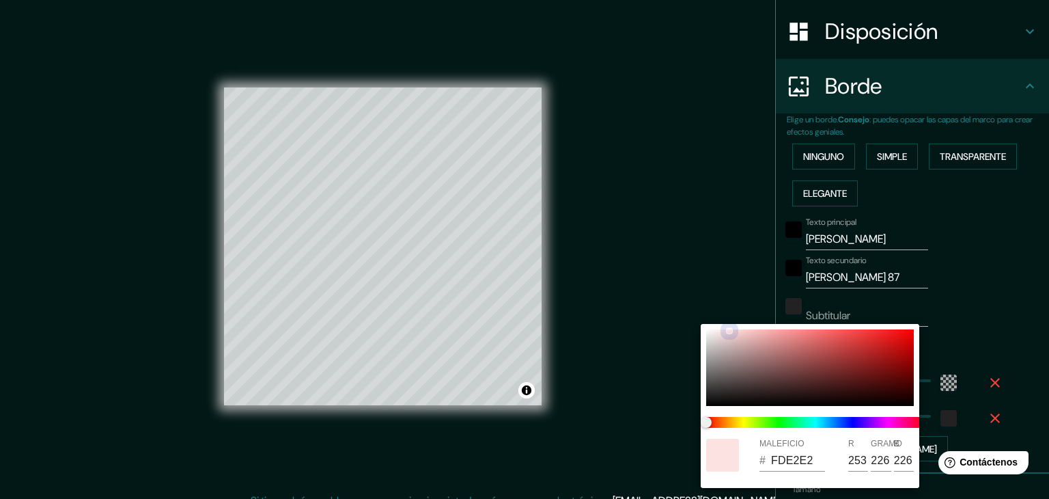
type input "223"
type input "37"
type input "FADBDB"
type input "250"
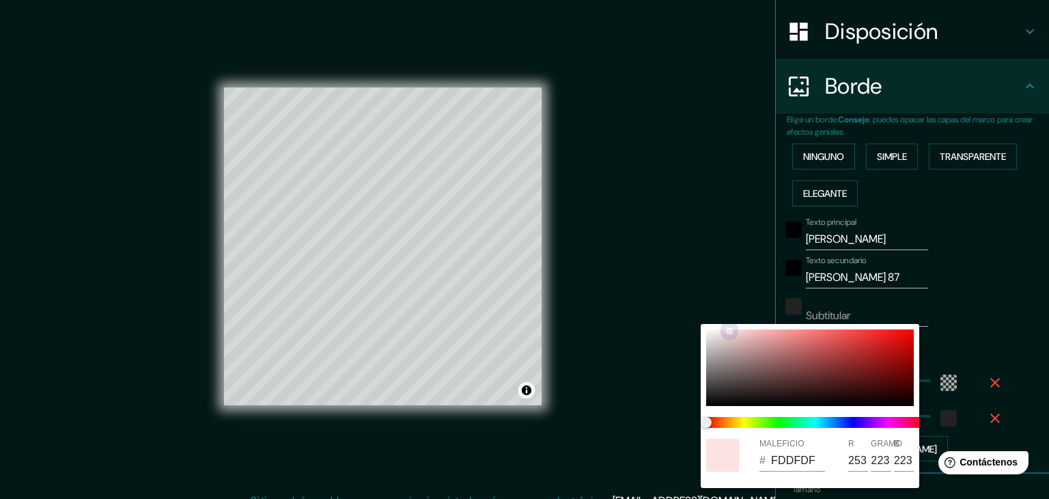
type input "219"
type input "223"
type input "37"
type input "F8D9D9"
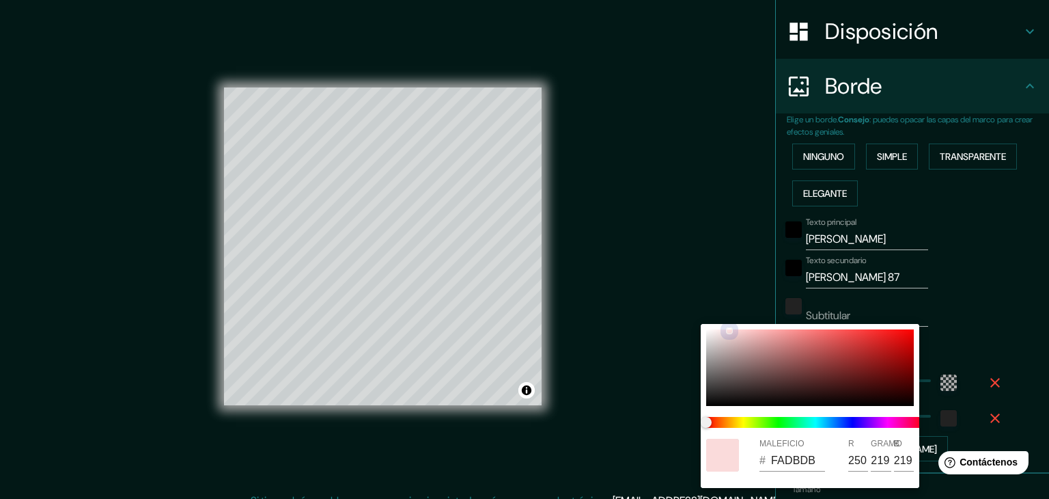
type input "248"
type input "217"
type input "223"
type input "37"
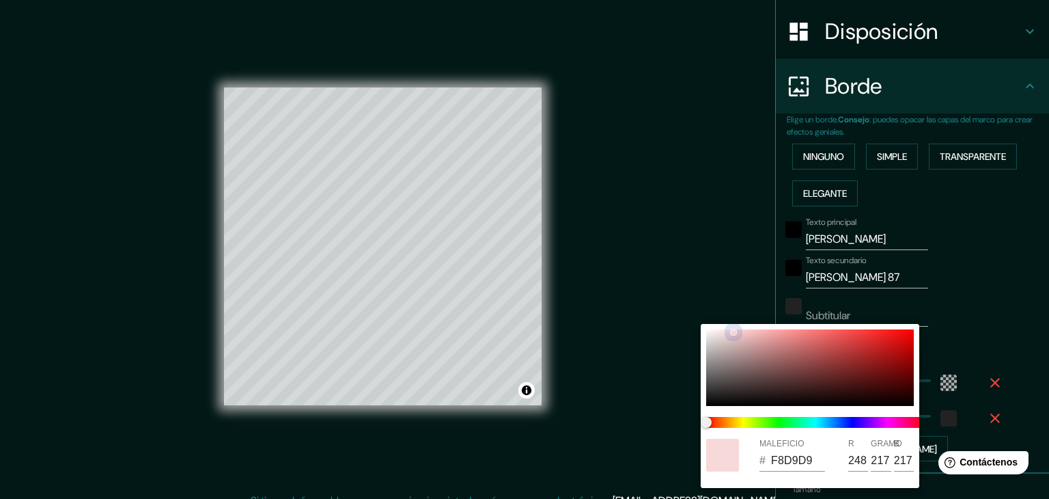
type input "E3C8C8"
type input "227"
type input "200"
type input "223"
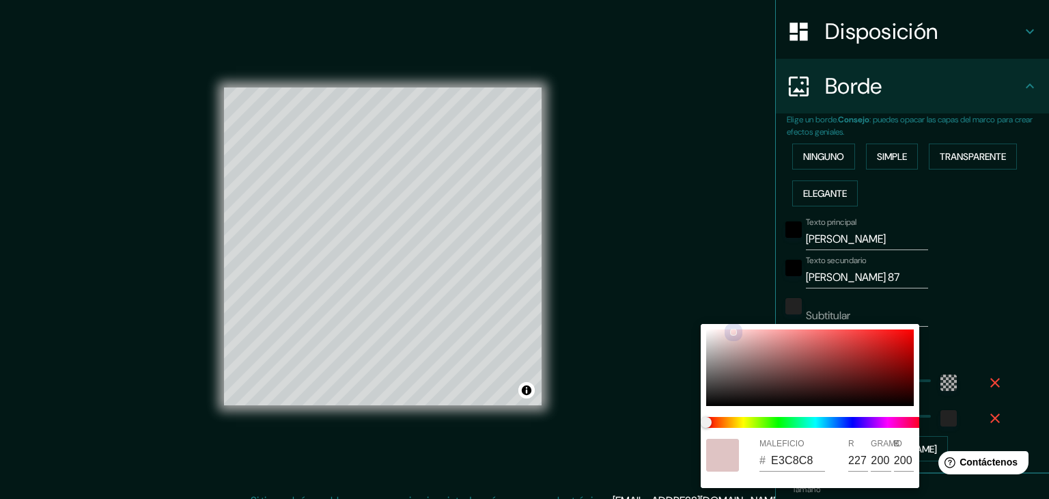
type input "37"
type input "DDC2C2"
type input "221"
type input "194"
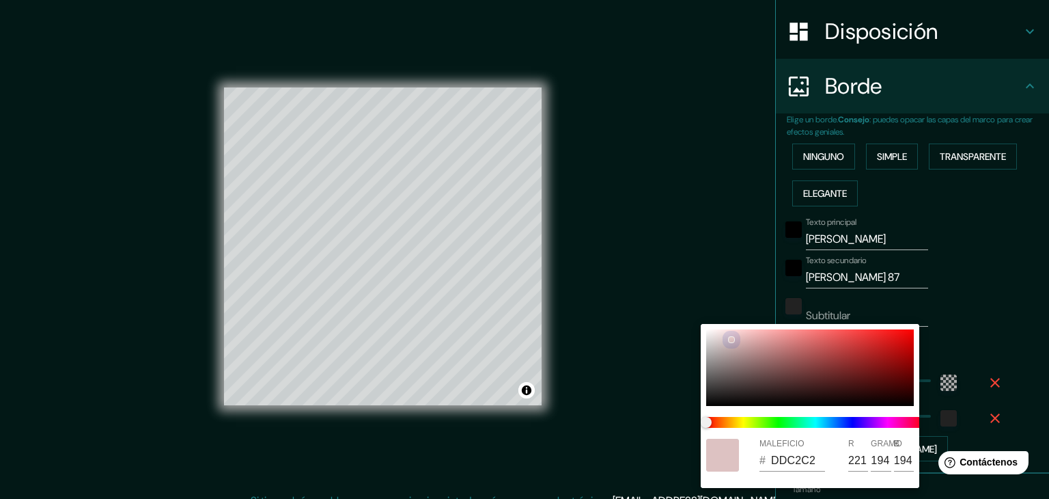
type input "223"
type input "37"
type input "E3CBCB"
type input "227"
type input "203"
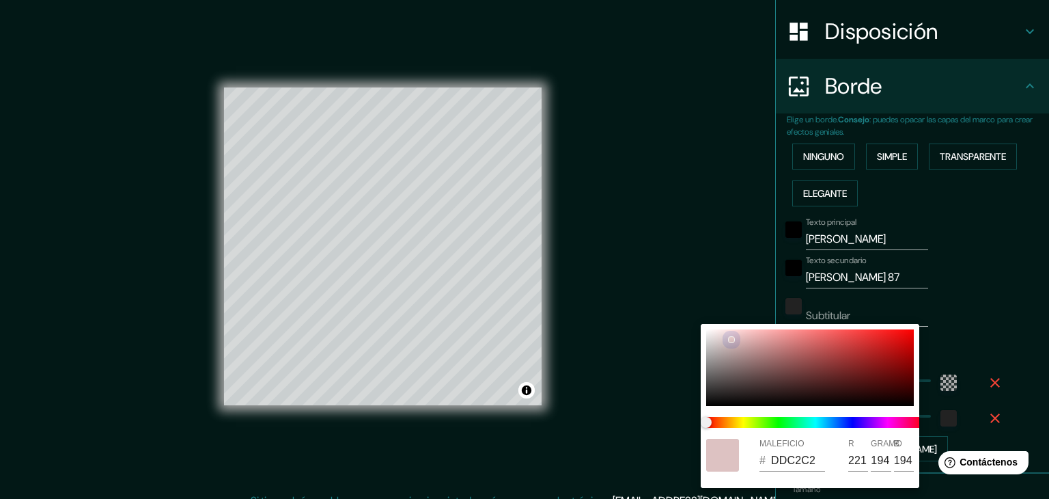
type input "203"
type input "223"
type input "37"
type input "E3CCCC"
type input "204"
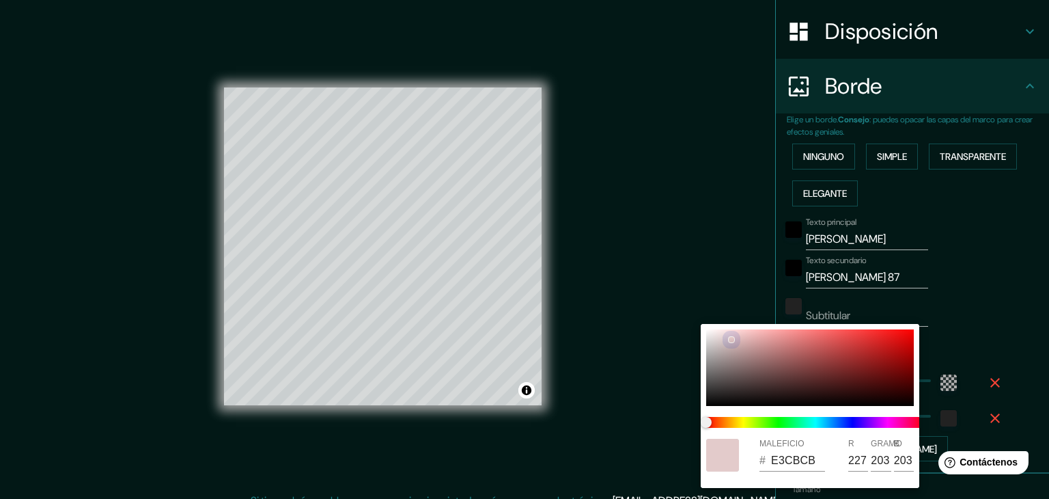
type input "204"
type input "223"
type input "37"
type input "EAD0D0"
type input "234"
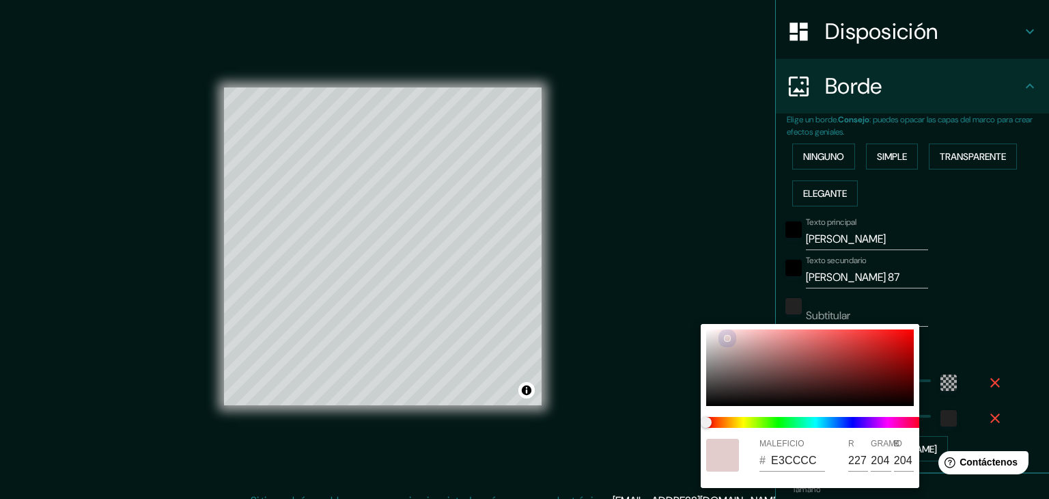
type input "208"
type input "223"
type input "37"
type input "EACFCF"
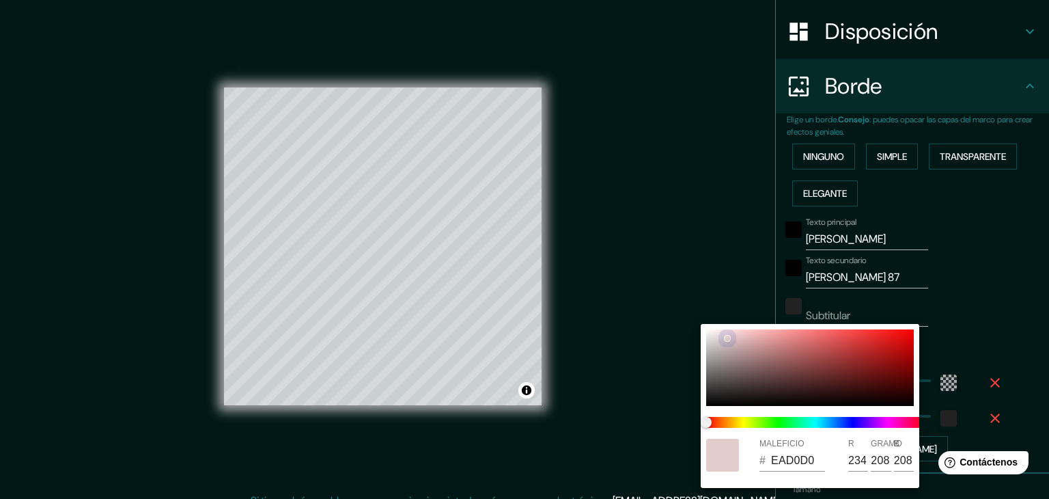
type input "207"
type input "223"
type input "37"
type input "EDD1D1"
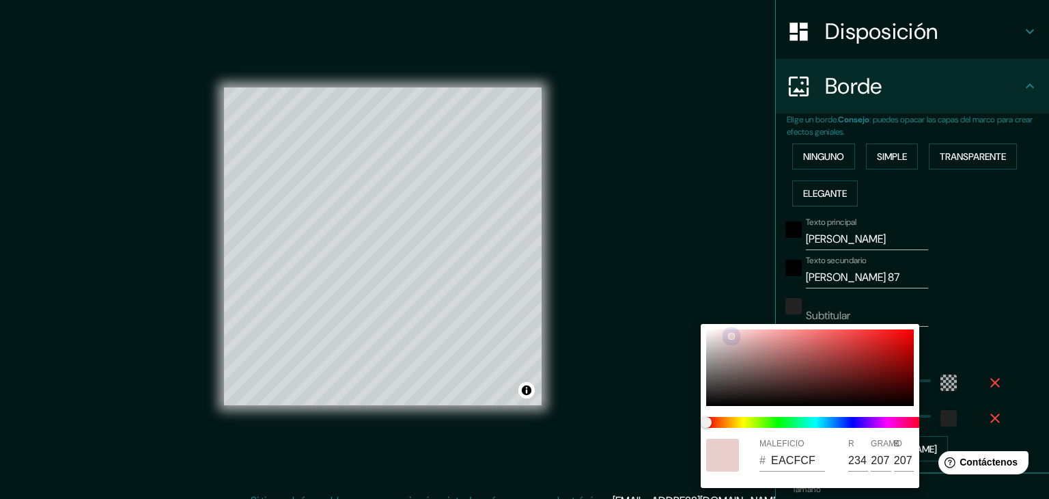
type input "237"
type input "209"
drag, startPoint x: 710, startPoint y: 329, endPoint x: 730, endPoint y: 335, distance: 21.4
click at [730, 335] on div at bounding box center [731, 335] width 7 height 7
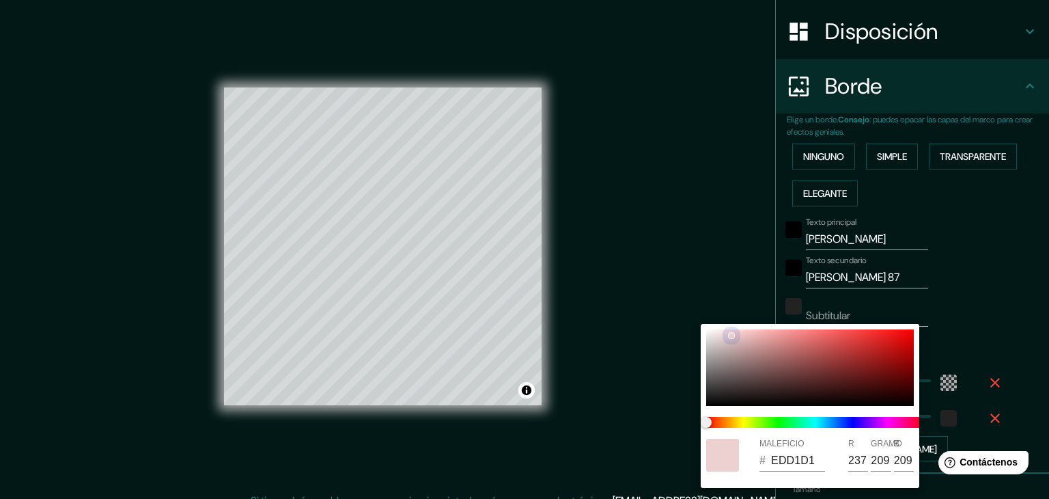
type input "223"
type input "37"
click at [975, 281] on div at bounding box center [524, 249] width 1049 height 499
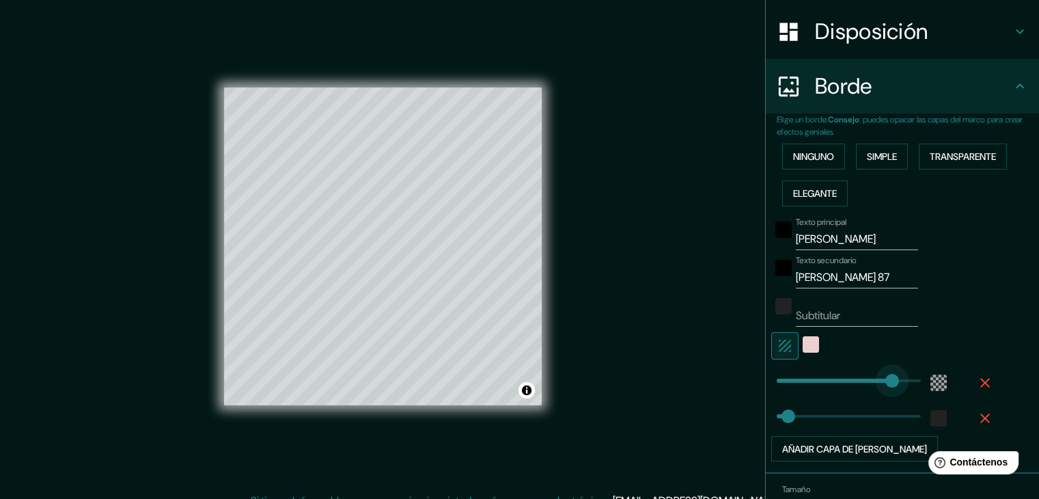
type input "465"
drag, startPoint x: 840, startPoint y: 380, endPoint x: 963, endPoint y: 365, distance: 123.9
type input "37"
type input "131"
drag, startPoint x: 914, startPoint y: 374, endPoint x: 807, endPoint y: 372, distance: 107.3
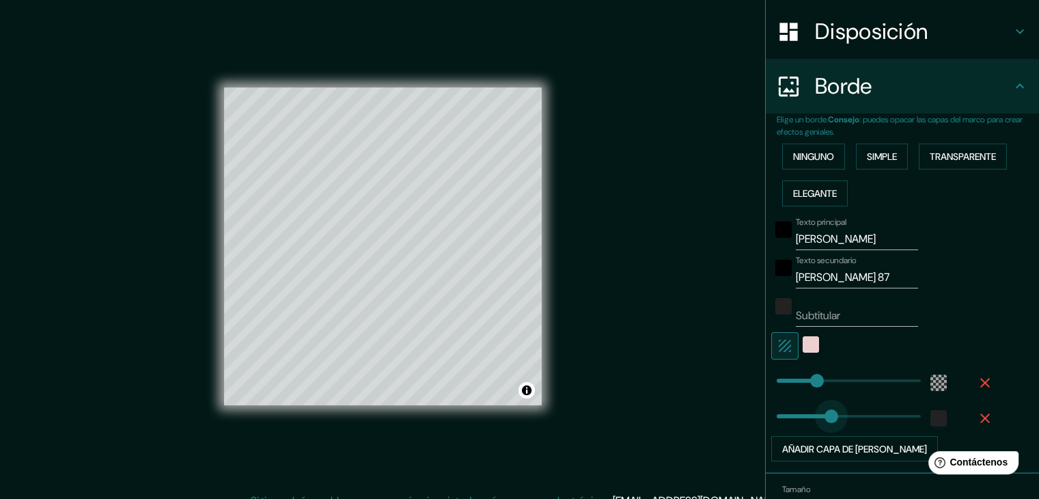
type input "195"
drag, startPoint x: 781, startPoint y: 421, endPoint x: 826, endPoint y: 417, distance: 45.9
type input "49"
drag, startPoint x: 826, startPoint y: 418, endPoint x: 781, endPoint y: 419, distance: 44.4
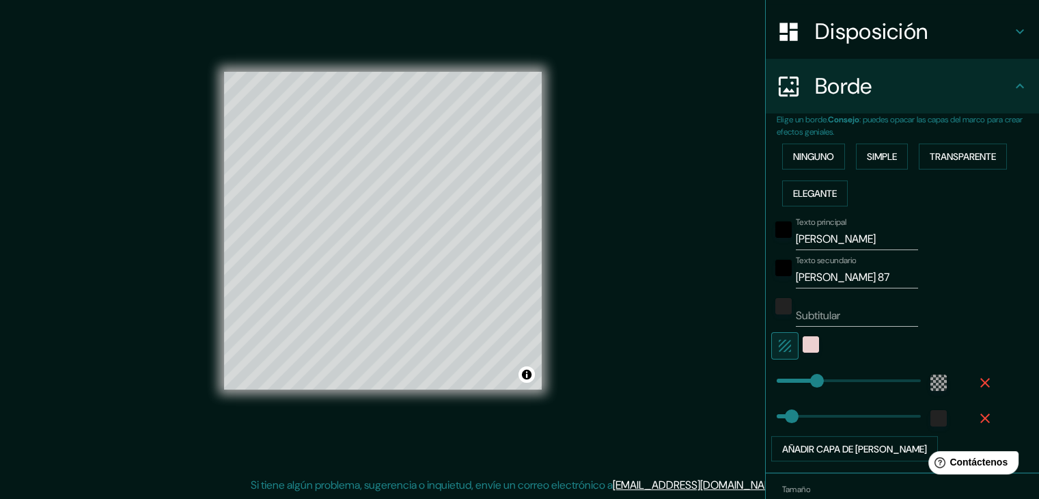
scroll to position [280, 0]
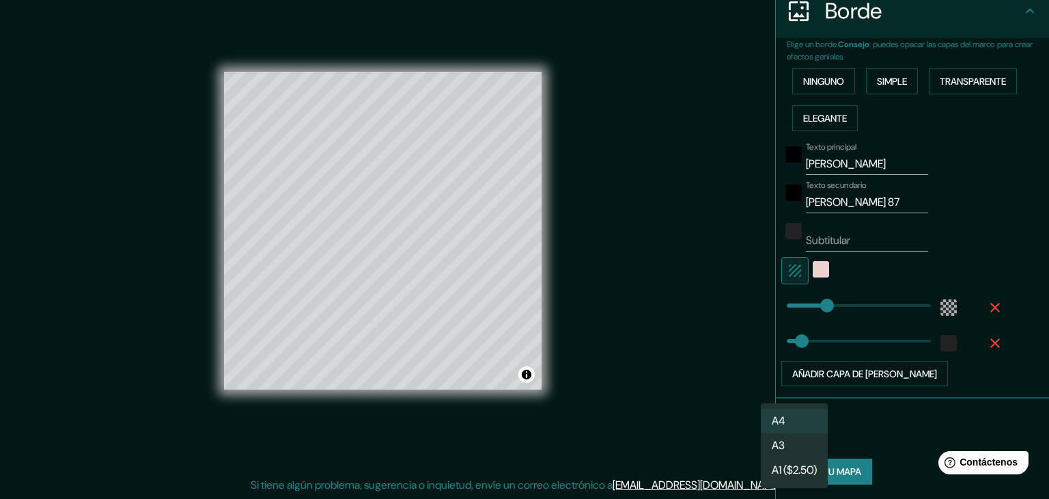
click at [785, 423] on body "Mappin Ubicación Calle Alfonso Herrera 87, 06470 Ciudad de México, México Calle…" at bounding box center [524, 233] width 1049 height 499
click at [798, 441] on li "A3" at bounding box center [794, 446] width 67 height 25
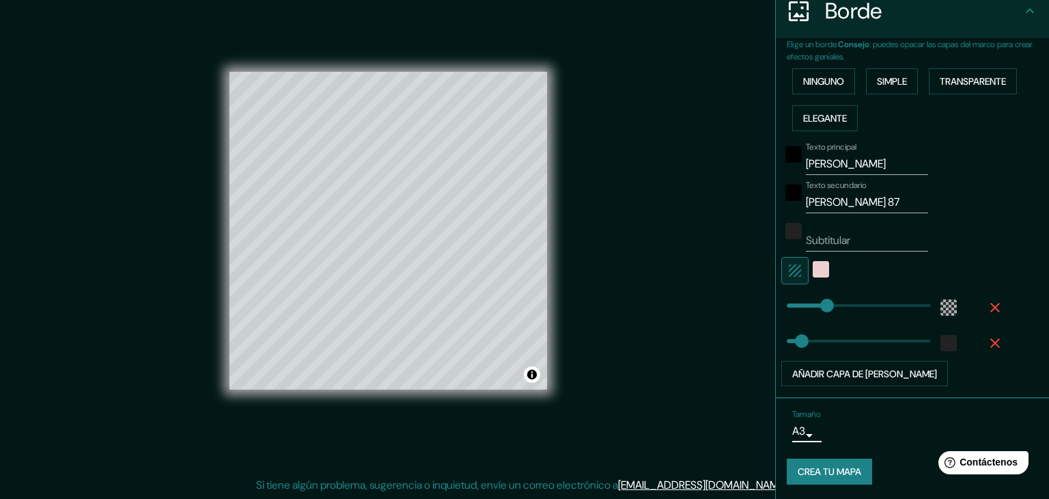
click at [798, 439] on body "Mappin Ubicación Calle Alfonso Herrera 87, 06470 Ciudad de México, México Calle…" at bounding box center [524, 233] width 1049 height 499
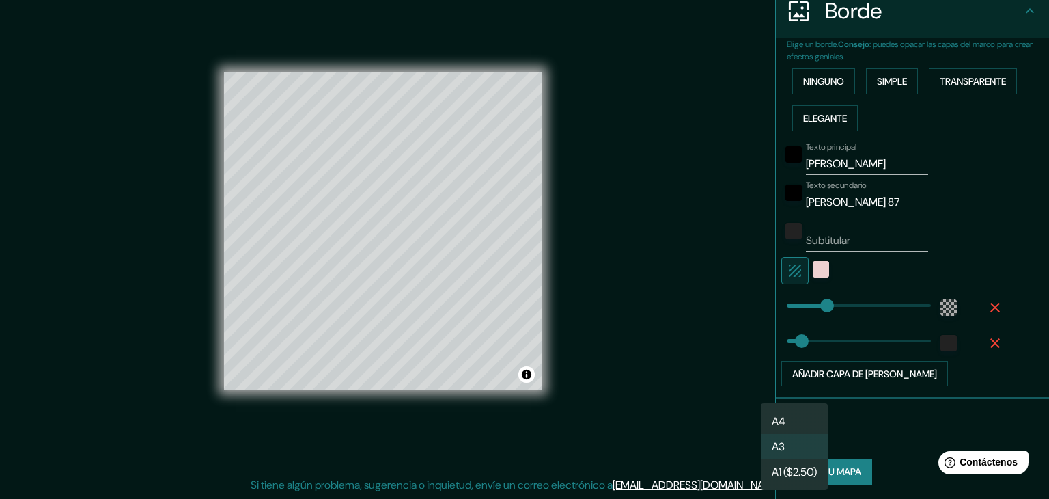
click at [809, 421] on li "A4" at bounding box center [794, 420] width 67 height 25
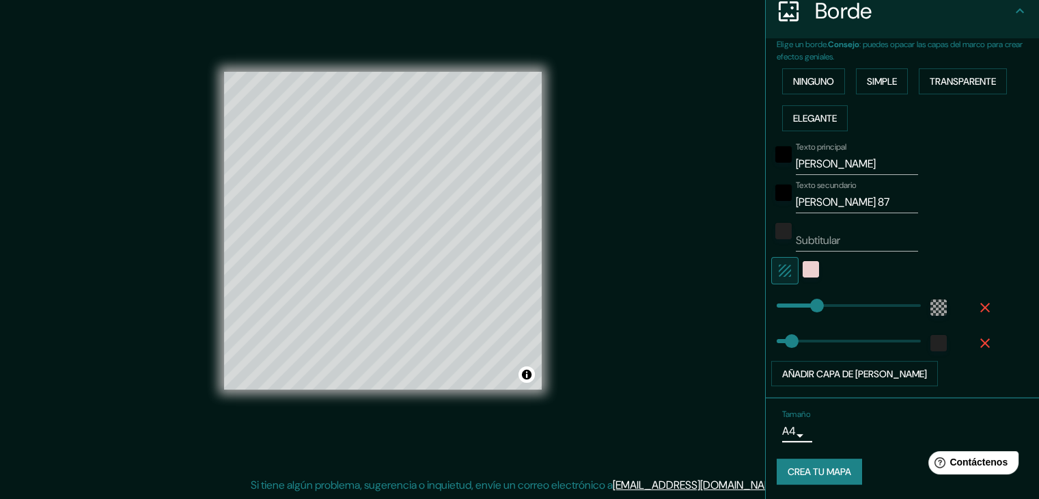
click at [817, 473] on font "Crea tu mapa" at bounding box center [820, 472] width 64 height 12
click at [811, 466] on font "Crea tu mapa" at bounding box center [820, 472] width 64 height 12
click at [822, 467] on font "Crea tu mapa" at bounding box center [820, 472] width 64 height 12
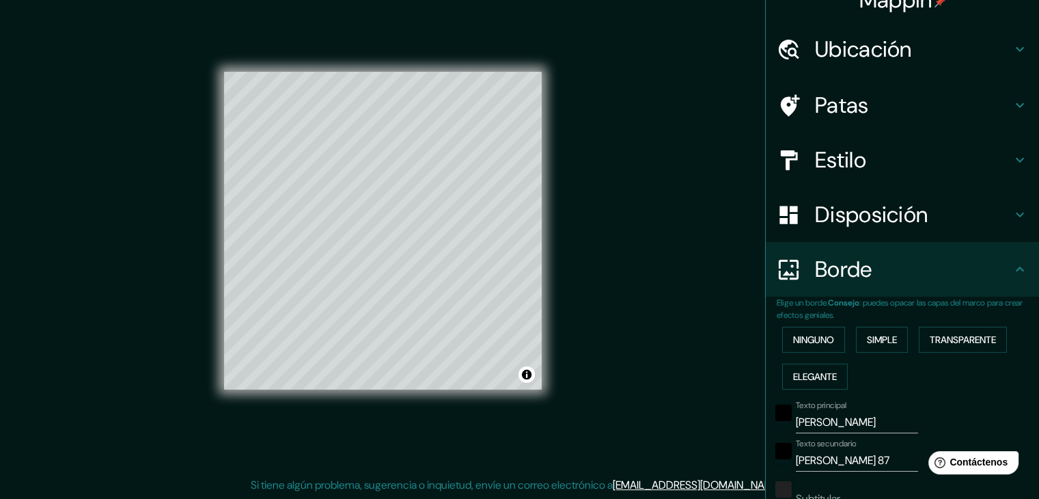
scroll to position [7, 0]
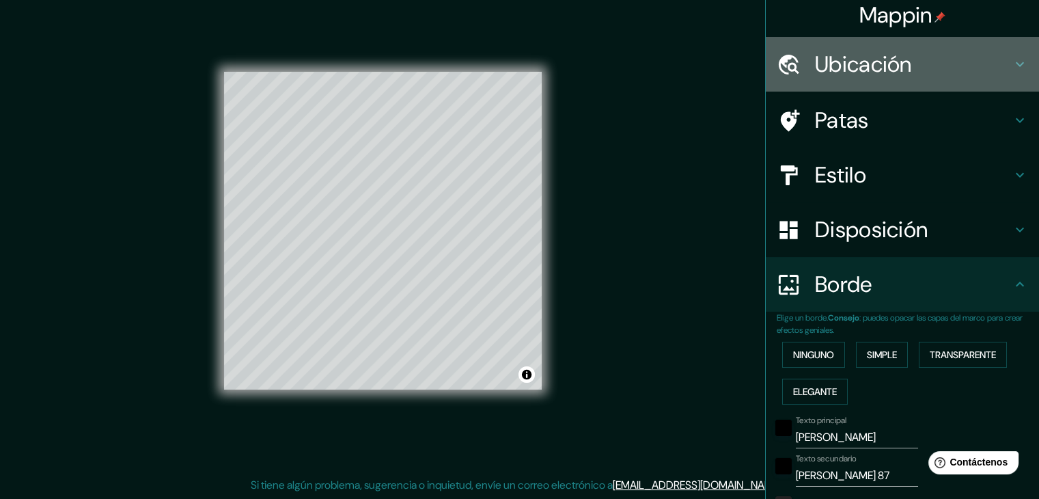
click at [836, 67] on font "Ubicación" at bounding box center [863, 64] width 97 height 29
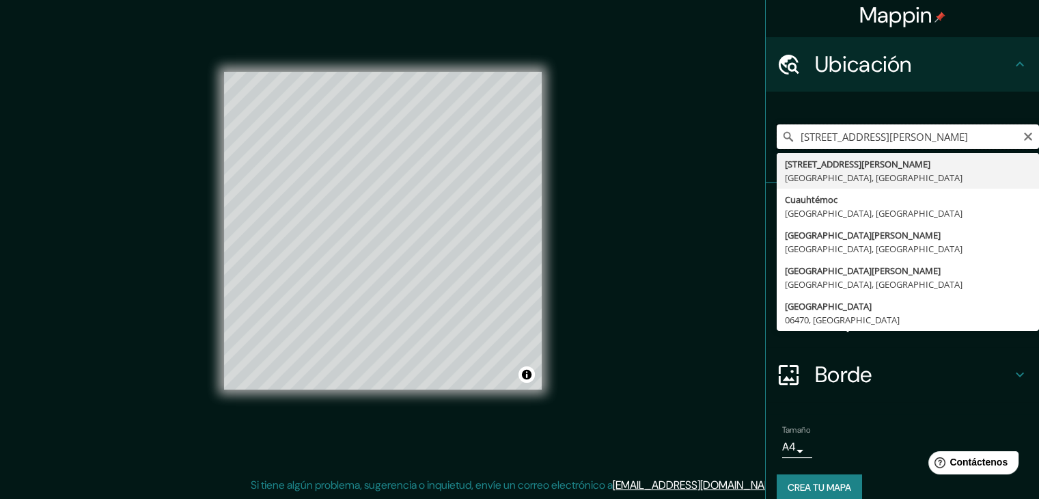
drag, startPoint x: 903, startPoint y: 140, endPoint x: 917, endPoint y: 137, distance: 14.7
click at [917, 137] on input "[STREET_ADDRESS][PERSON_NAME]" at bounding box center [908, 136] width 262 height 25
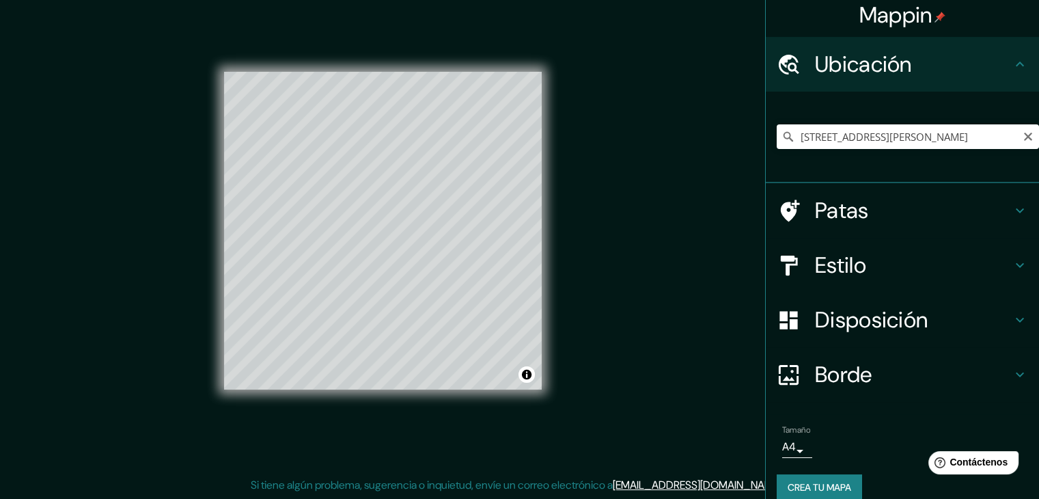
click at [1023, 137] on icon "Claro" at bounding box center [1028, 136] width 11 height 11
click at [978, 148] on div at bounding box center [908, 136] width 262 height 68
click at [860, 131] on input "Elige tu ciudad o zona" at bounding box center [908, 136] width 262 height 25
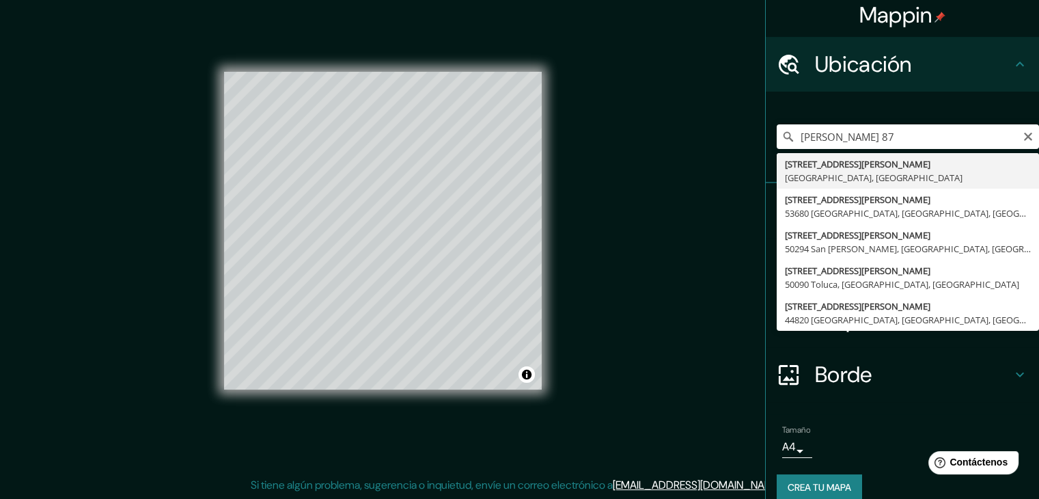
type input "[STREET_ADDRESS][PERSON_NAME]"
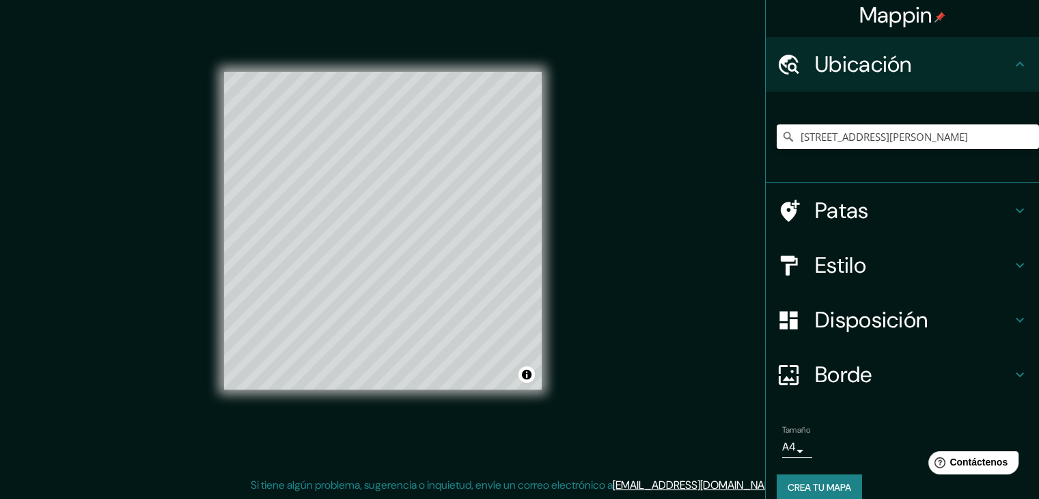
scroll to position [0, 0]
click at [987, 131] on input "[STREET_ADDRESS][PERSON_NAME]" at bounding box center [908, 136] width 262 height 25
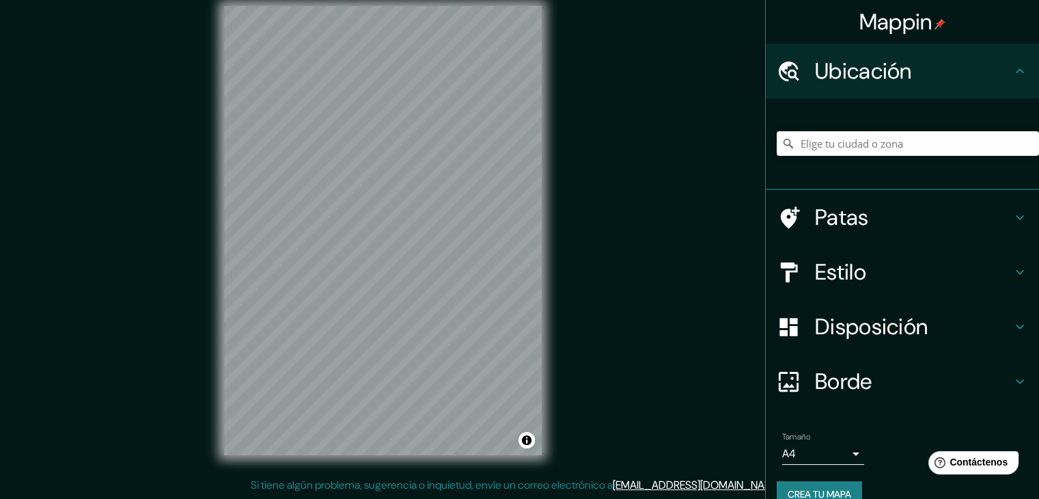
click at [877, 140] on input "Elige tu ciudad o zona" at bounding box center [908, 143] width 262 height 25
click at [833, 148] on input "Elige tu ciudad o zona" at bounding box center [908, 143] width 262 height 25
click at [847, 152] on input "Elige tu ciudad o zona" at bounding box center [908, 143] width 262 height 25
paste input "C. [STREET_ADDRESS][PERSON_NAME]"
type input "[STREET_ADDRESS][PERSON_NAME]"
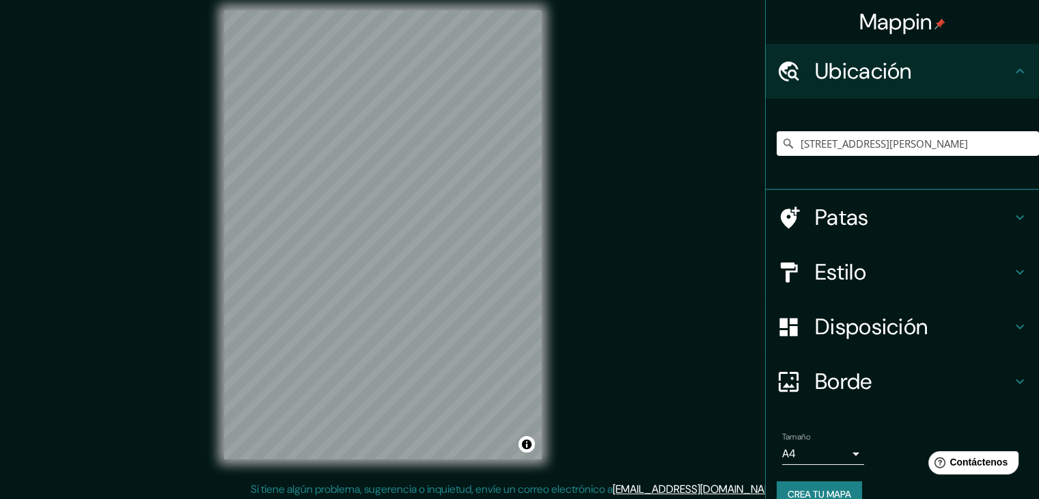
scroll to position [16, 0]
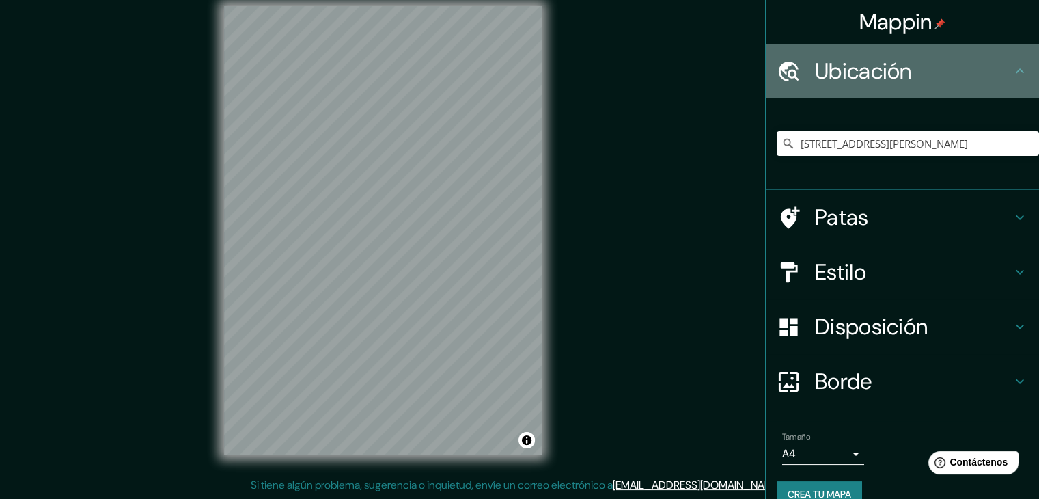
click at [915, 73] on h4 "Ubicación" at bounding box center [913, 70] width 197 height 27
